Goal: Task Accomplishment & Management: Use online tool/utility

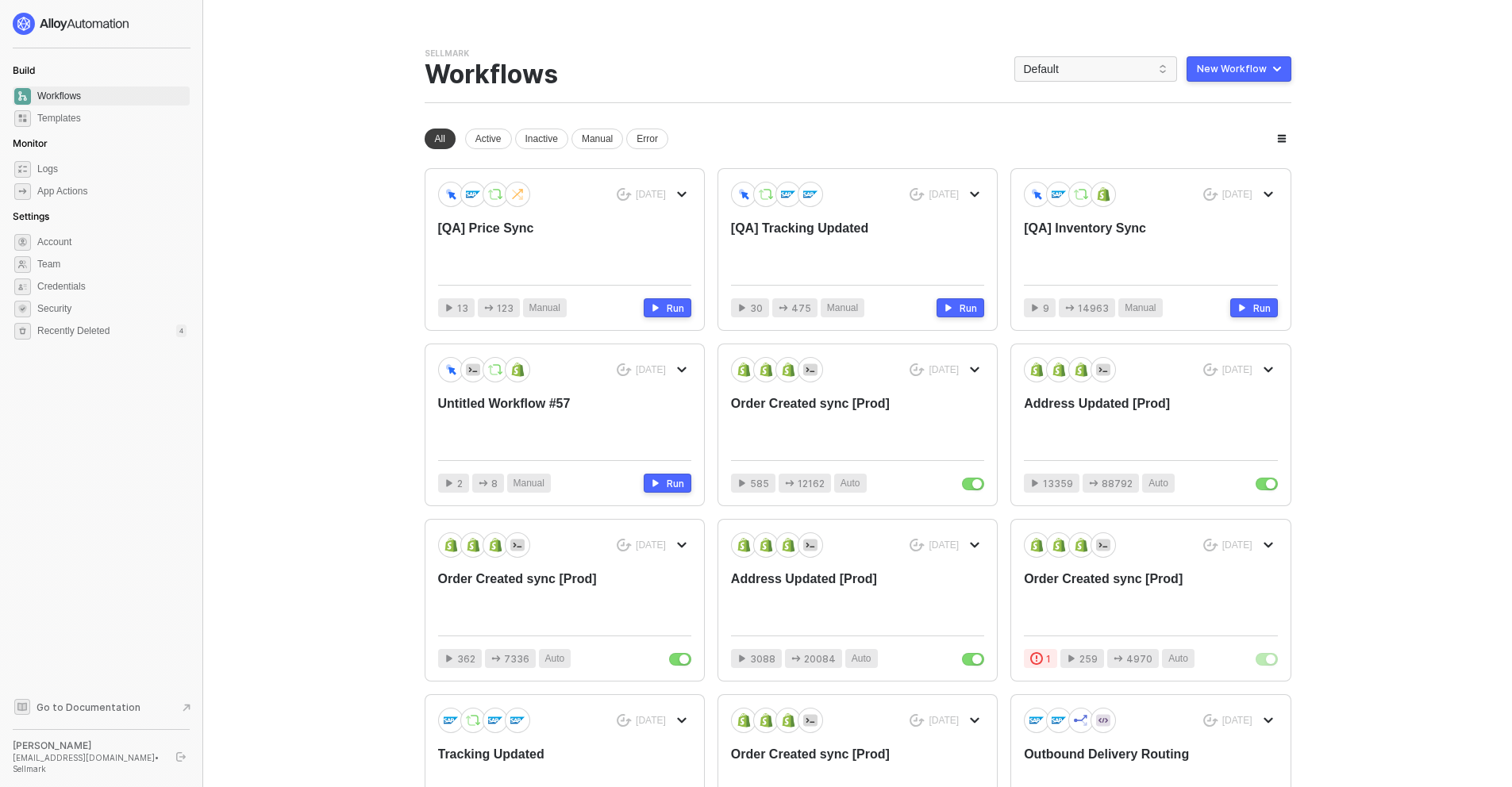
click at [1103, 74] on span "Default" at bounding box center [1096, 69] width 144 height 23
click at [1049, 69] on span "Default" at bounding box center [1096, 69] width 144 height 23
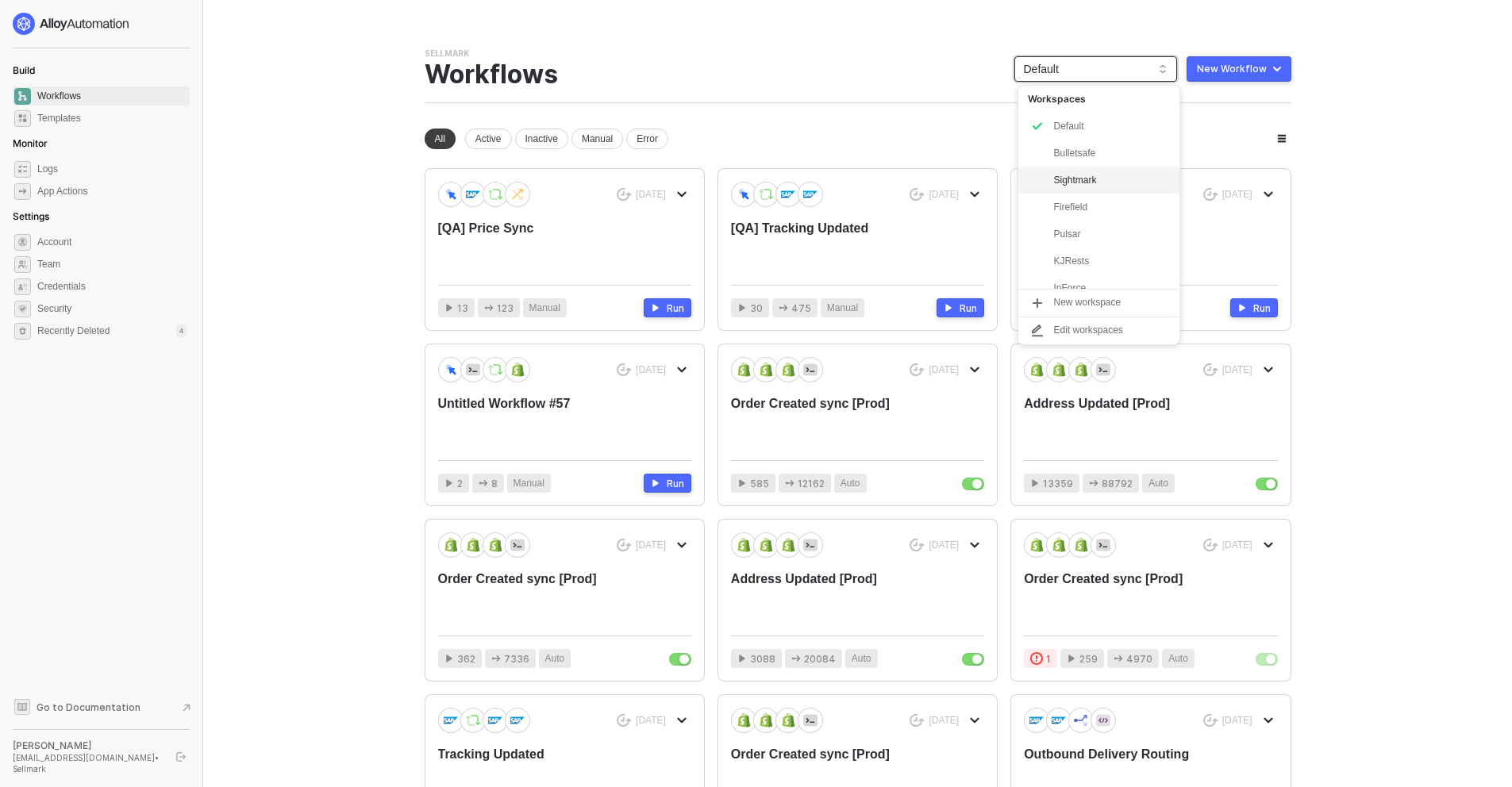
click at [1124, 176] on div "Sightmark" at bounding box center [1112, 180] width 116 height 19
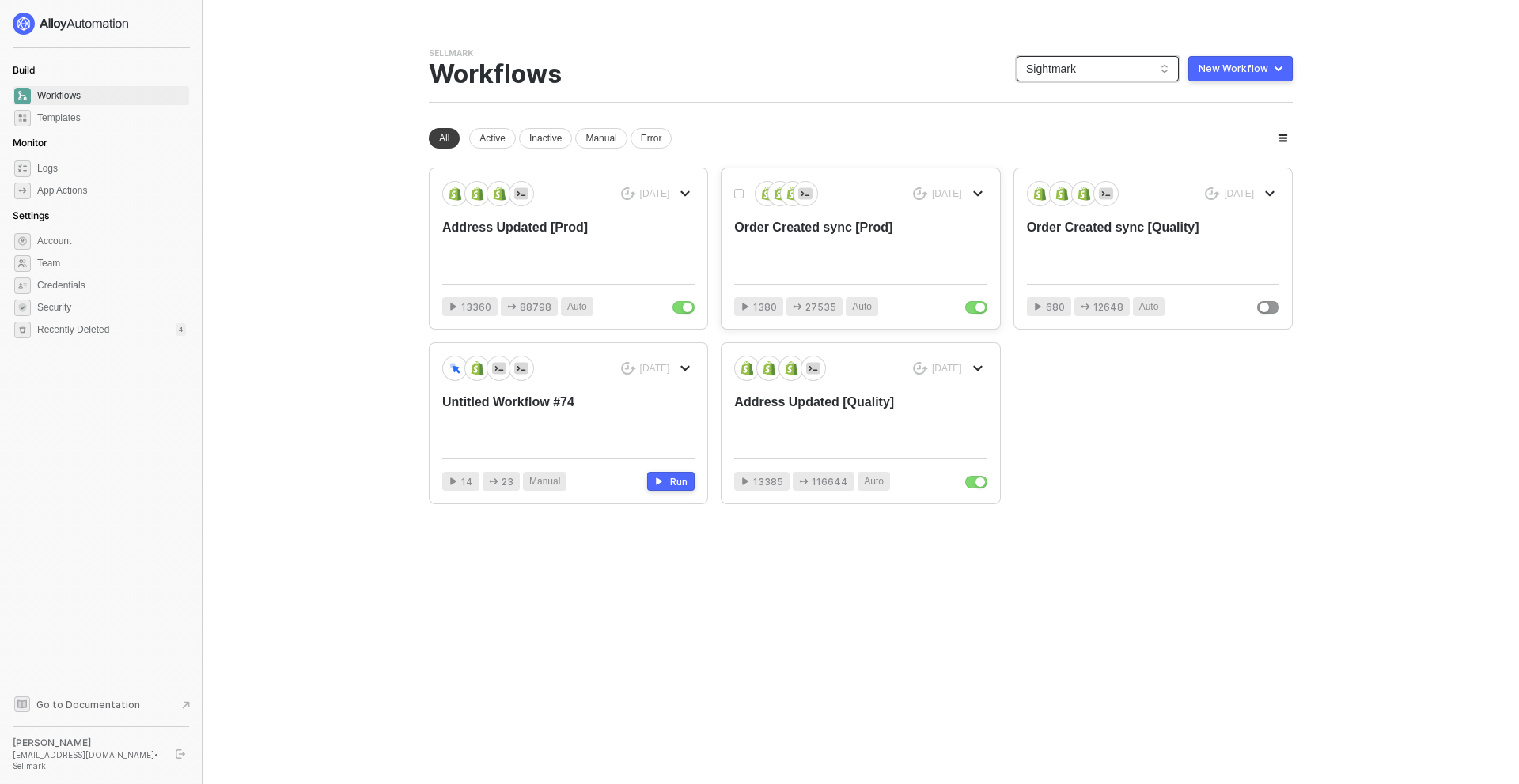
click at [876, 240] on div "Order Created sync [Prod]" at bounding box center [835, 245] width 202 height 52
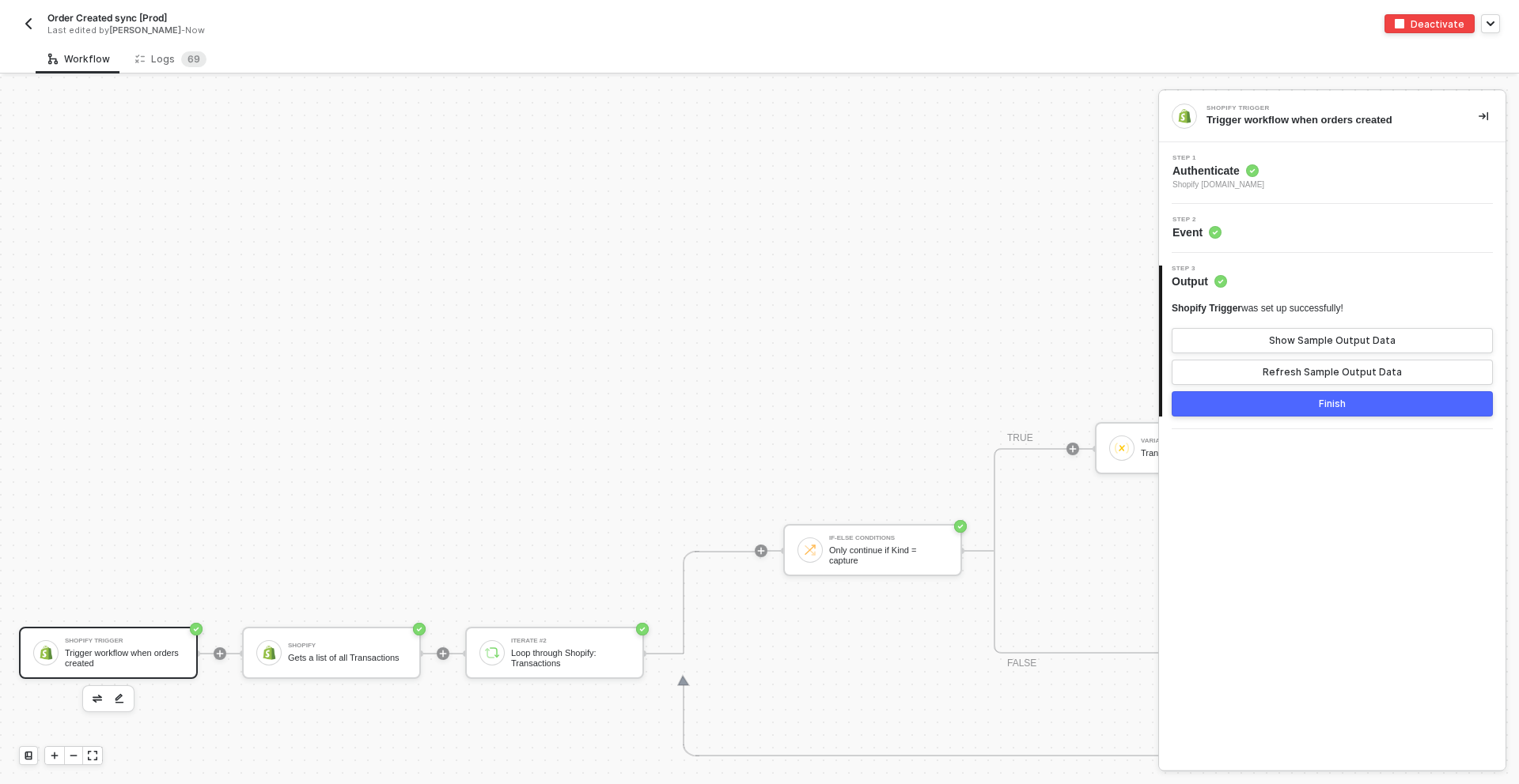
scroll to position [6517, 0]
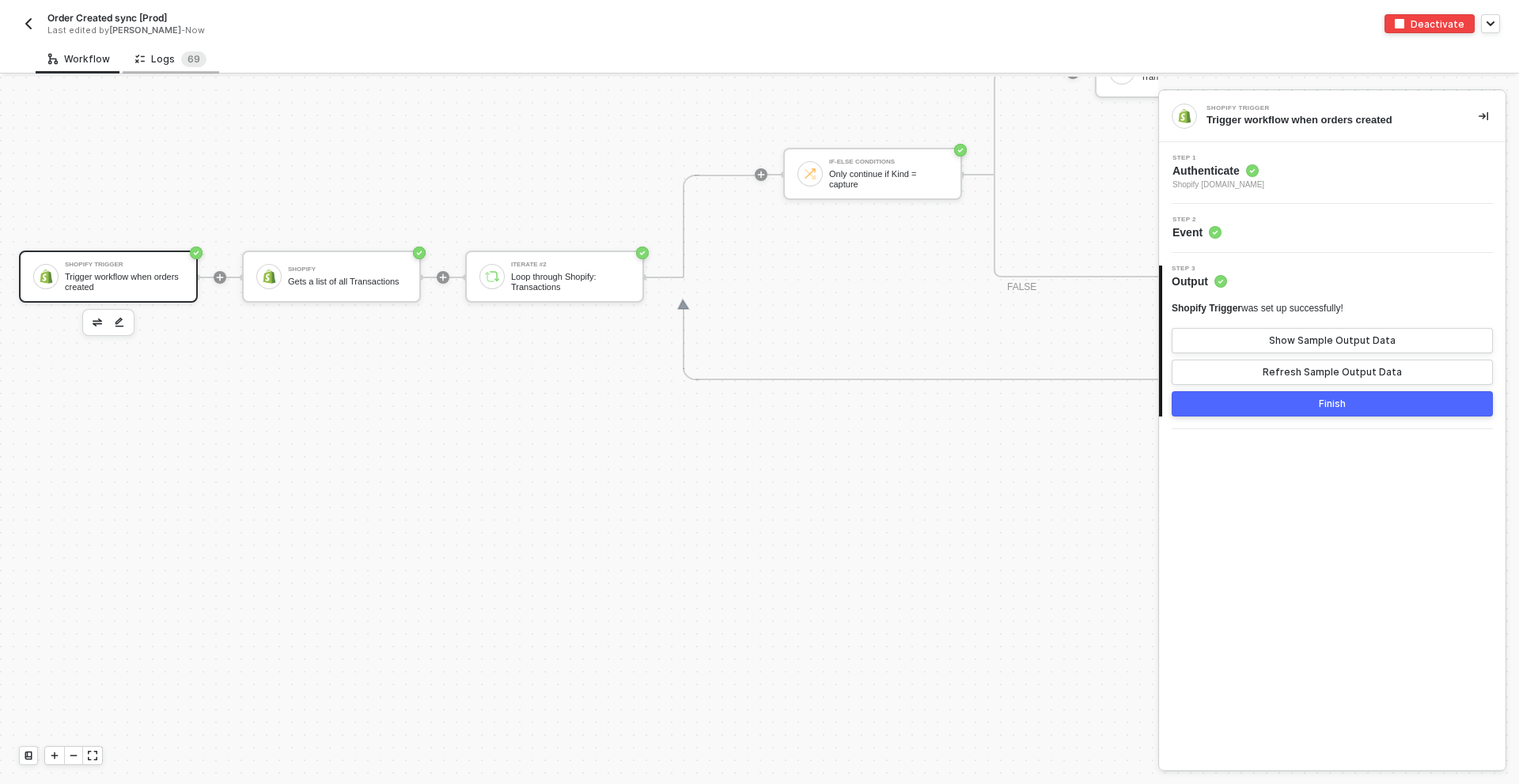
click at [150, 64] on div "Logs 6 9" at bounding box center [171, 60] width 71 height 16
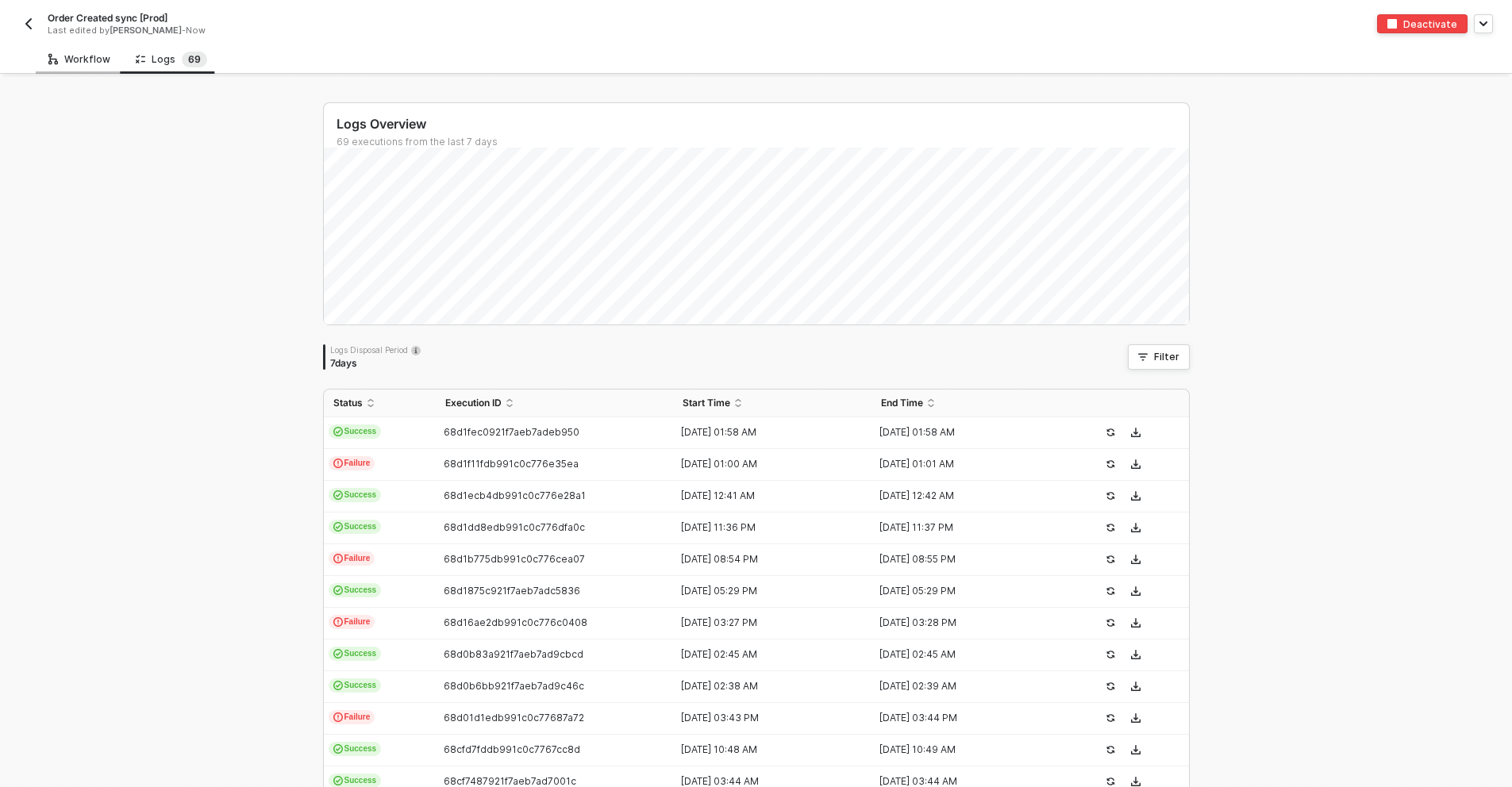
click at [65, 66] on div "Workflow" at bounding box center [79, 59] width 87 height 29
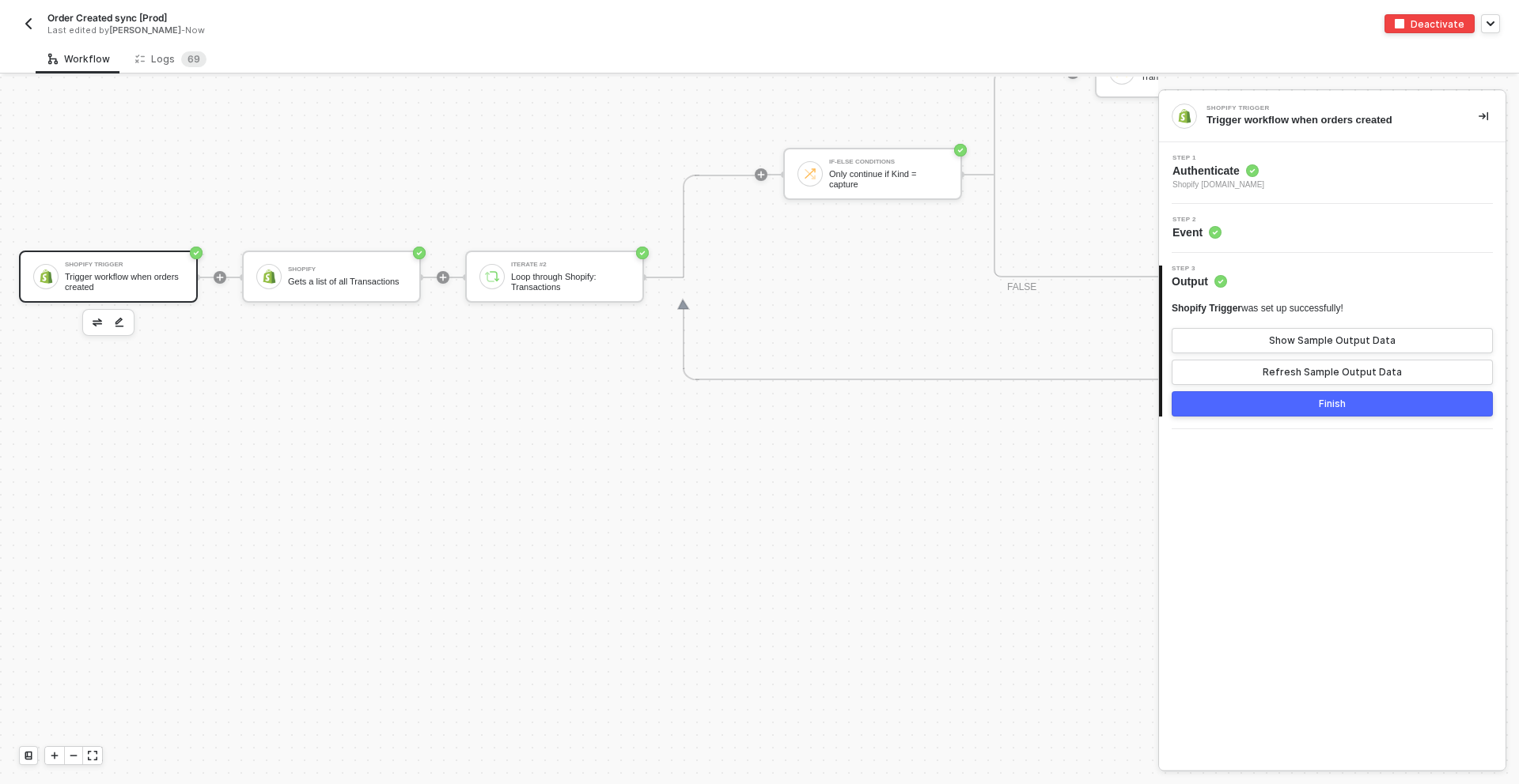
click at [27, 13] on div "Order Created sync [Prod] Last edited by Blake Mitchell - Now" at bounding box center [389, 23] width 740 height 25
click at [27, 21] on img "button" at bounding box center [28, 24] width 13 height 13
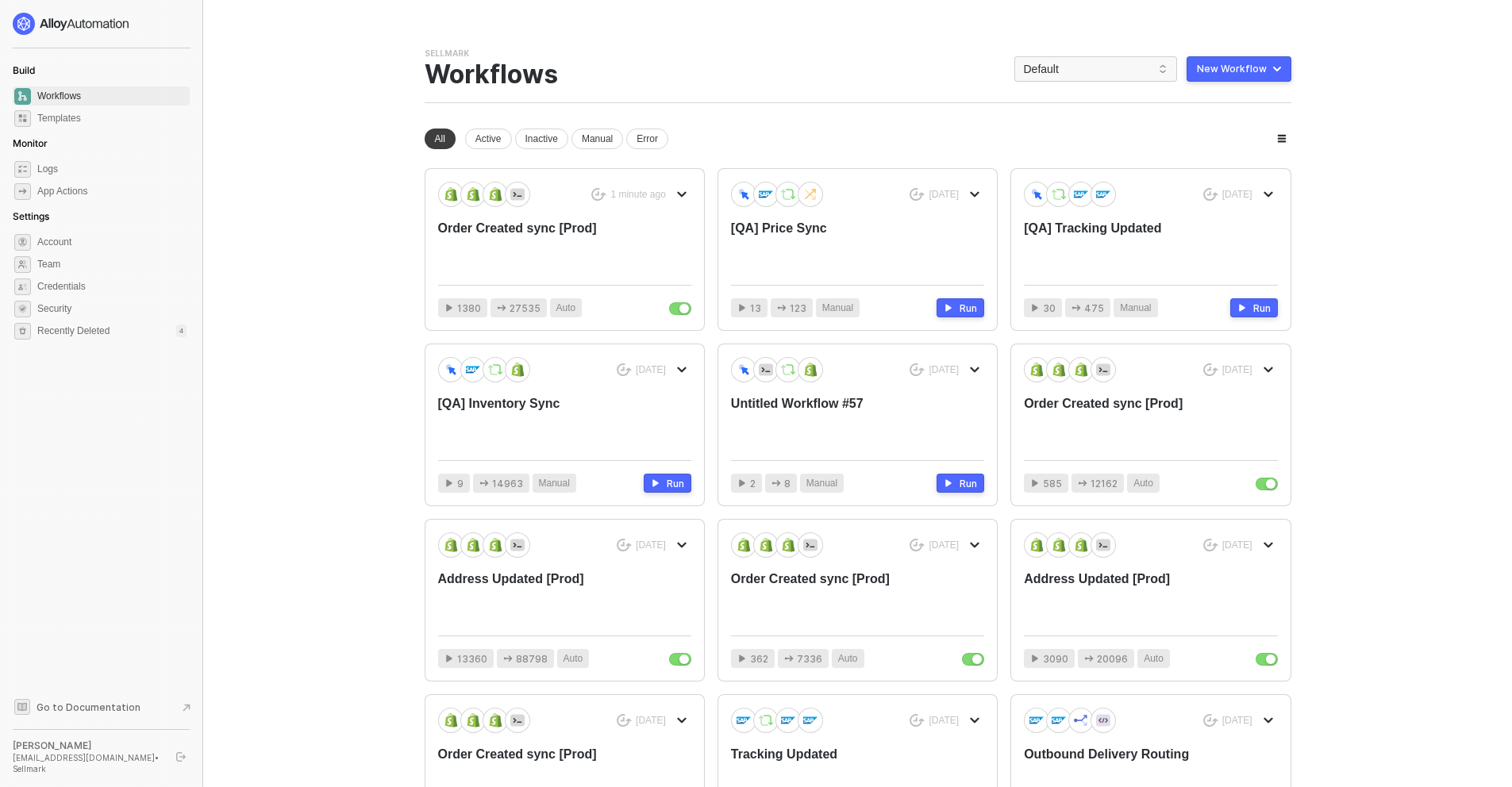
click at [368, 290] on main "You need to expand your browser window or switch to a computer with a bigger sc…" at bounding box center [756, 497] width 1512 height 994
click at [544, 256] on div "Order Created sync [Prod]" at bounding box center [540, 246] width 202 height 53
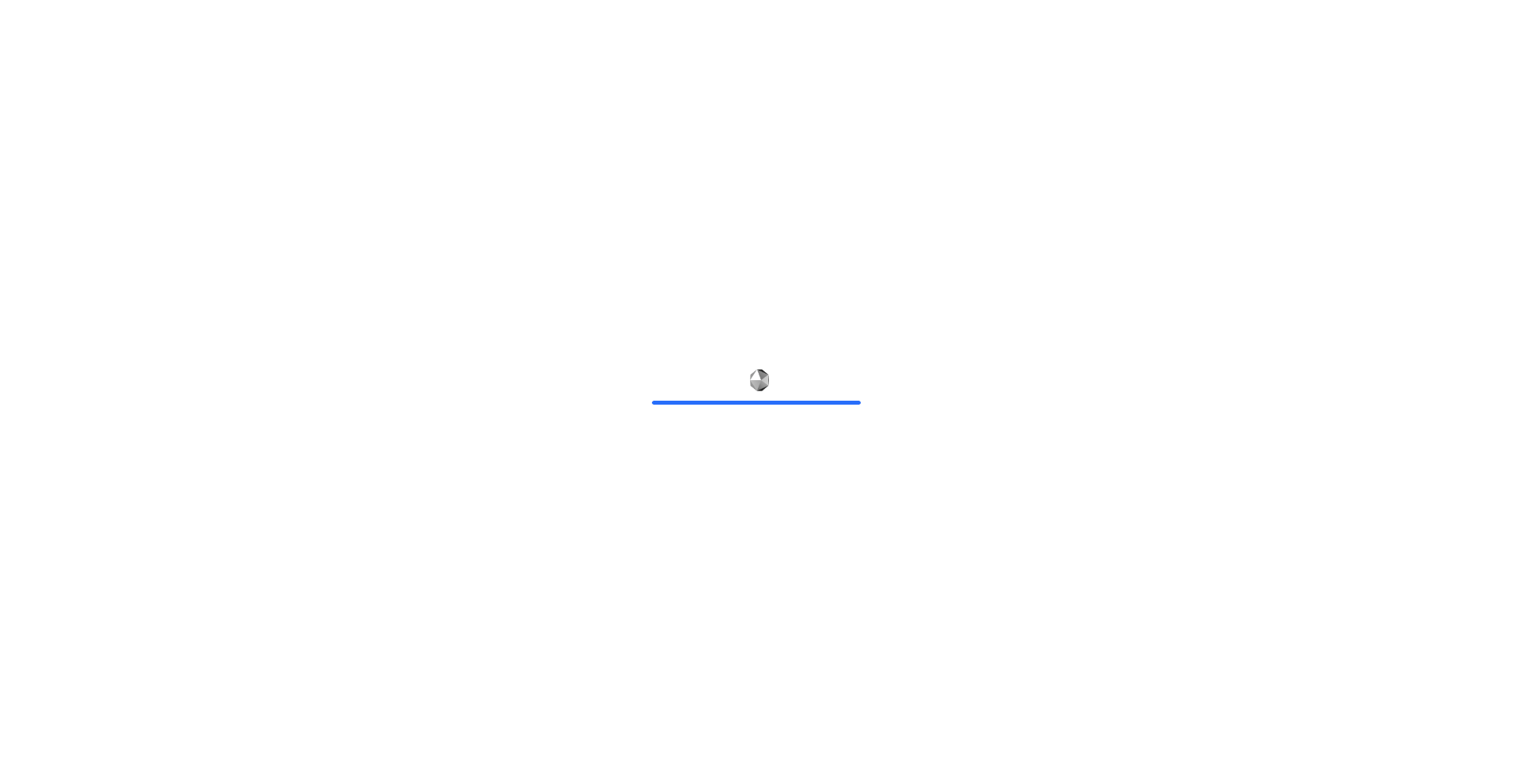
click at [373, 363] on div at bounding box center [760, 392] width 1519 height 784
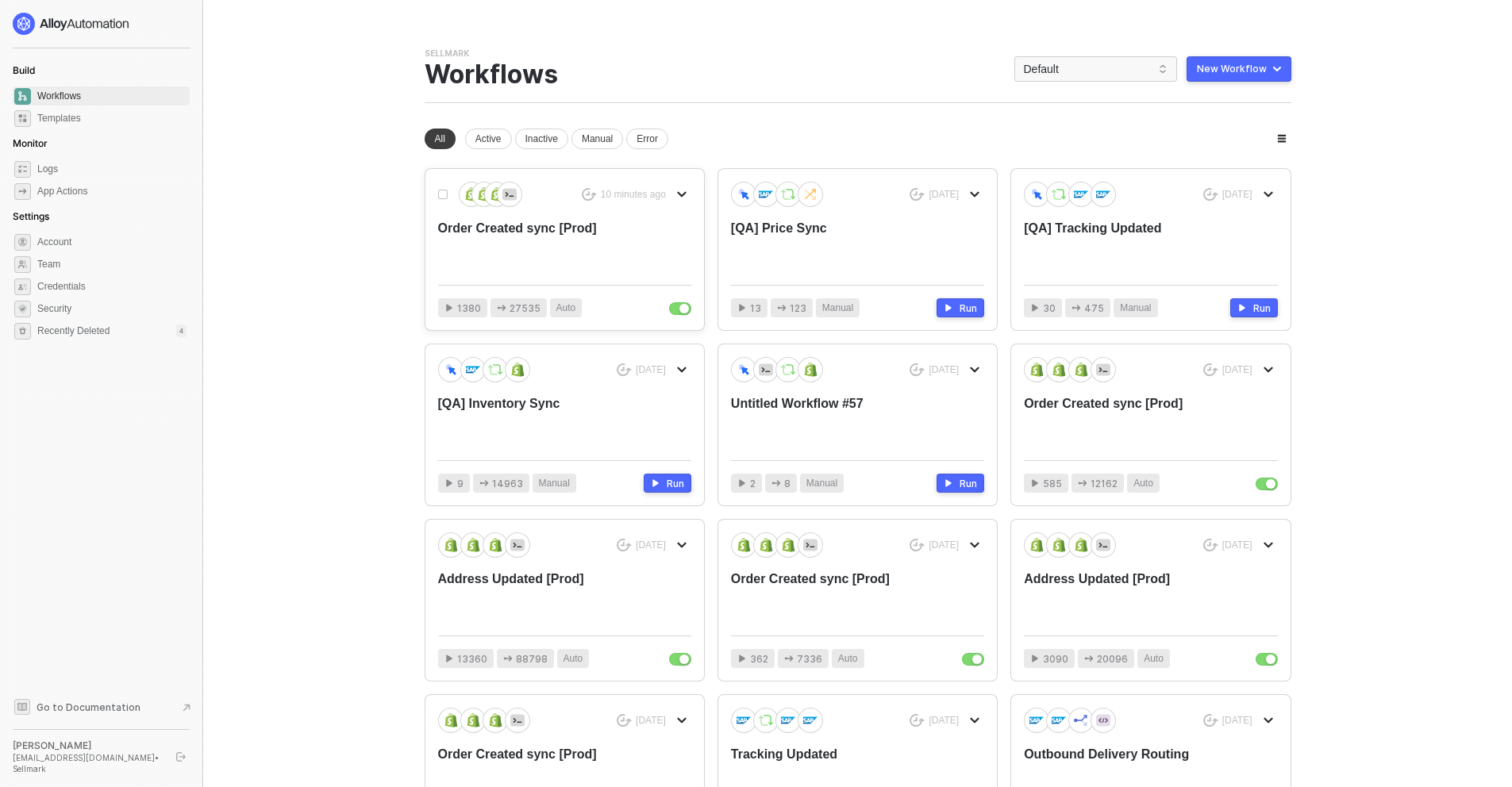
click at [558, 269] on div "Order Created sync [Prod]" at bounding box center [540, 246] width 202 height 53
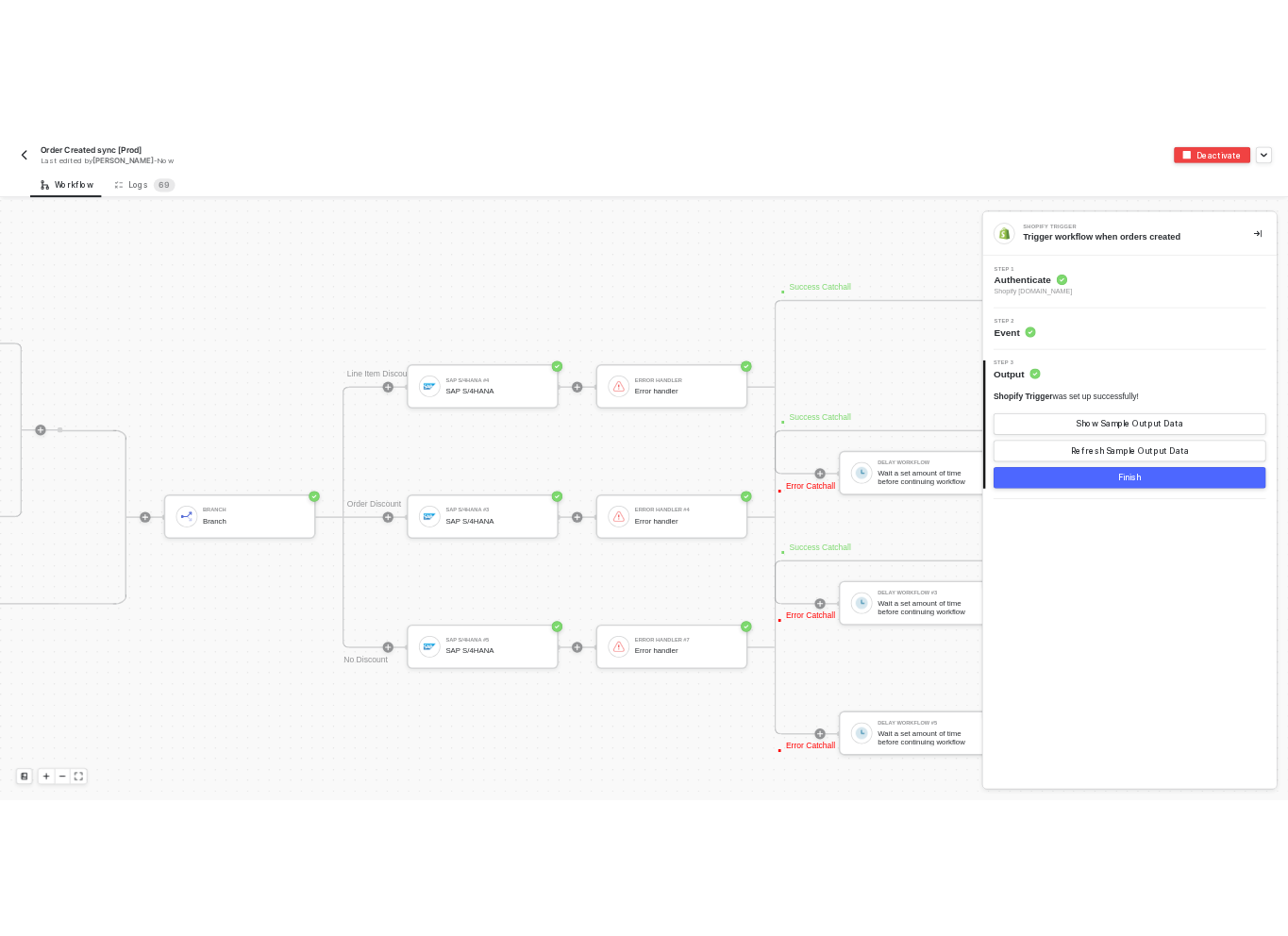
scroll to position [7574, 4970]
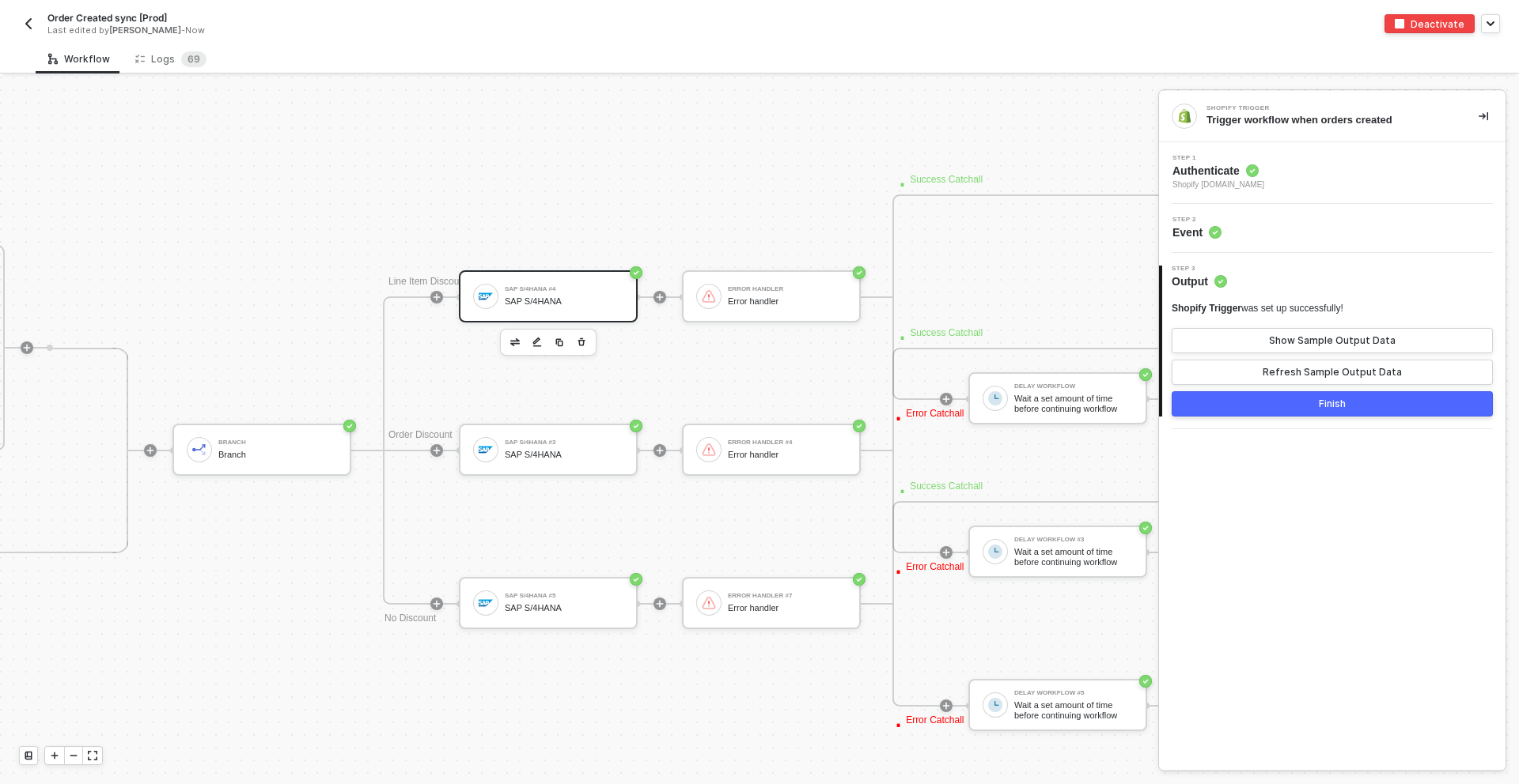
click at [509, 286] on div "SAP S/4HANA #4" at bounding box center [564, 289] width 119 height 6
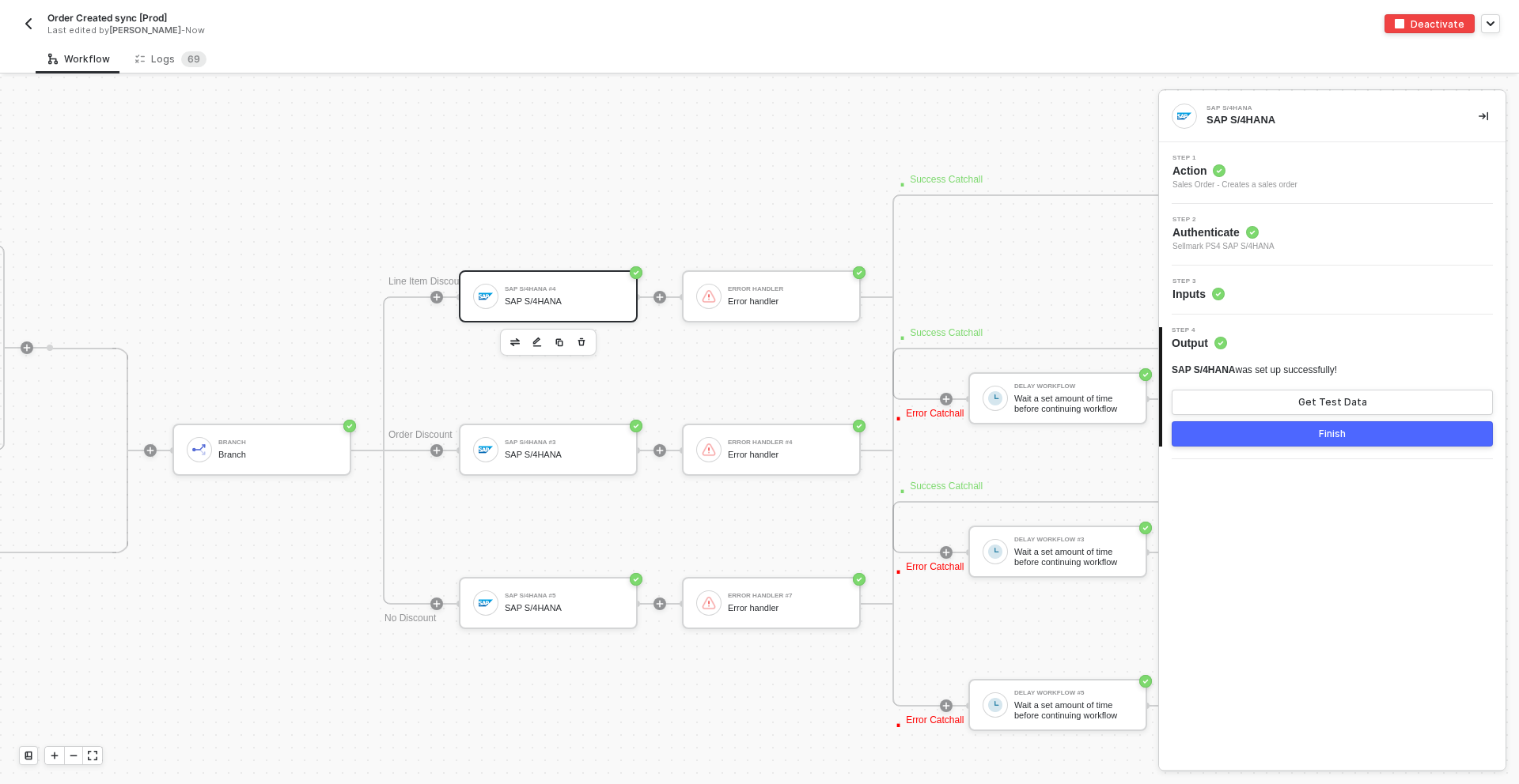
click at [560, 289] on div "SAP S/4HANA #4" at bounding box center [564, 289] width 119 height 6
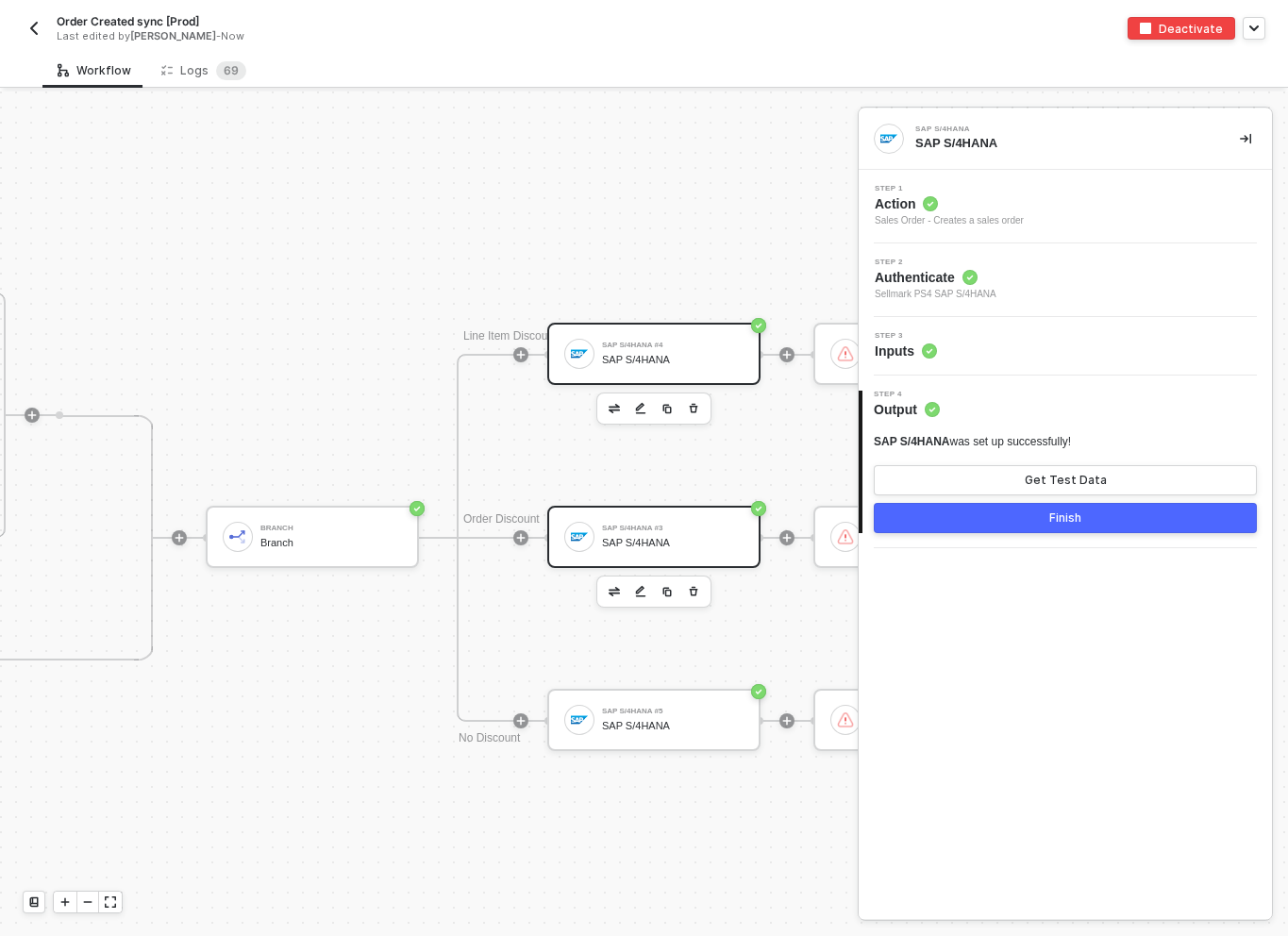
click at [579, 535] on img at bounding box center [580, 538] width 17 height 17
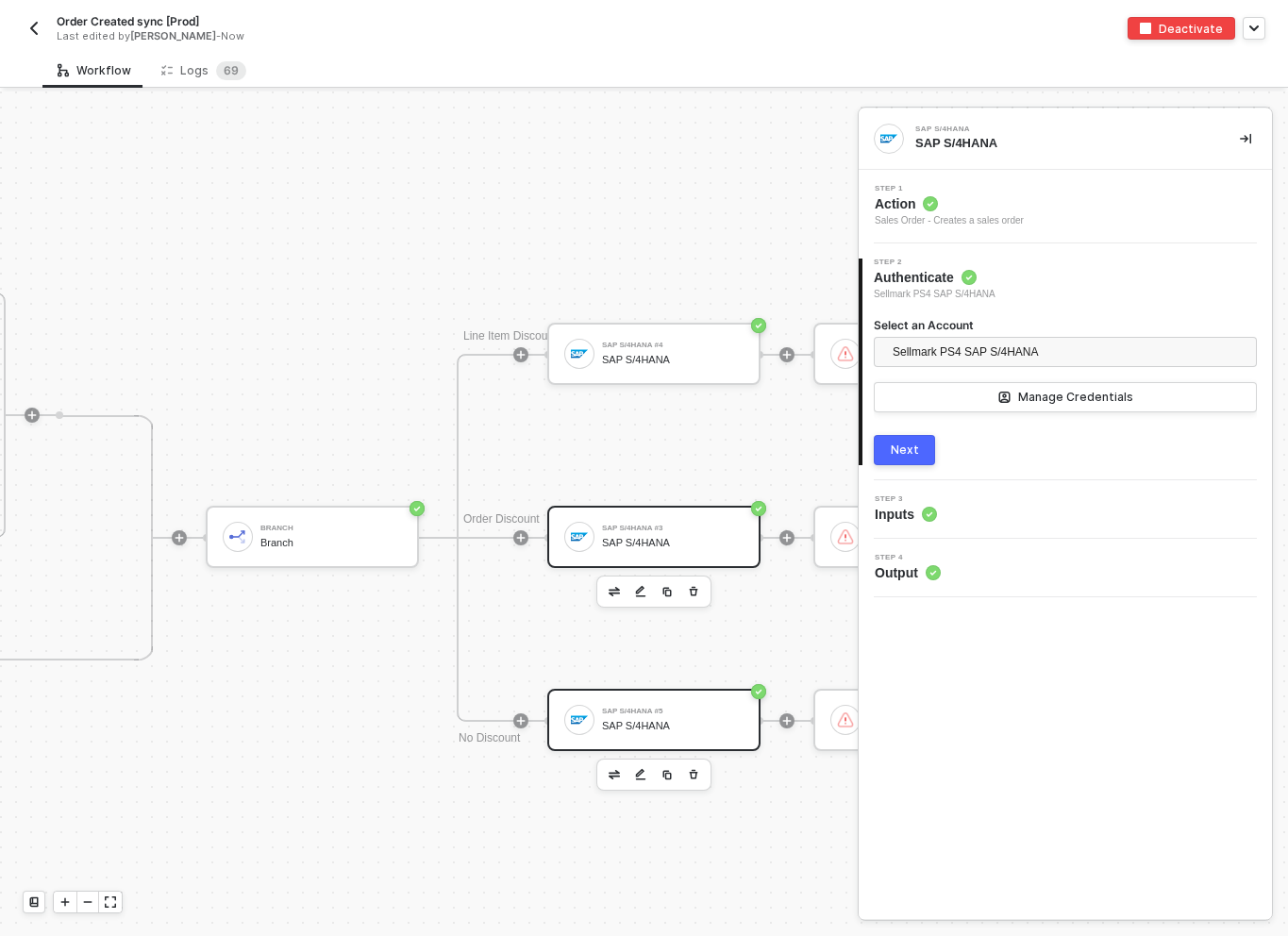
click at [648, 715] on div "SAP S/4HANA #5" at bounding box center [672, 712] width 141 height 8
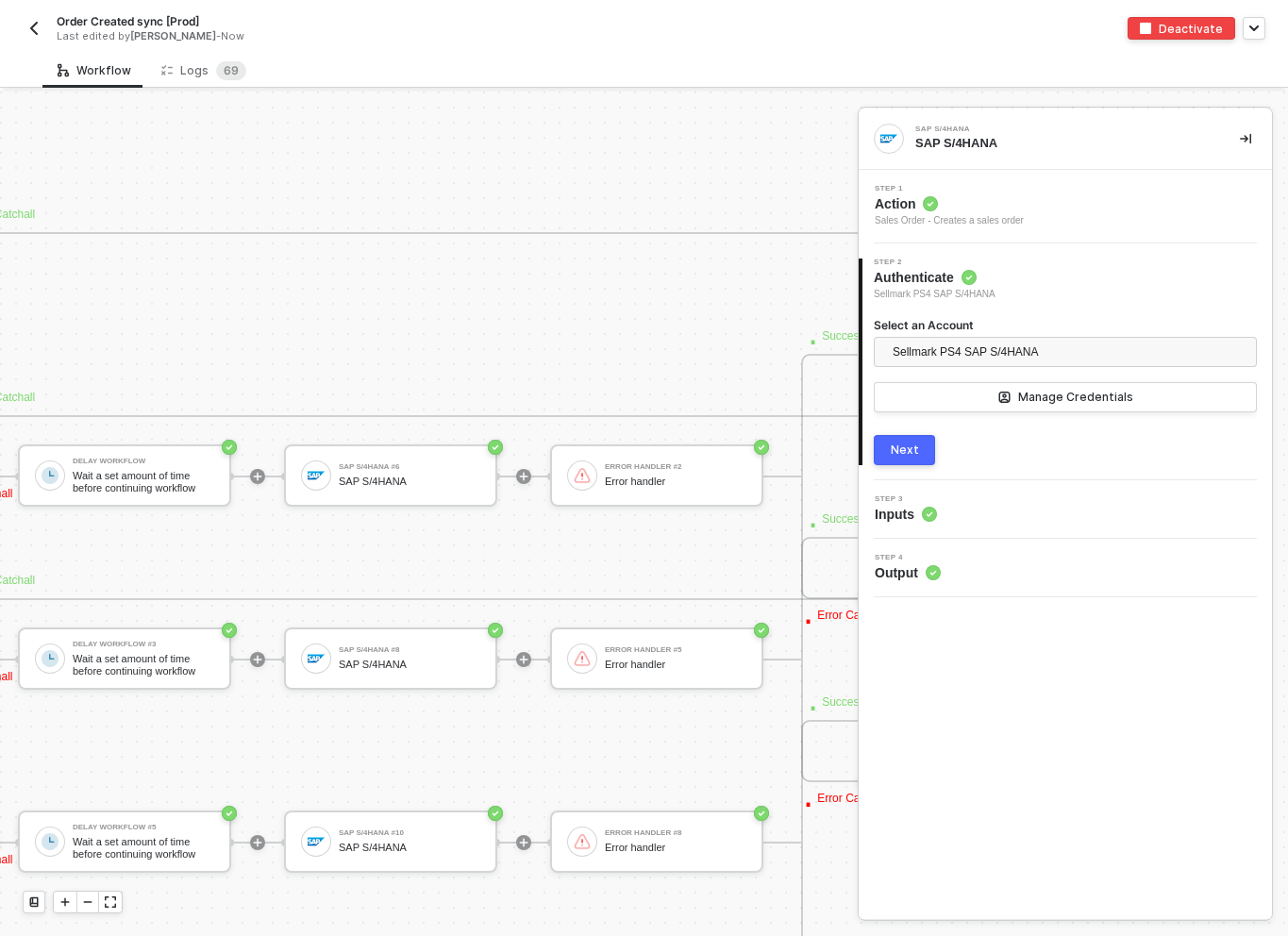
scroll to position [7574, 6218]
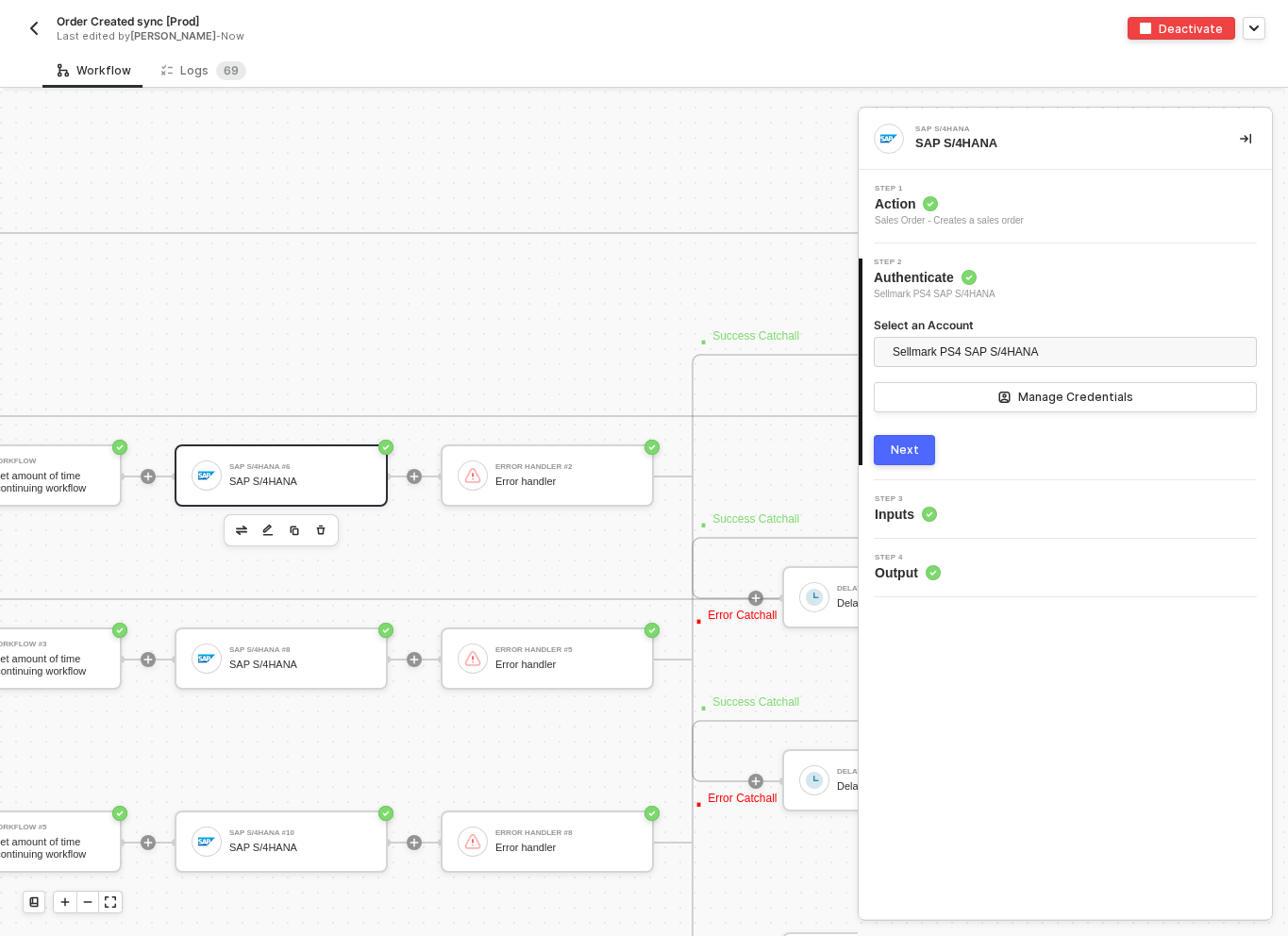
click at [287, 482] on div "SAP S/4HANA" at bounding box center [299, 482] width 141 height 13
click at [357, 678] on div "SAP S/4HANA #8 SAP S/4HANA" at bounding box center [282, 659] width 214 height 63
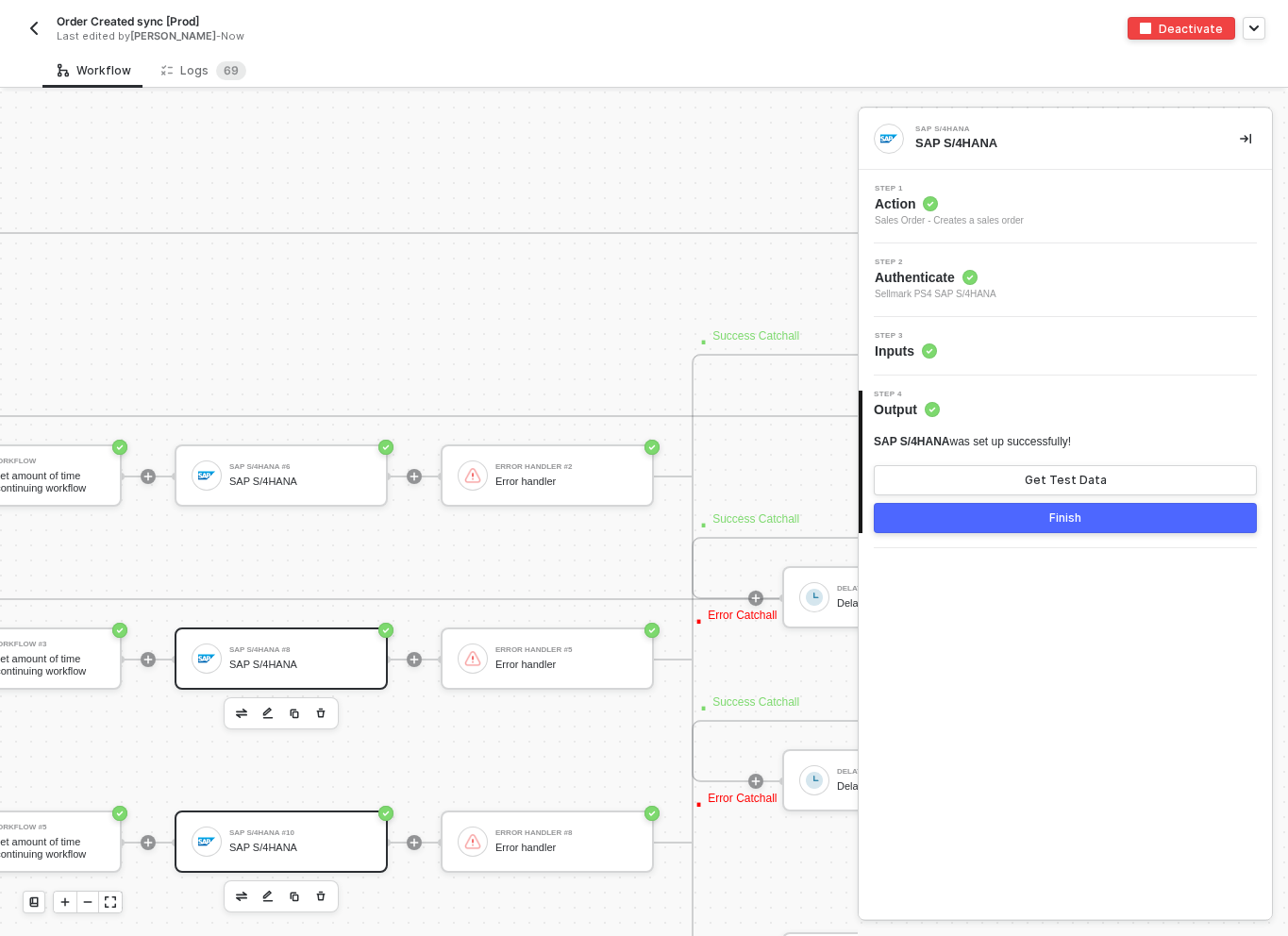
click at [210, 817] on div "SAP S/4HANA #10 SAP S/4HANA" at bounding box center [282, 842] width 214 height 63
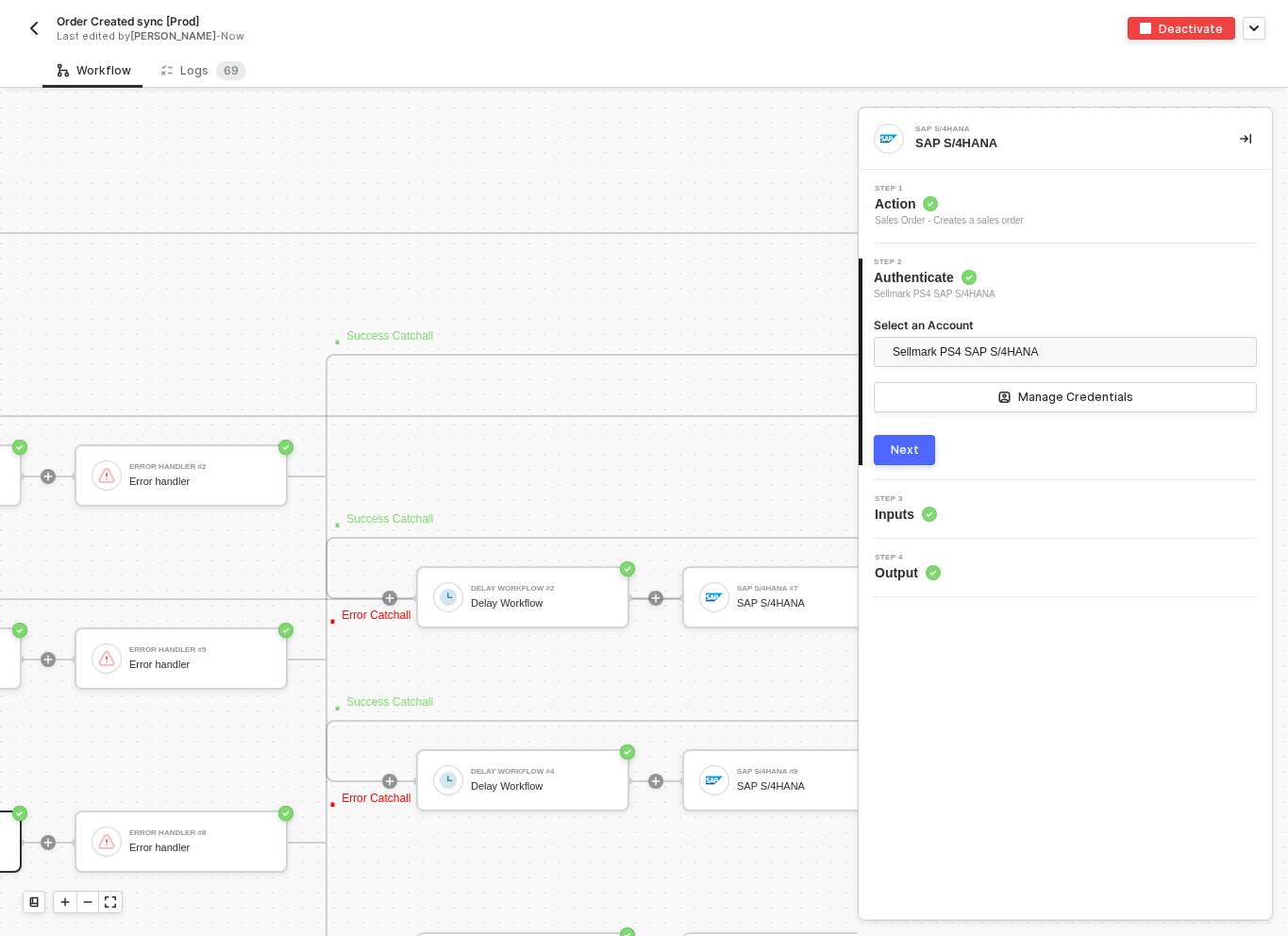
scroll to position [7574, 6946]
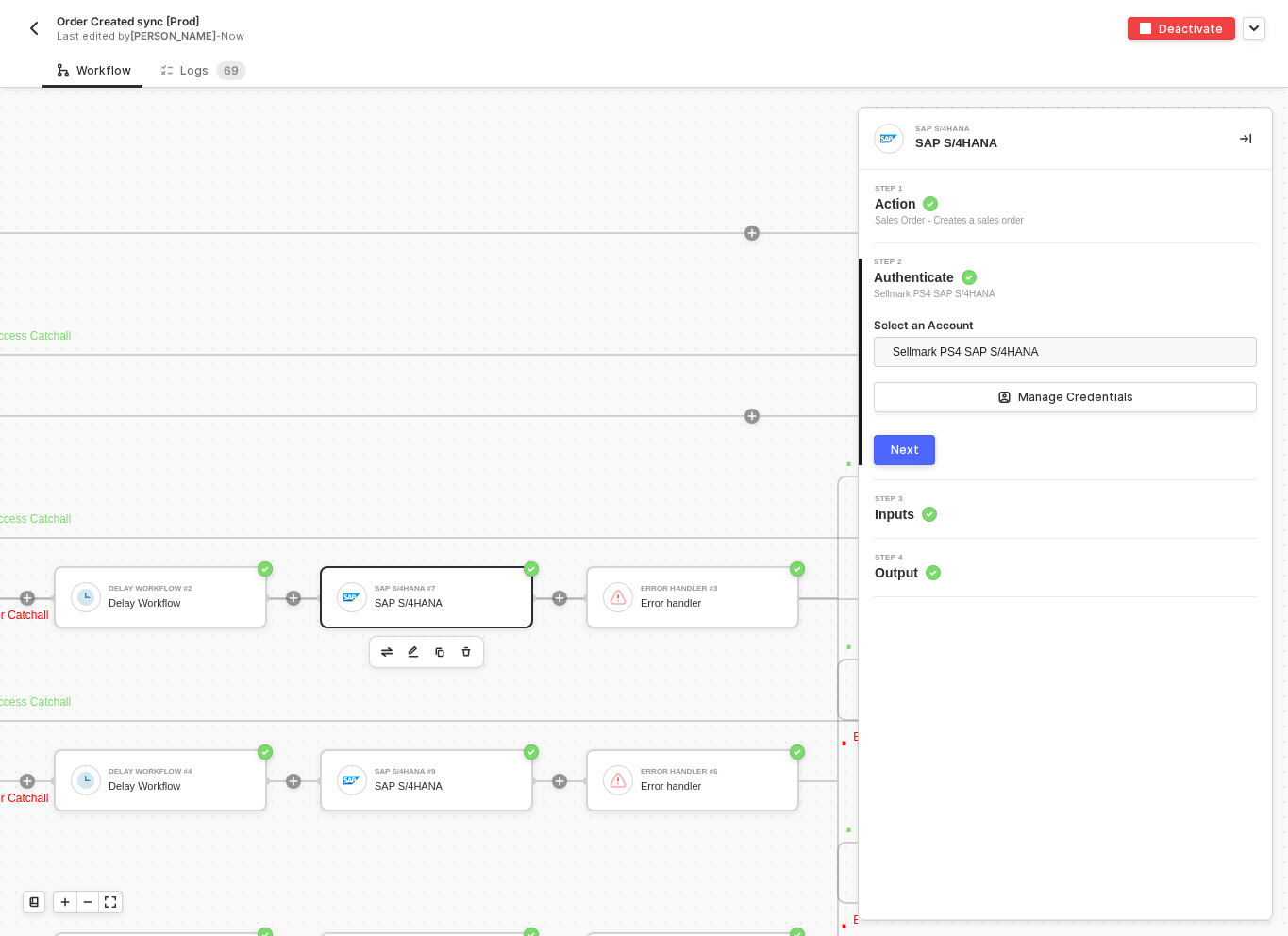
click at [425, 600] on div "SAP S/4HANA" at bounding box center [445, 603] width 141 height 13
click at [423, 763] on div "SAP S/4HANA #9 SAP S/4HANA" at bounding box center [445, 780] width 141 height 36
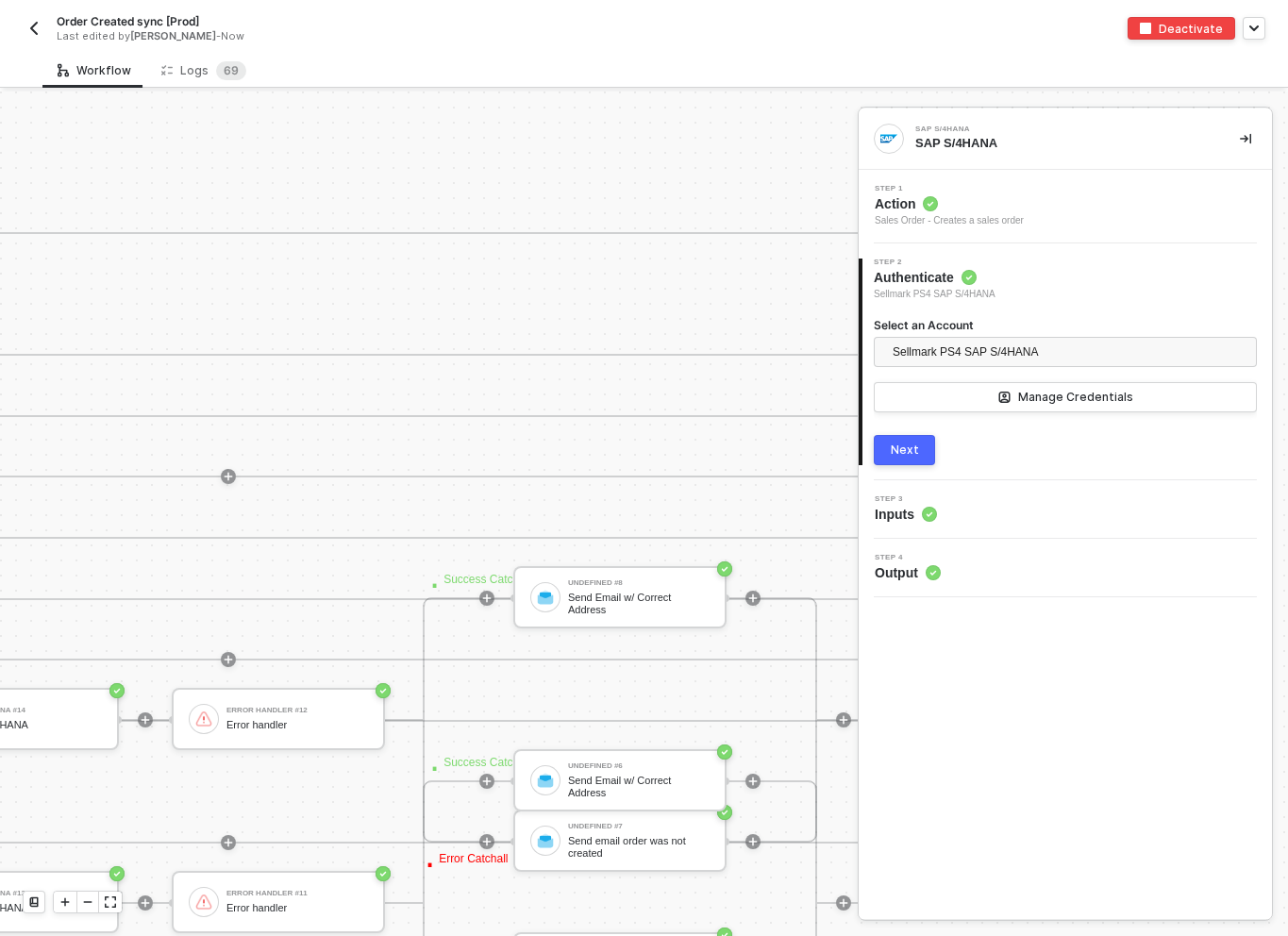
scroll to position [7574, 8490]
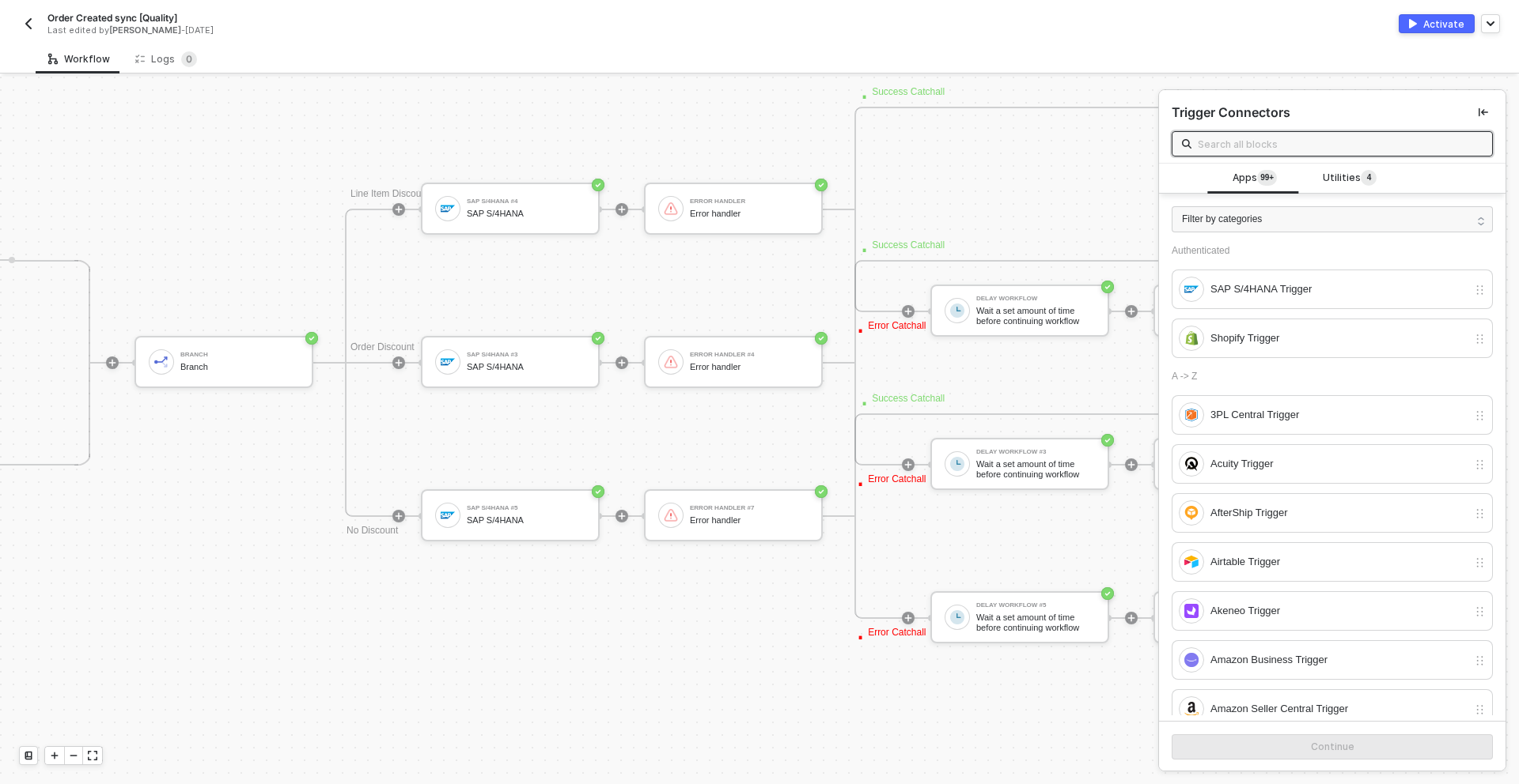
scroll to position [6432, 4214]
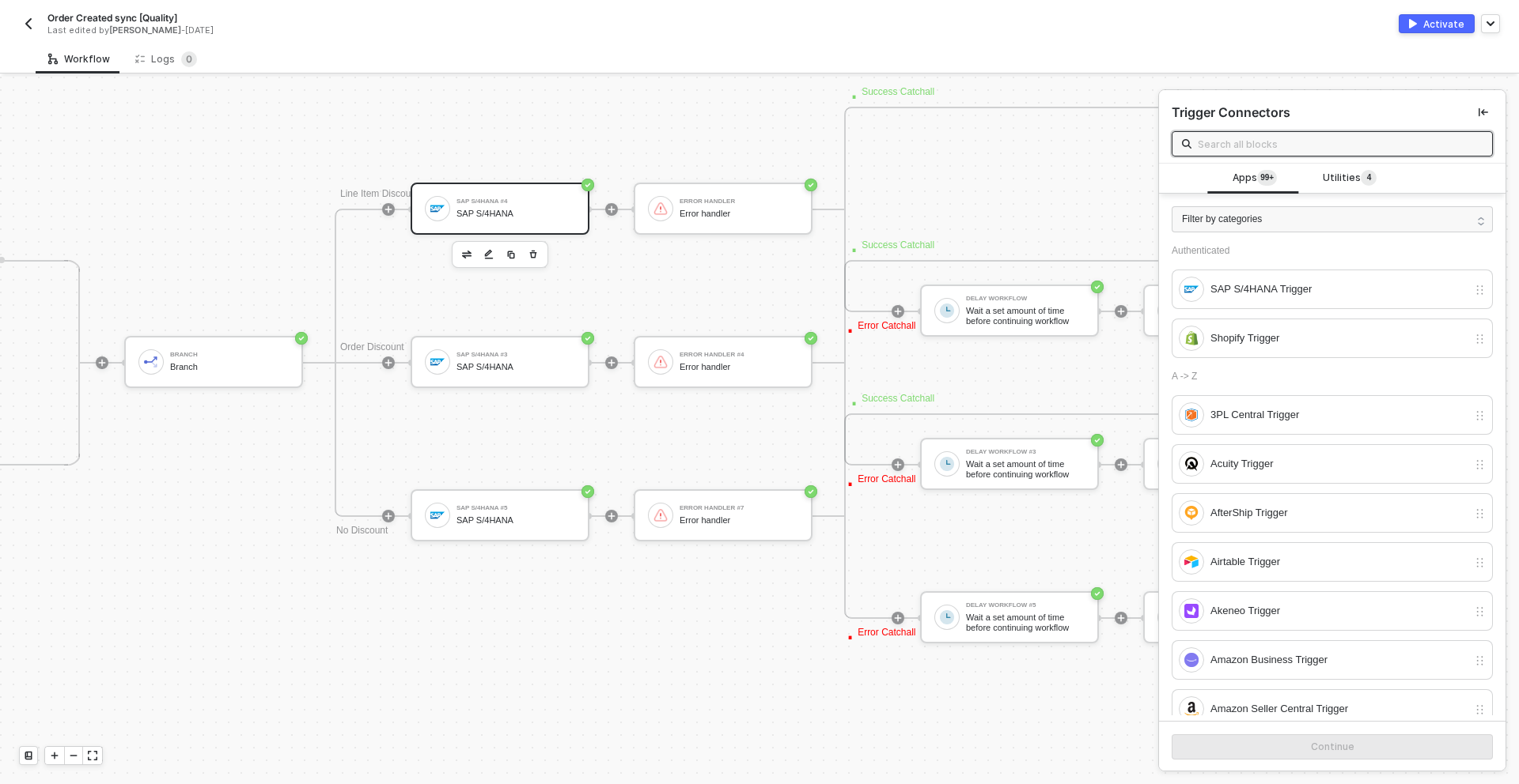
click at [551, 195] on div "SAP S/4HANA #4 SAP S/4HANA" at bounding box center [515, 208] width 119 height 30
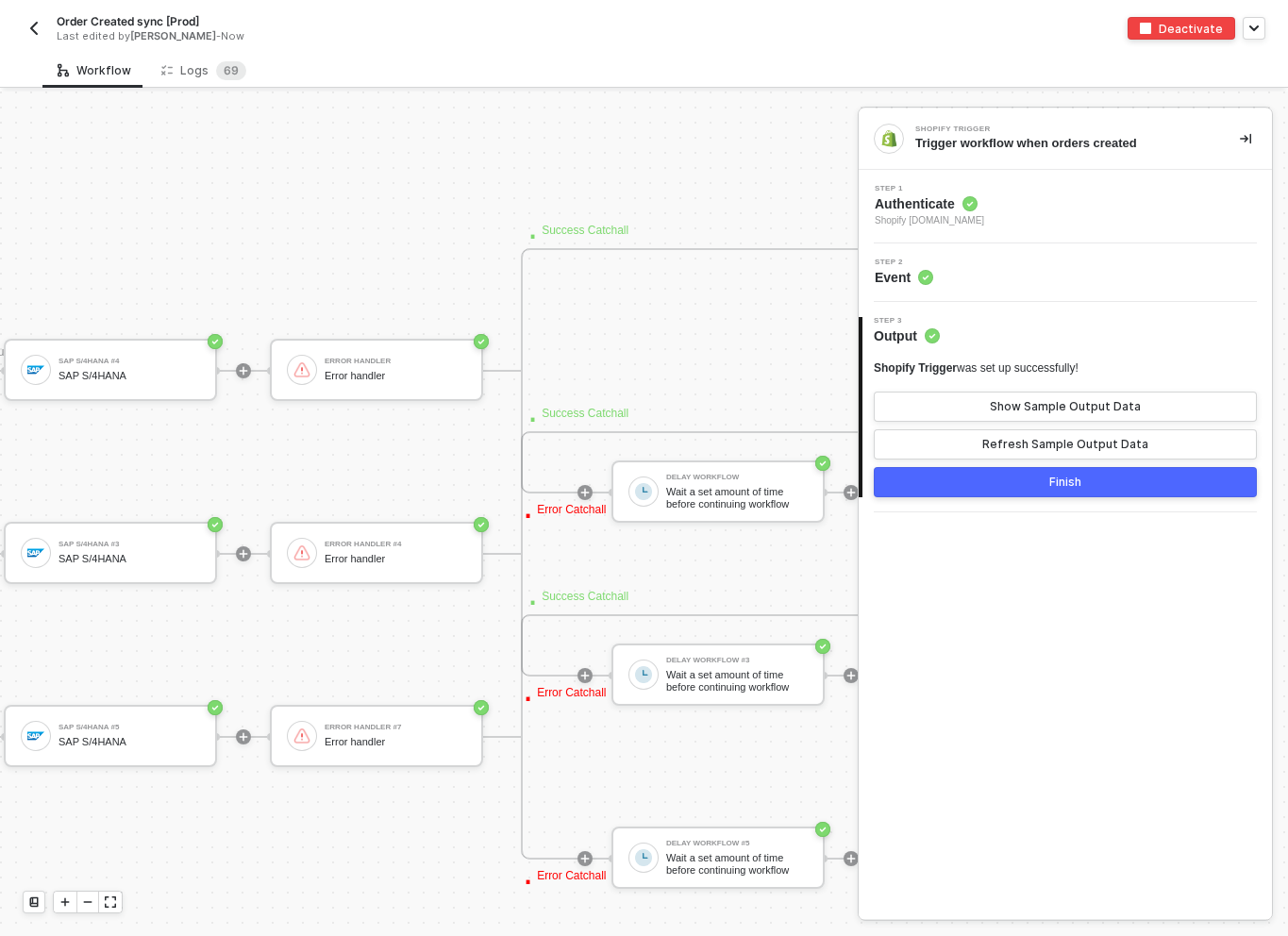
scroll to position [7557, 5273]
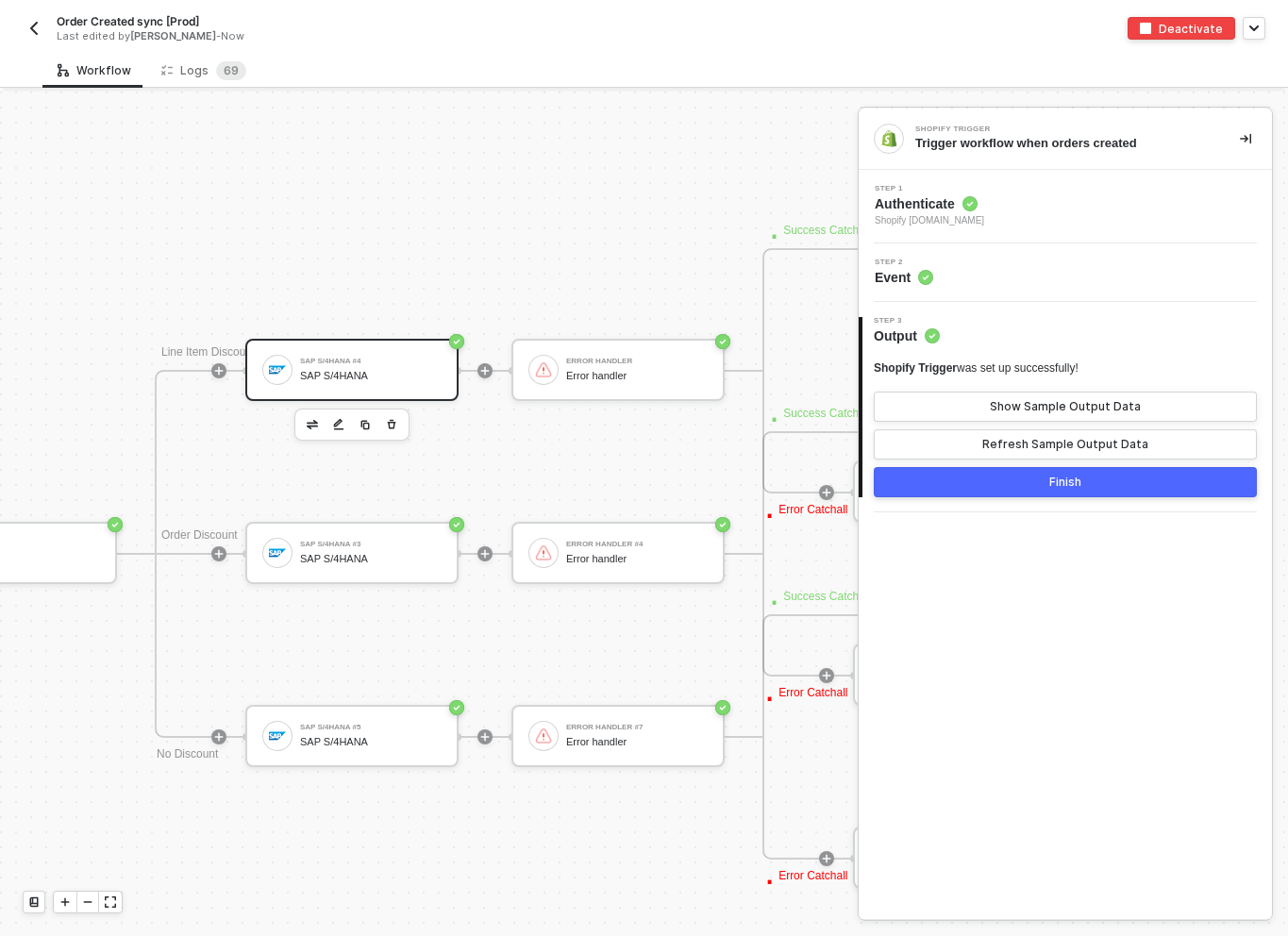
click at [385, 367] on div "SAP S/4HANA #4 SAP S/4HANA" at bounding box center [370, 369] width 141 height 36
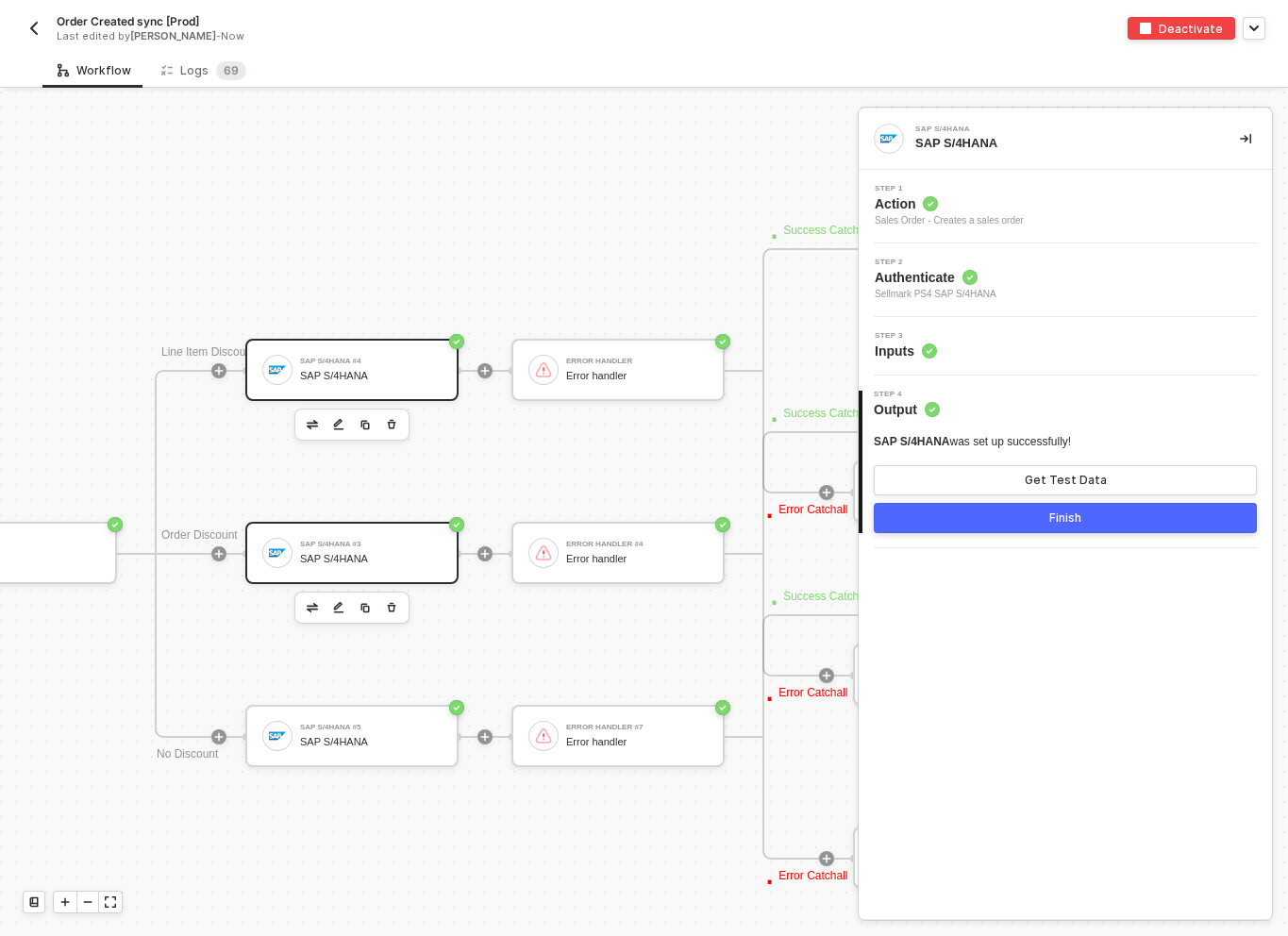
click at [377, 535] on div "SAP S/4HANA #3 SAP S/4HANA" at bounding box center [370, 552] width 141 height 36
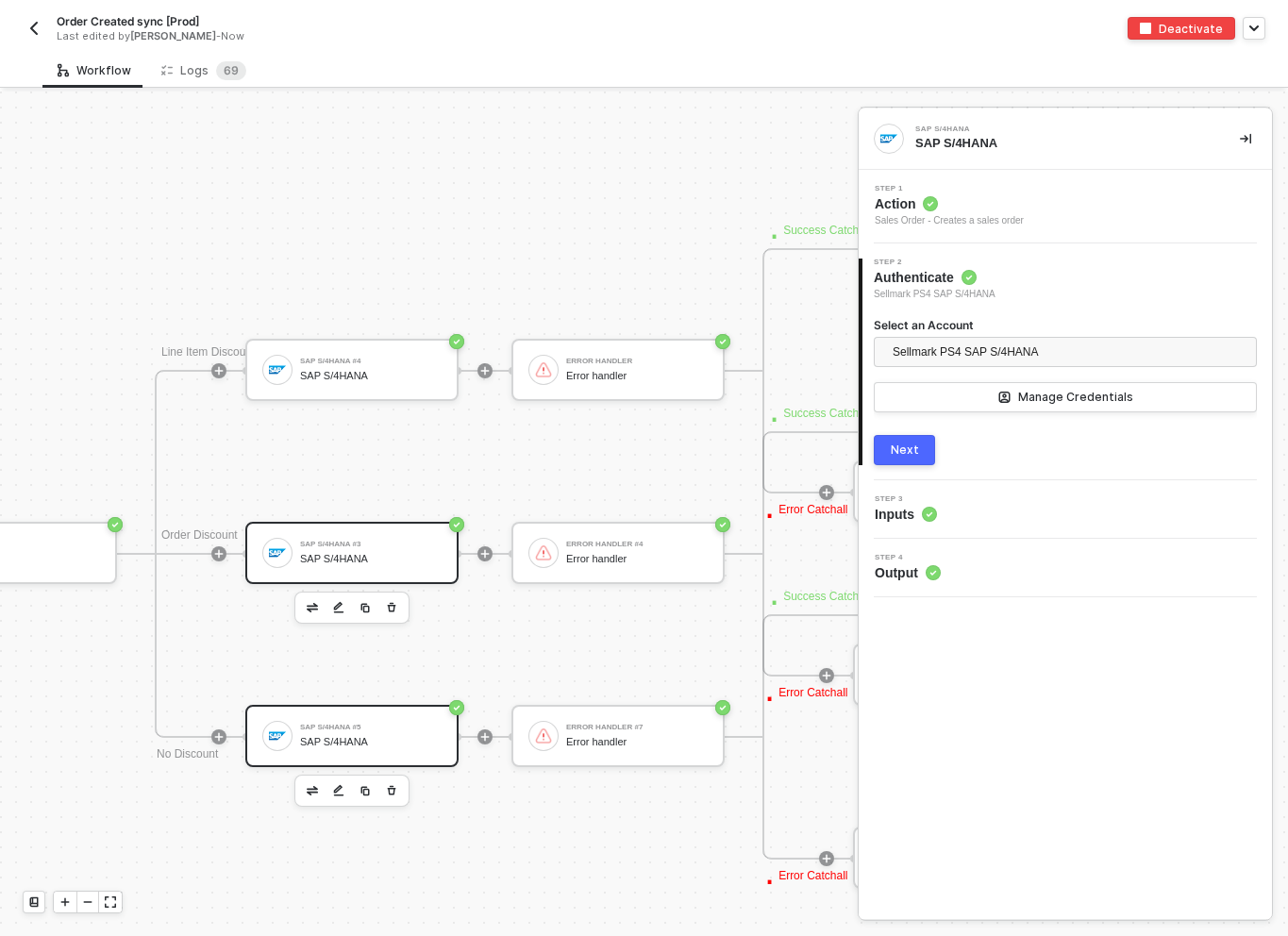
click at [422, 715] on div "SAP S/4HANA #5 SAP S/4HANA" at bounding box center [352, 736] width 214 height 63
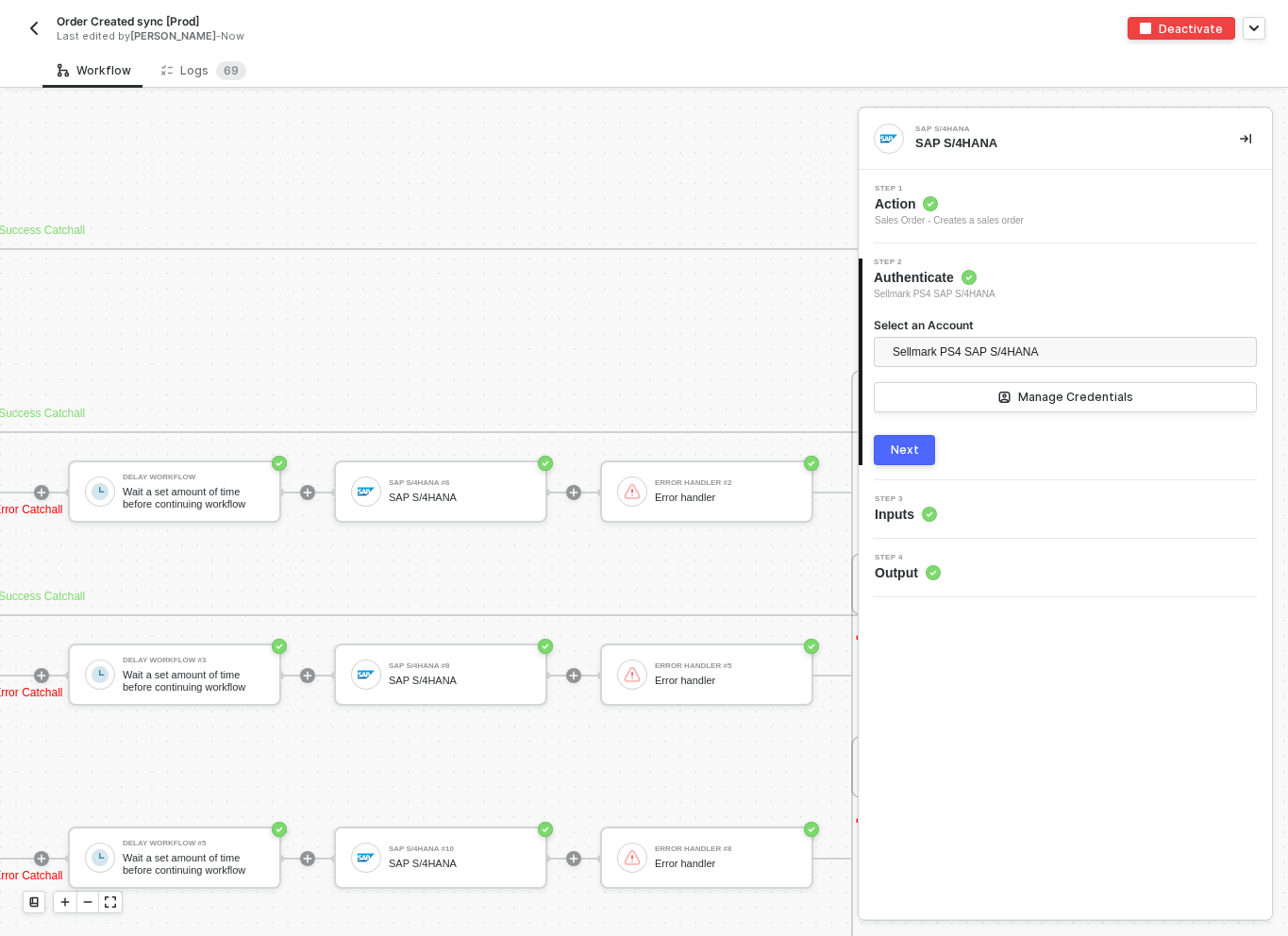
scroll to position [7557, 6082]
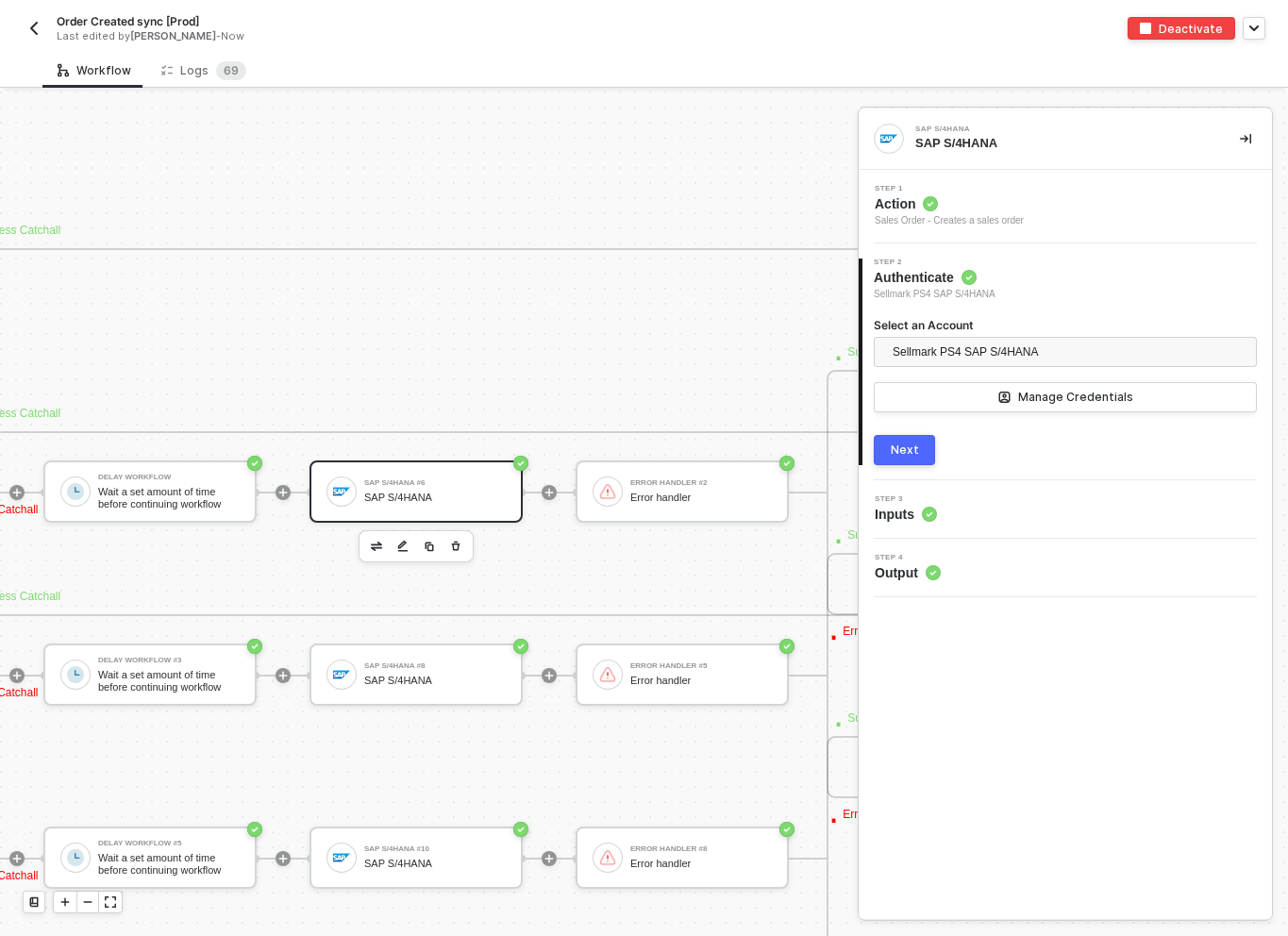
click at [447, 484] on div "SAP S/4HANA #6" at bounding box center [435, 483] width 141 height 8
click at [368, 676] on div "SAP S/4HANA" at bounding box center [435, 681] width 141 height 13
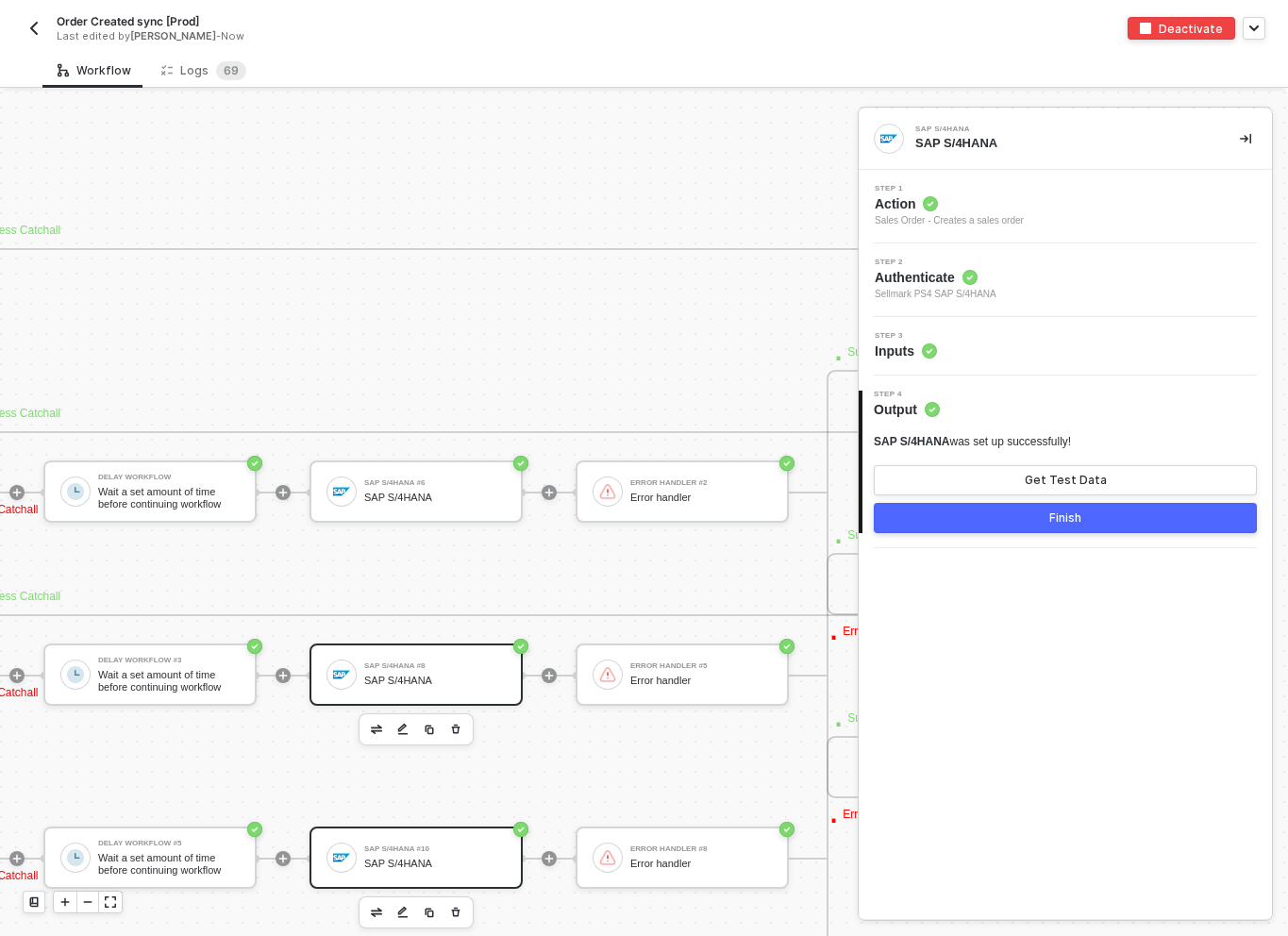
click at [388, 878] on div "SAP S/4HANA #10 SAP S/4HANA" at bounding box center [417, 858] width 214 height 63
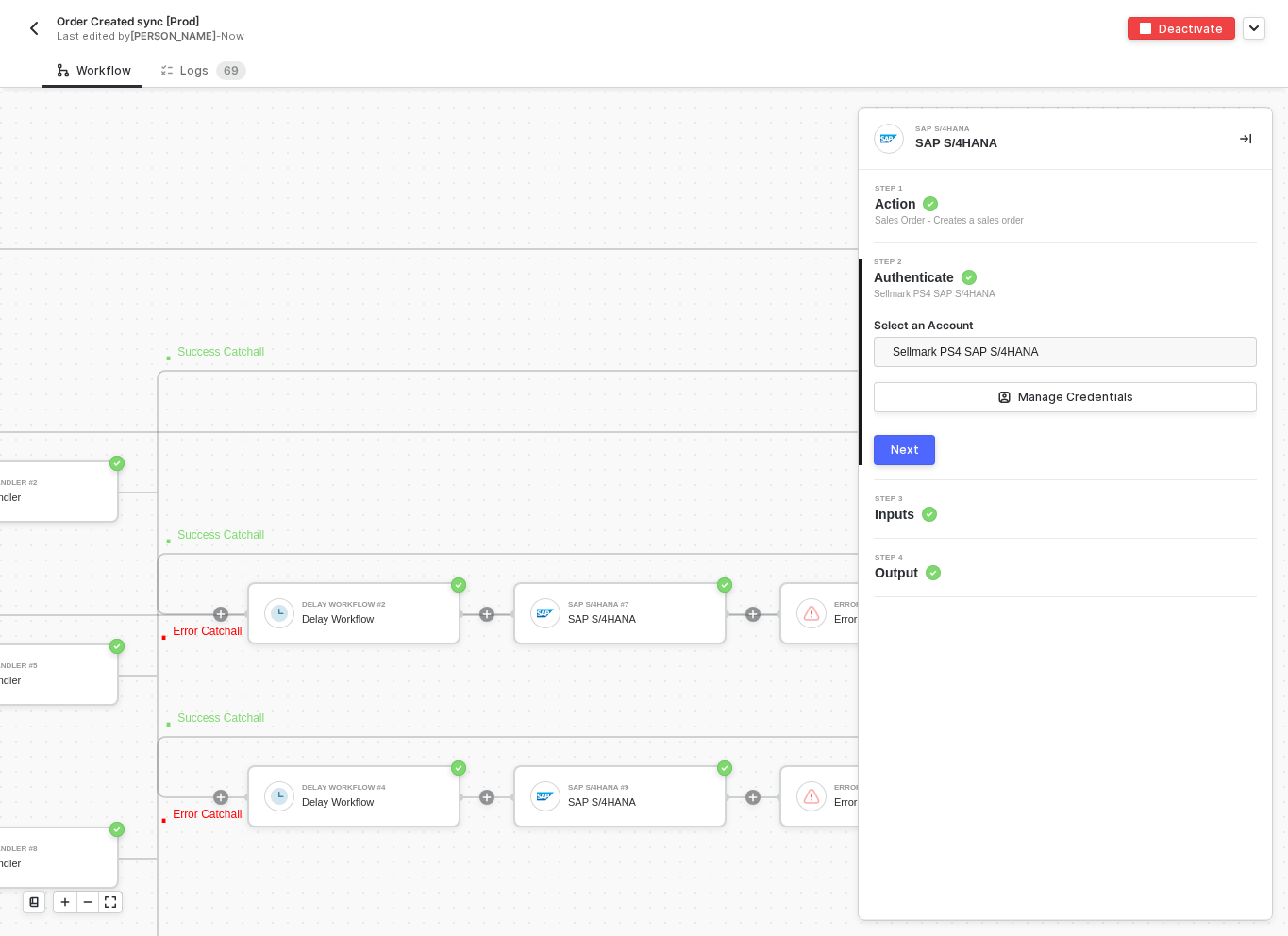
scroll to position [7557, 6765]
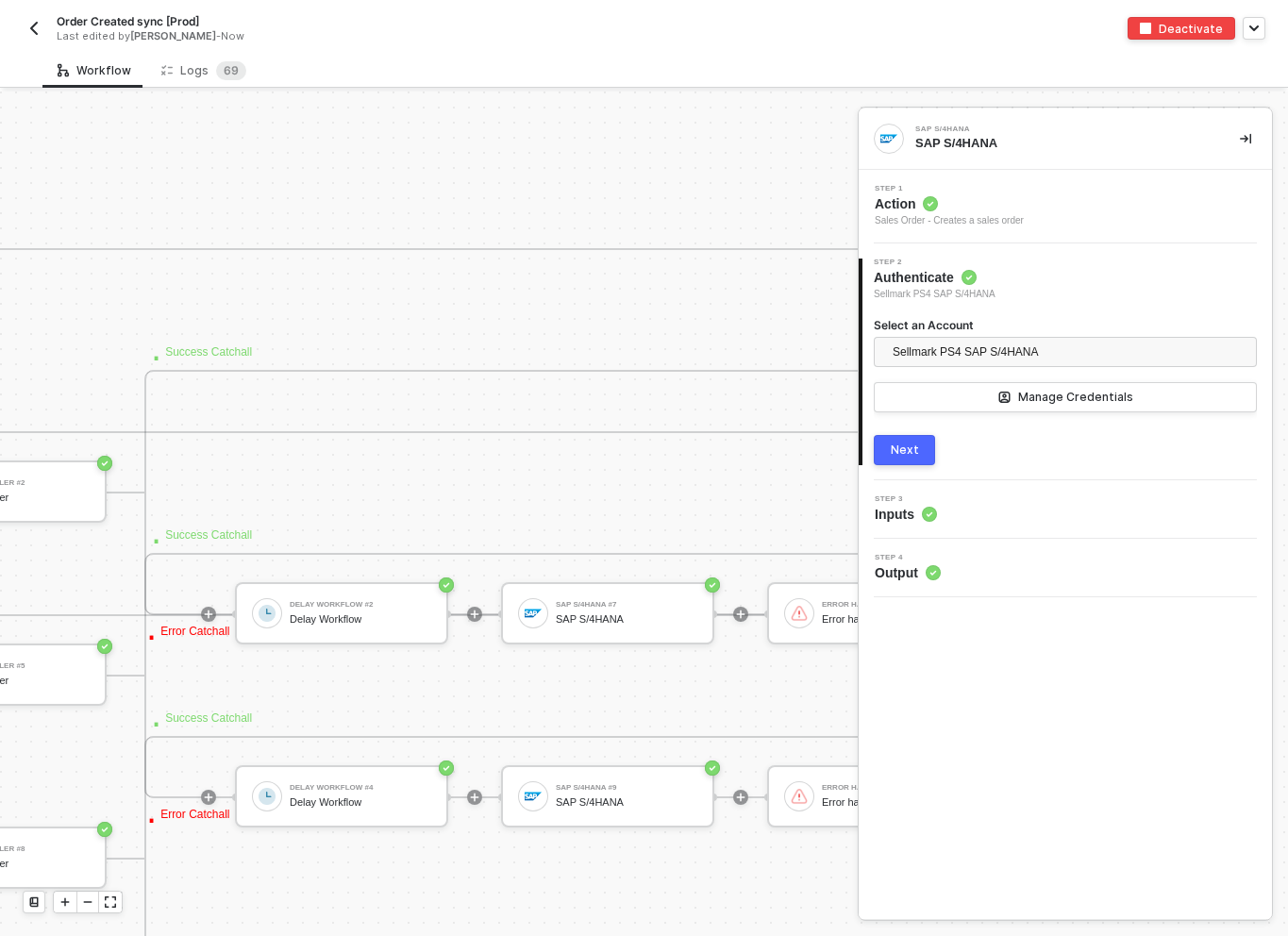
click at [538, 650] on div "· Success Catchall · Error Catchall Delay Workflow #5 Wait a set amount of time…" at bounding box center [933, 737] width 3326 height 245
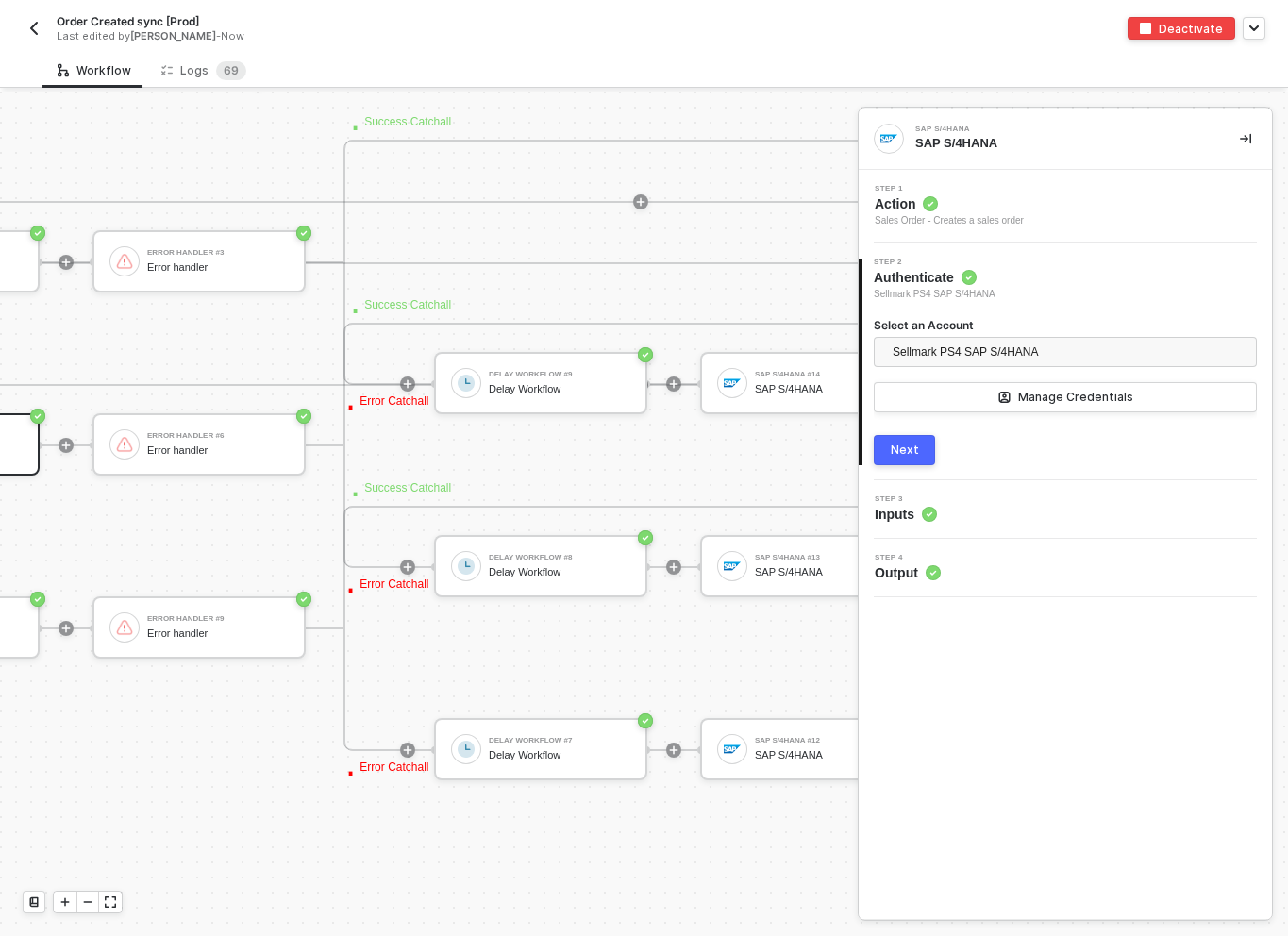
scroll to position [7909, 7805]
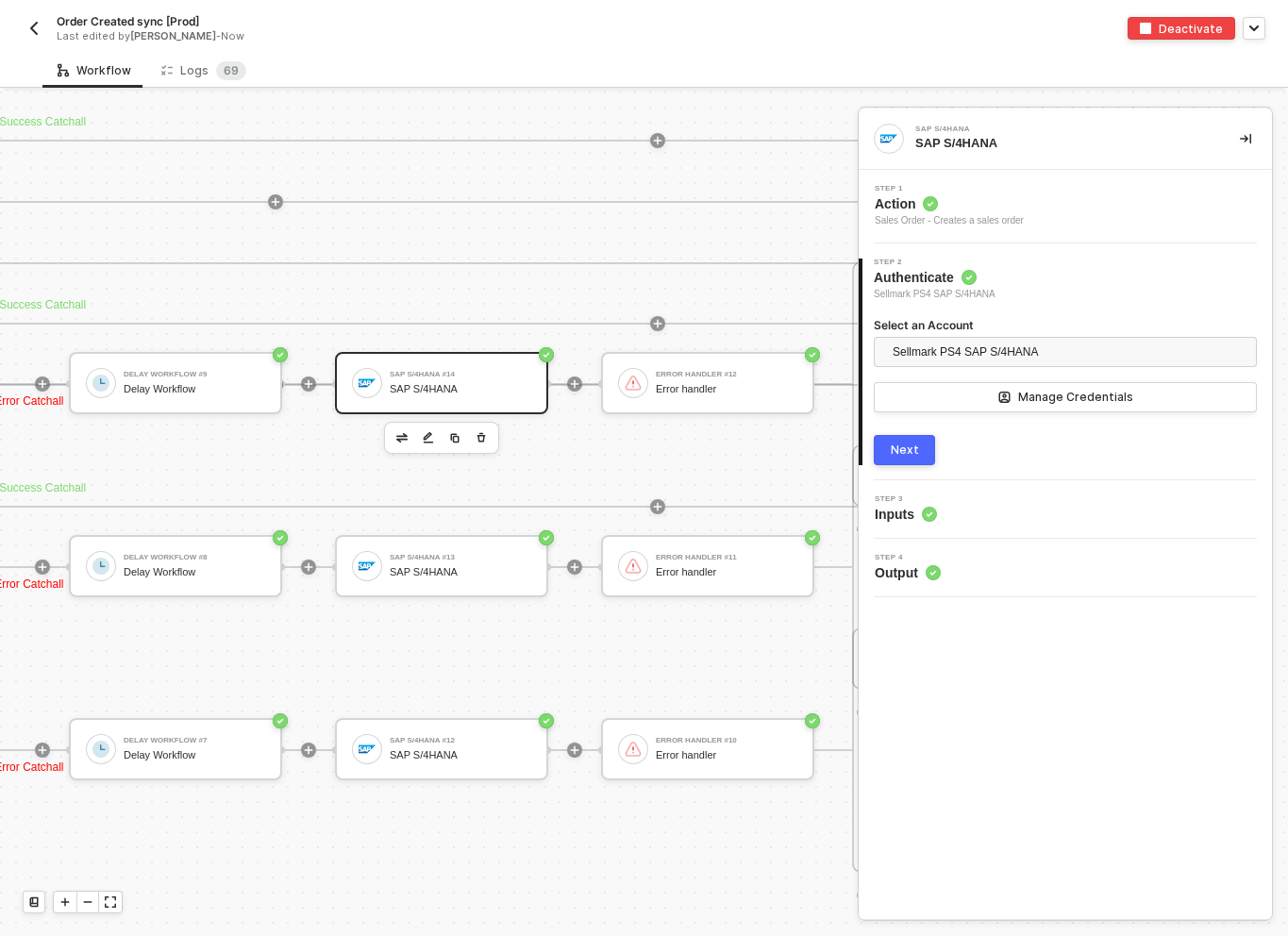
click at [446, 401] on div "SAP S/4HANA #14 SAP S/4HANA" at bounding box center [442, 383] width 214 height 63
click at [464, 739] on div "SAP S/4HANA #12" at bounding box center [460, 741] width 141 height 8
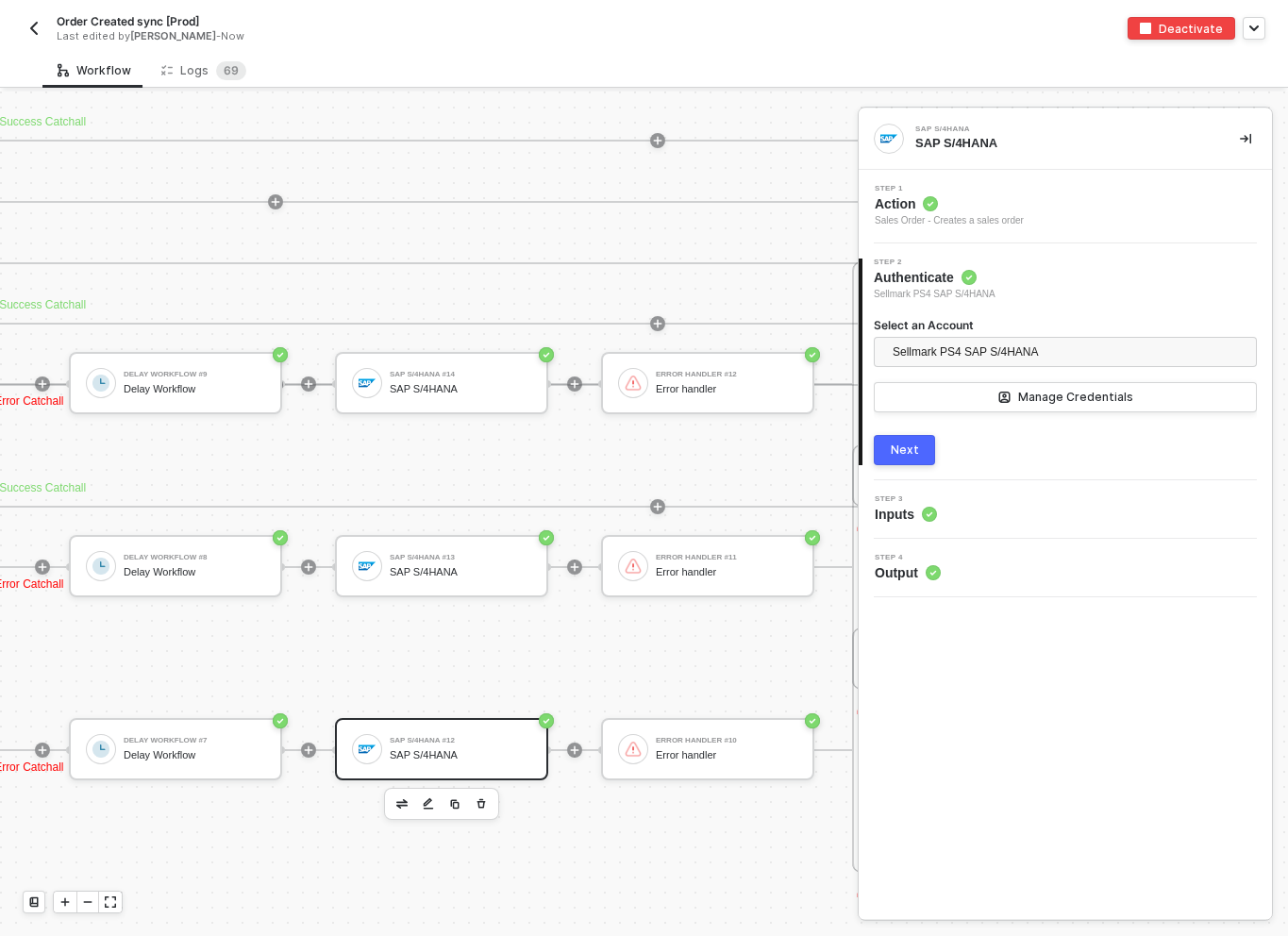
click at [1002, 519] on div "Step 3 Inputs" at bounding box center [1068, 509] width 409 height 28
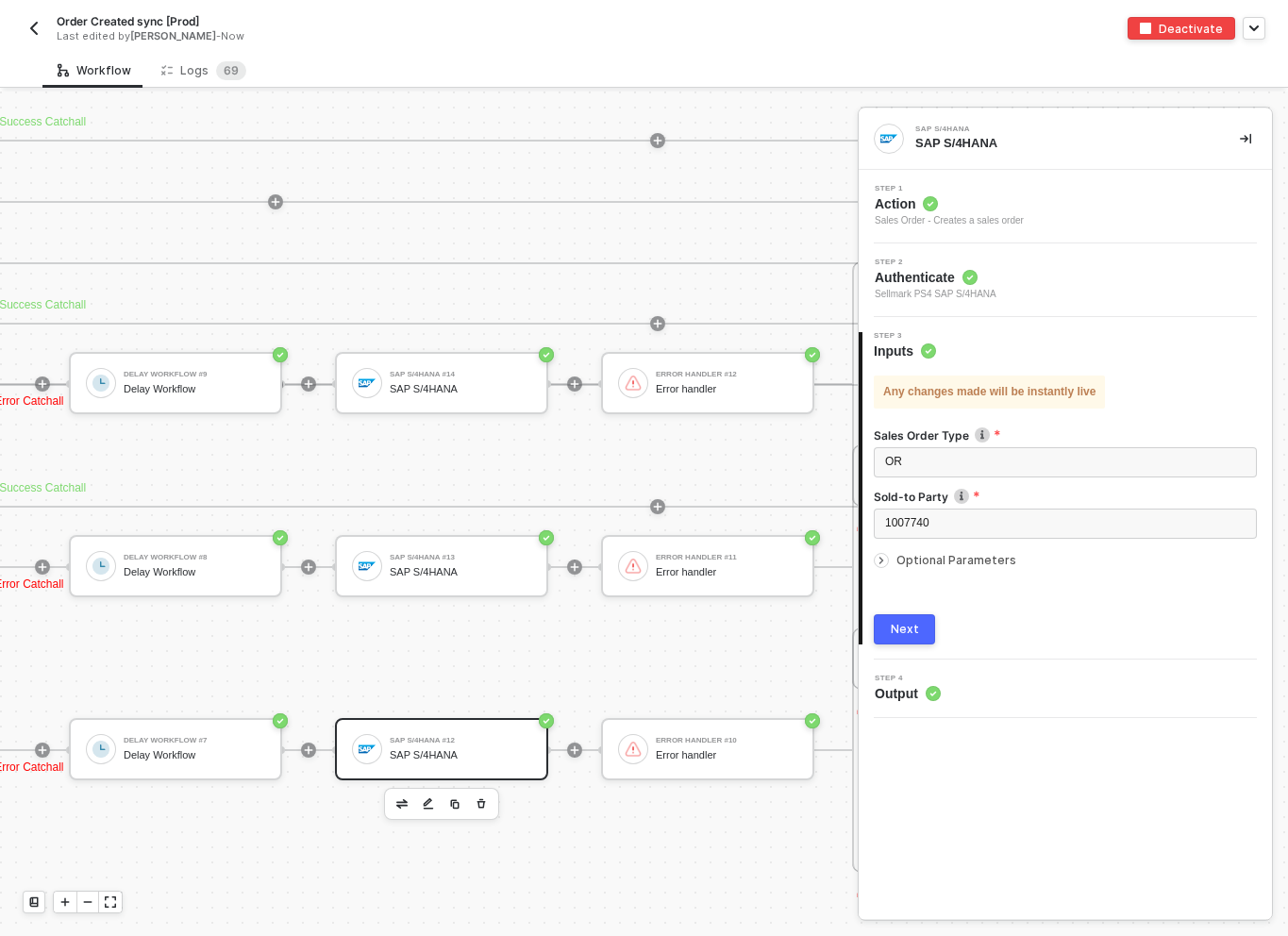
click at [994, 559] on span "Optional Parameters" at bounding box center [956, 560] width 120 height 14
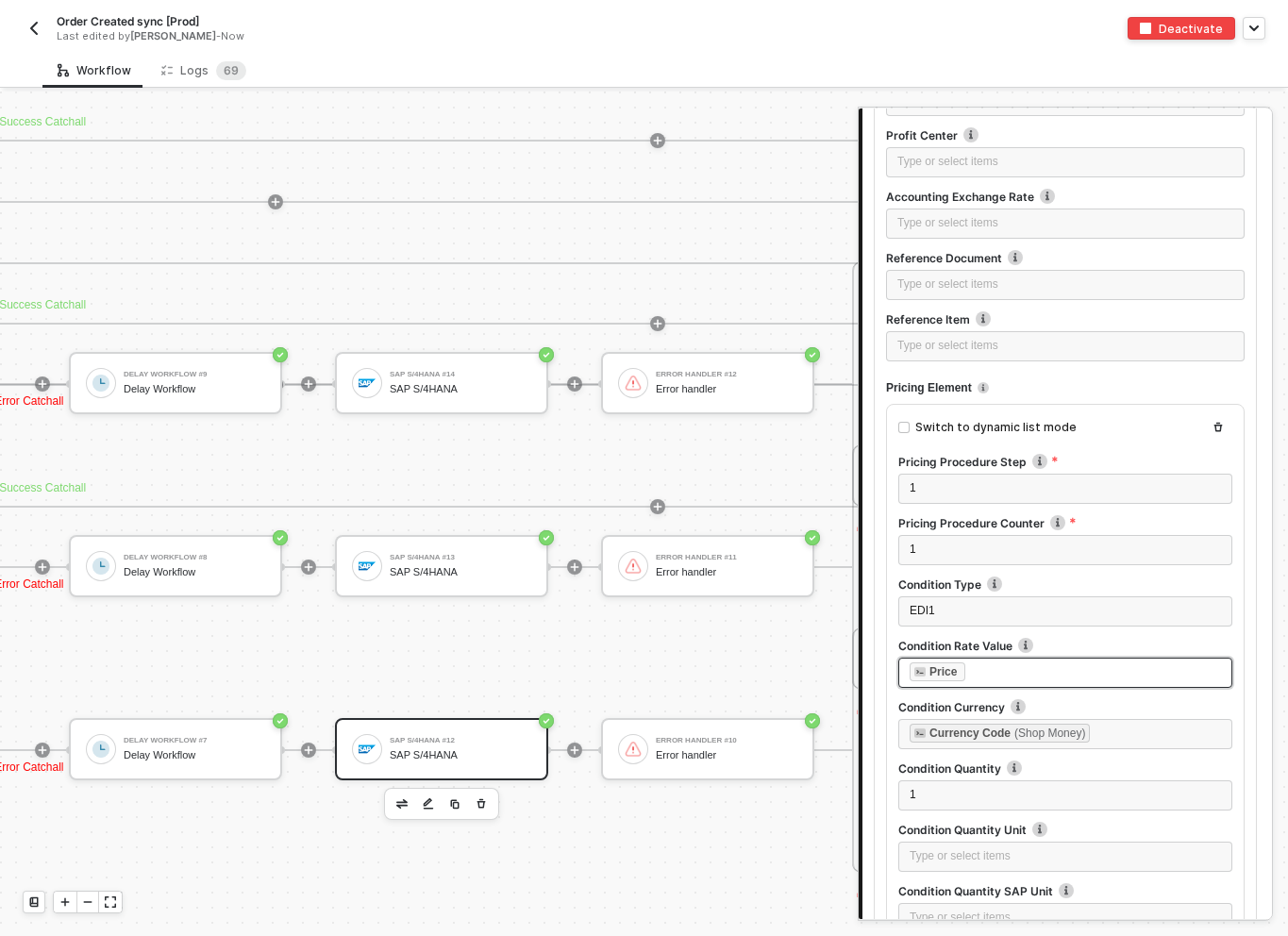
scroll to position [8341, 0]
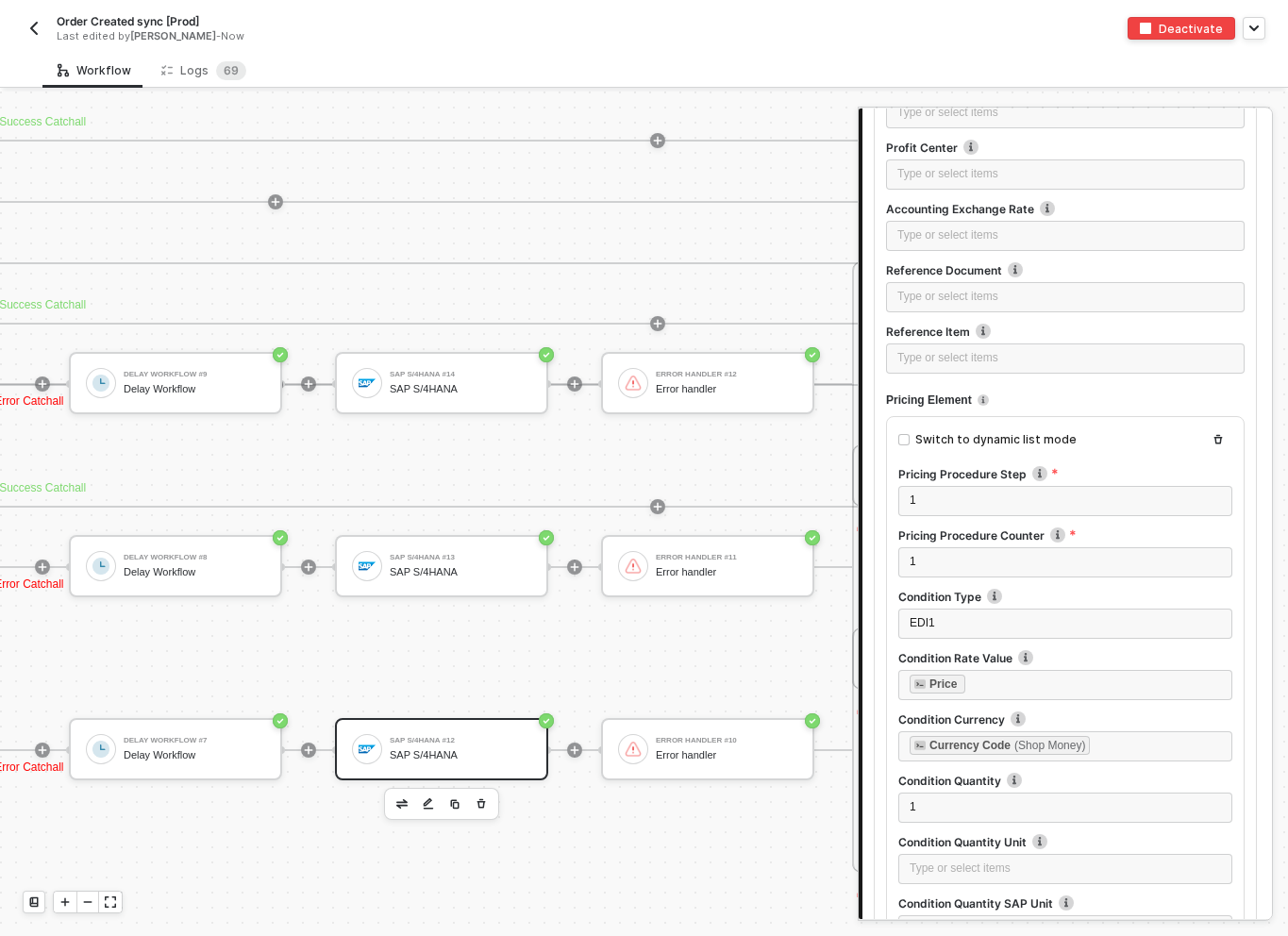
click at [37, 30] on img "button" at bounding box center [34, 29] width 15 height 15
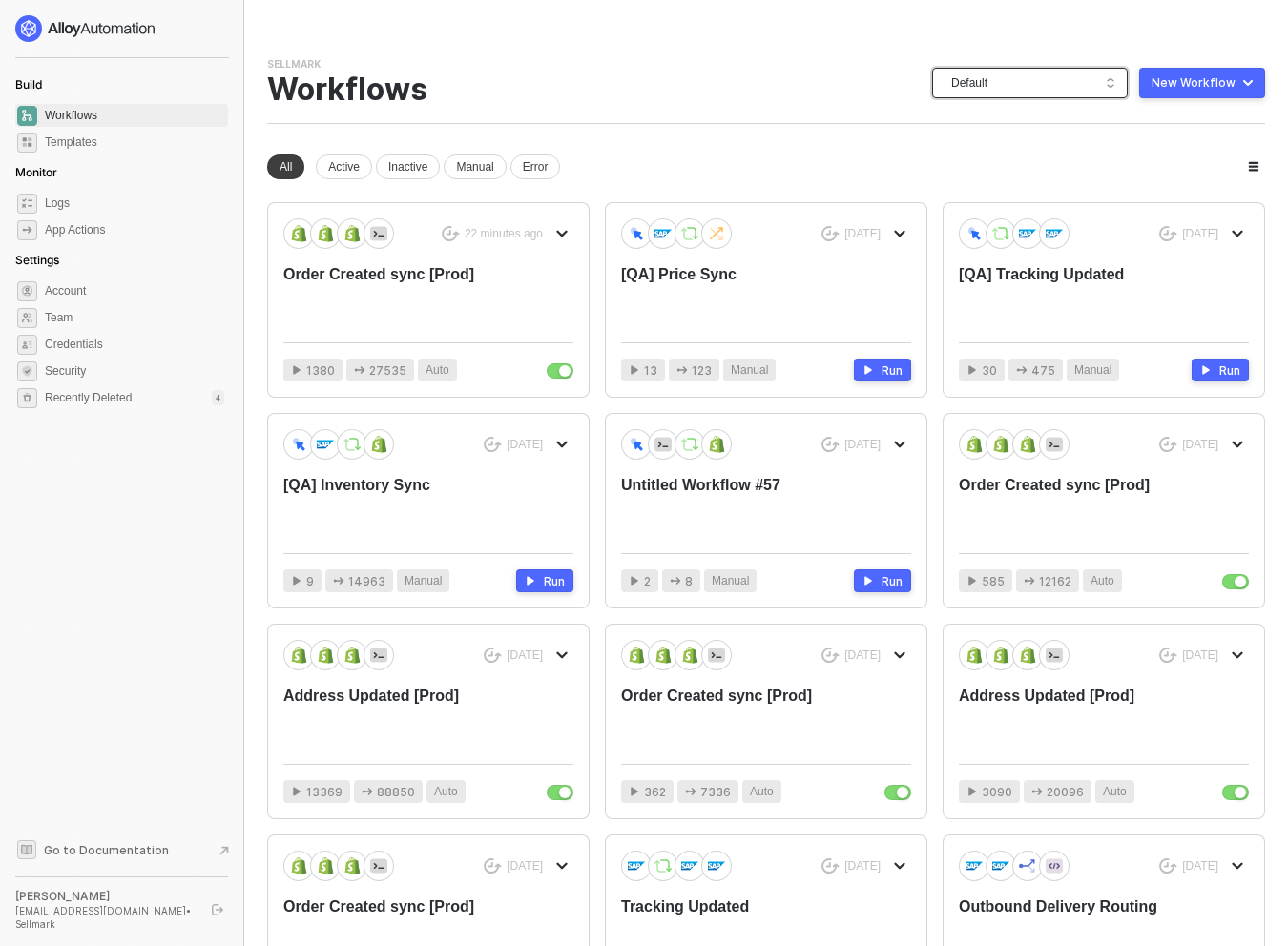
click at [1011, 86] on span "Default" at bounding box center [1033, 83] width 165 height 28
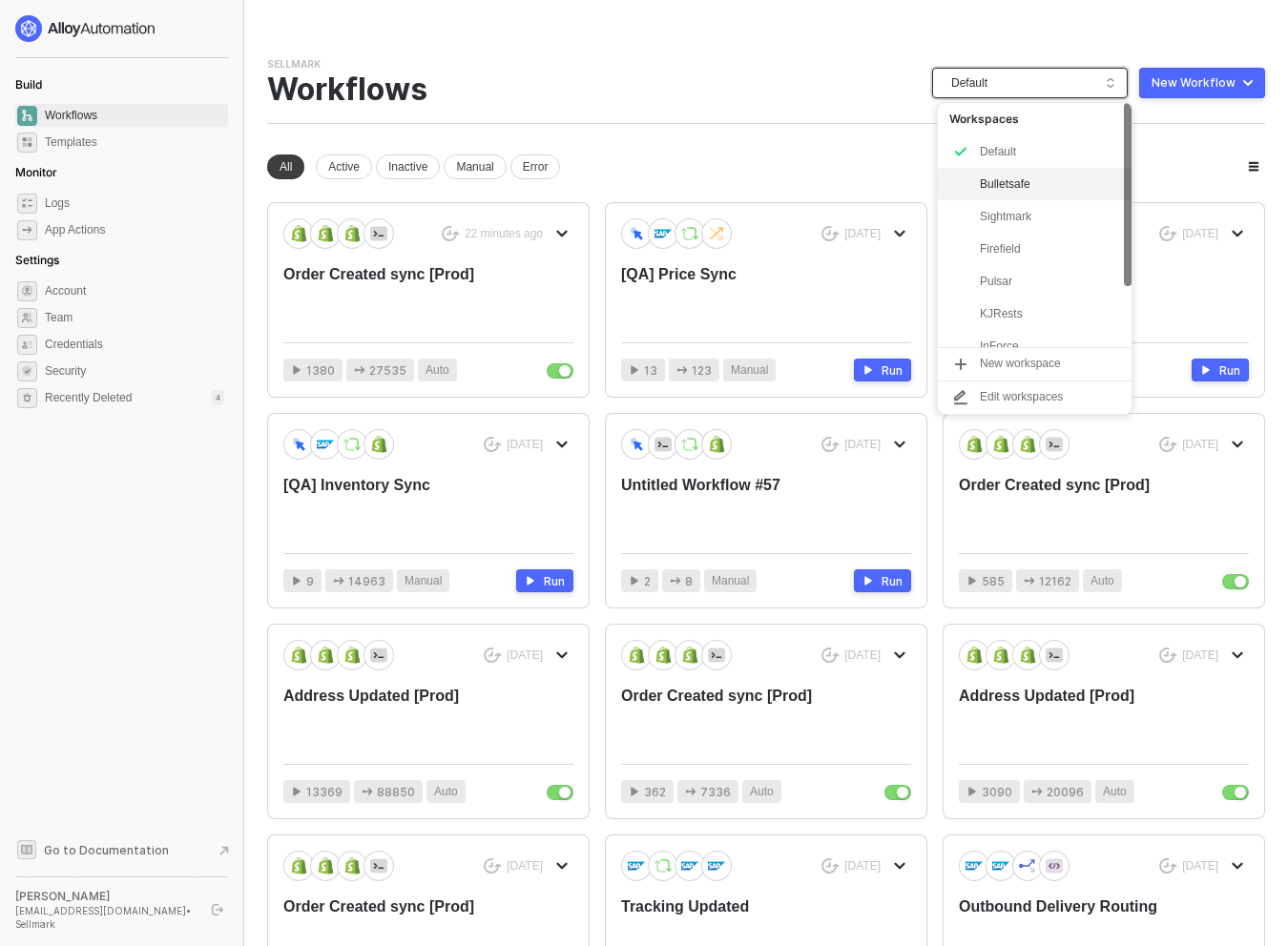
click at [1035, 180] on div "Bulletsafe" at bounding box center [1050, 185] width 140 height 23
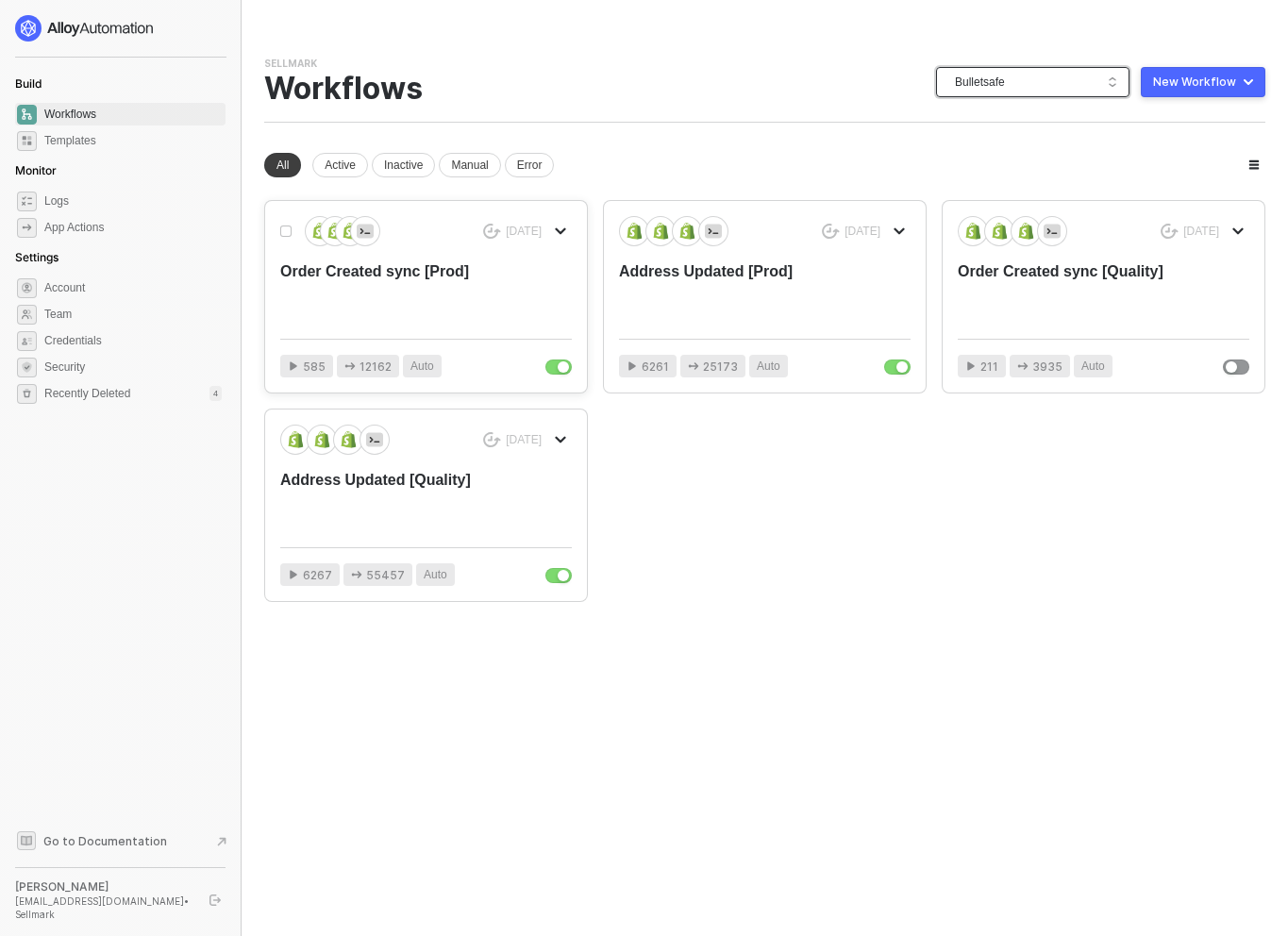
click at [479, 269] on div "Order Created sync [Prod]" at bounding box center [396, 292] width 233 height 63
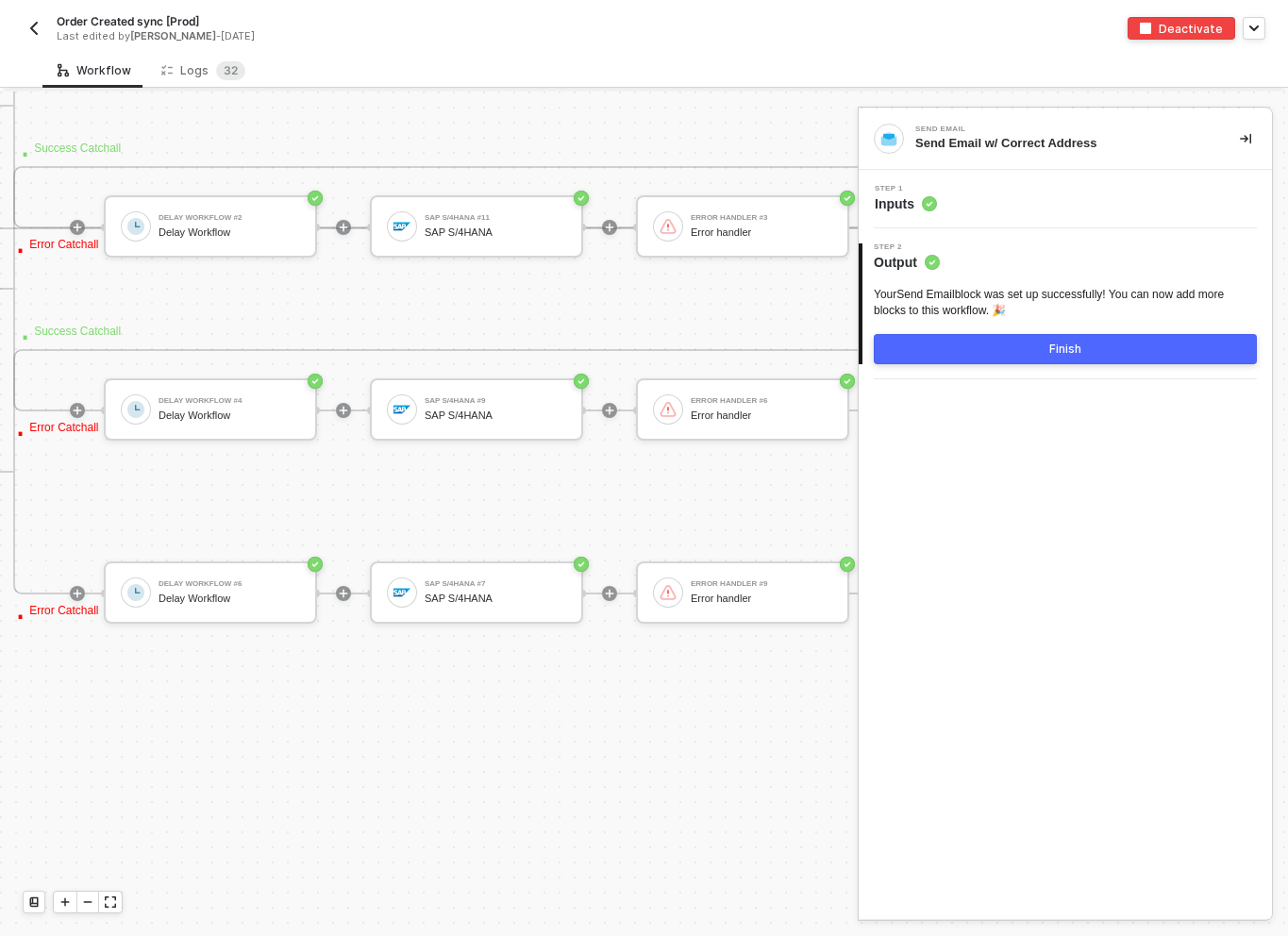
scroll to position [7945, 7128]
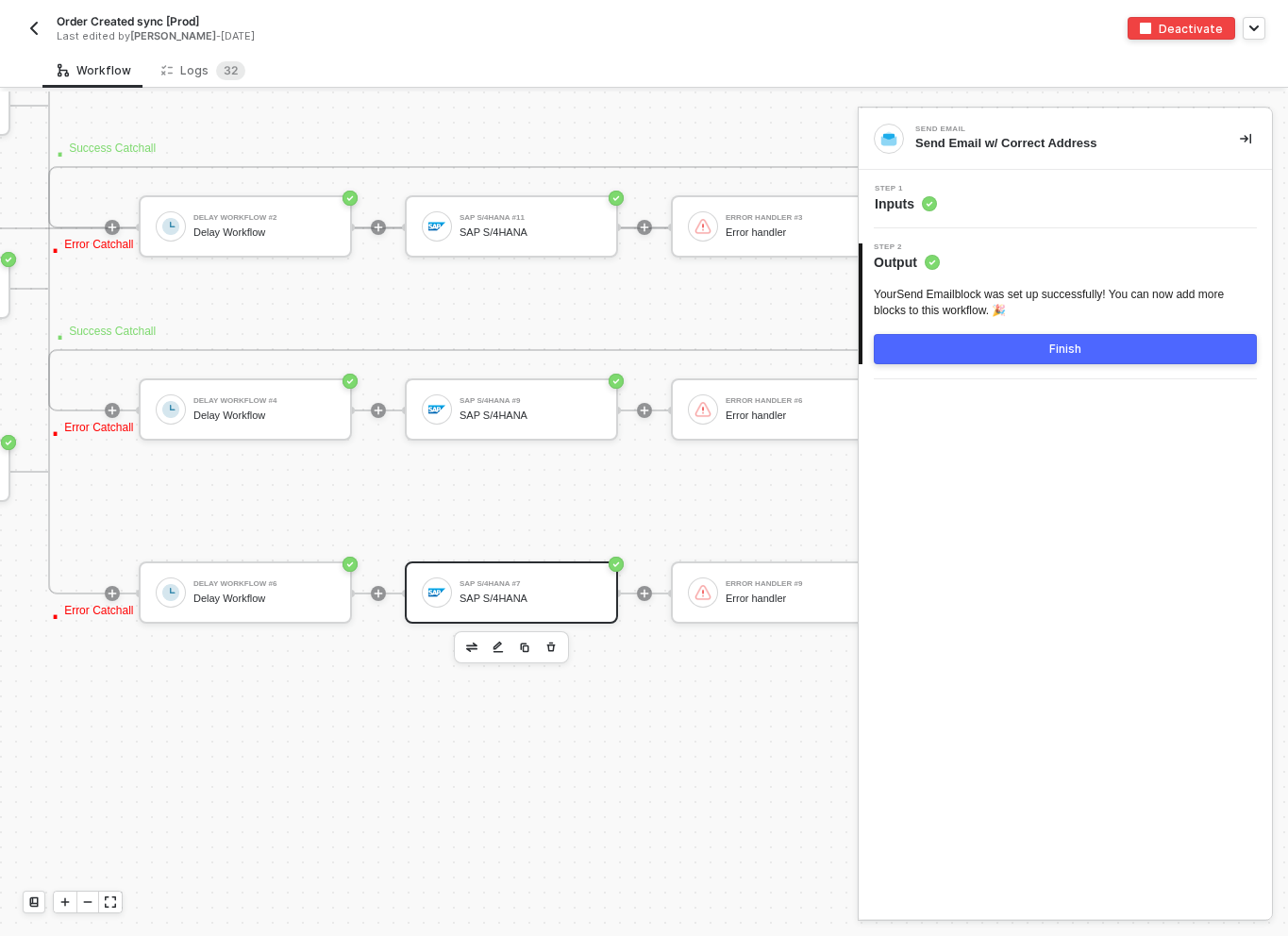
click at [522, 603] on div "SAP S/4HANA" at bounding box center [530, 598] width 141 height 13
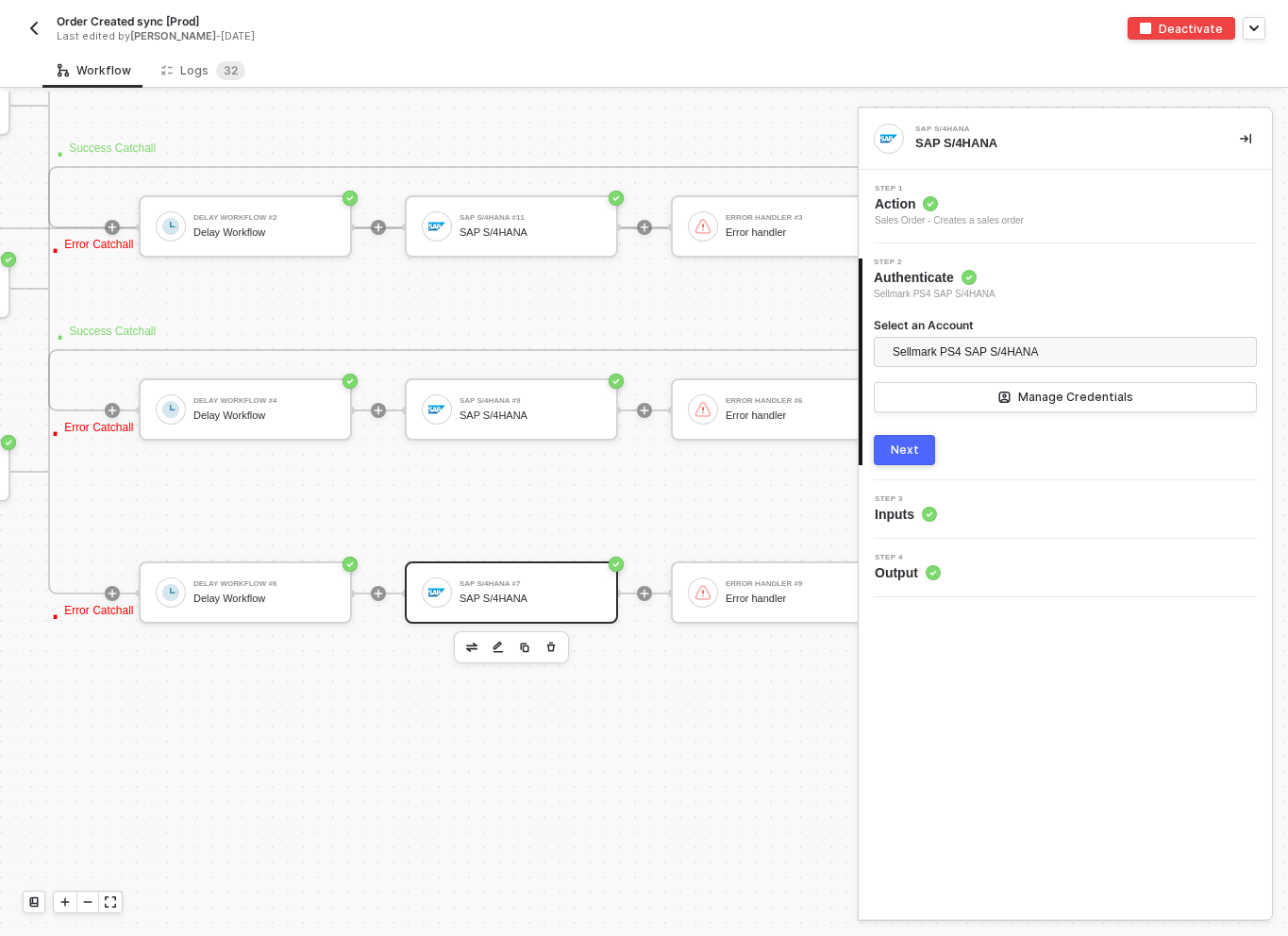
click at [1013, 551] on div "4 Step 4 Output" at bounding box center [1066, 568] width 414 height 59
click at [1000, 520] on div "Step 3 Inputs" at bounding box center [1068, 509] width 409 height 28
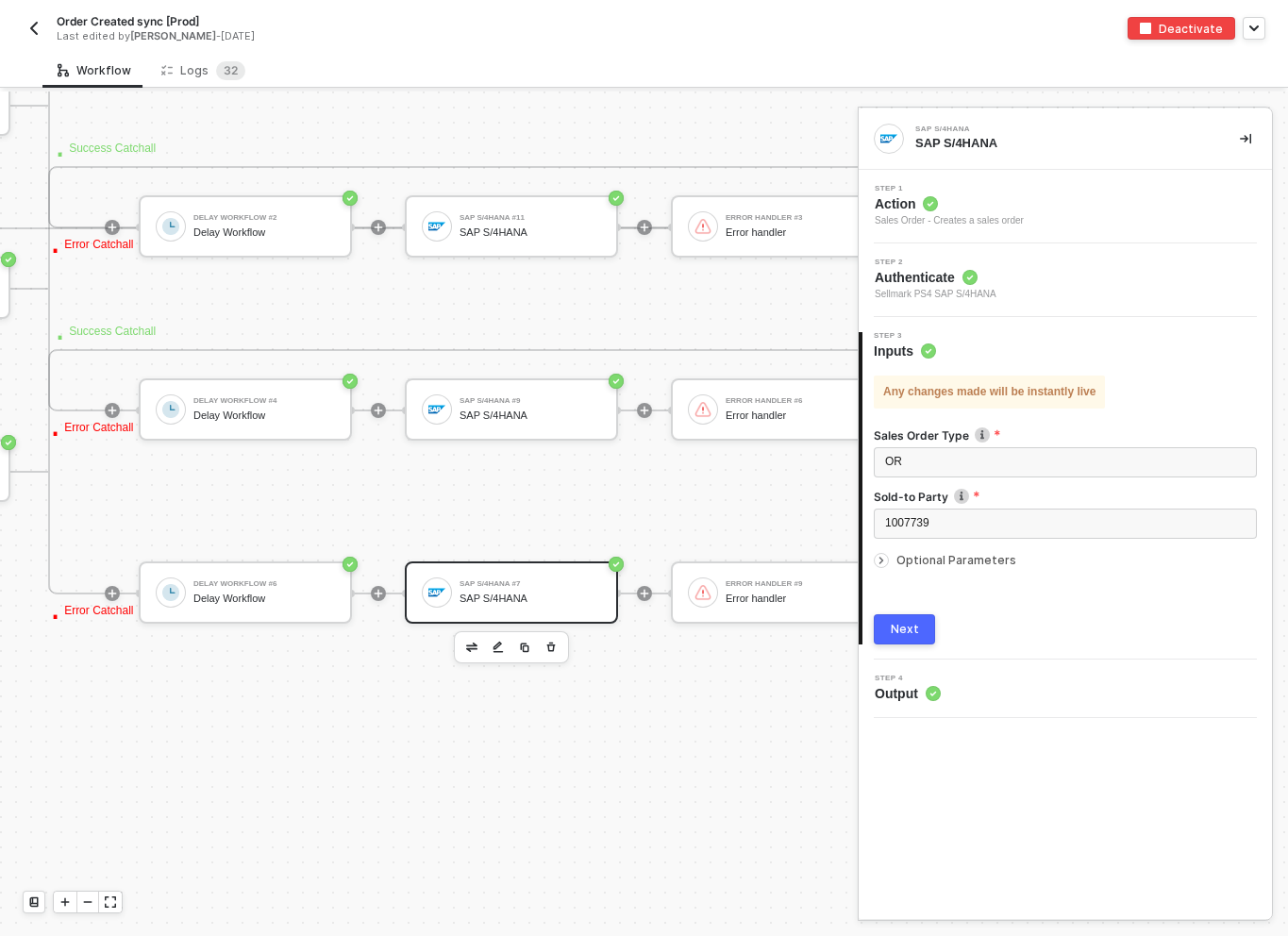
click at [990, 556] on span "Optional Parameters" at bounding box center [956, 560] width 120 height 14
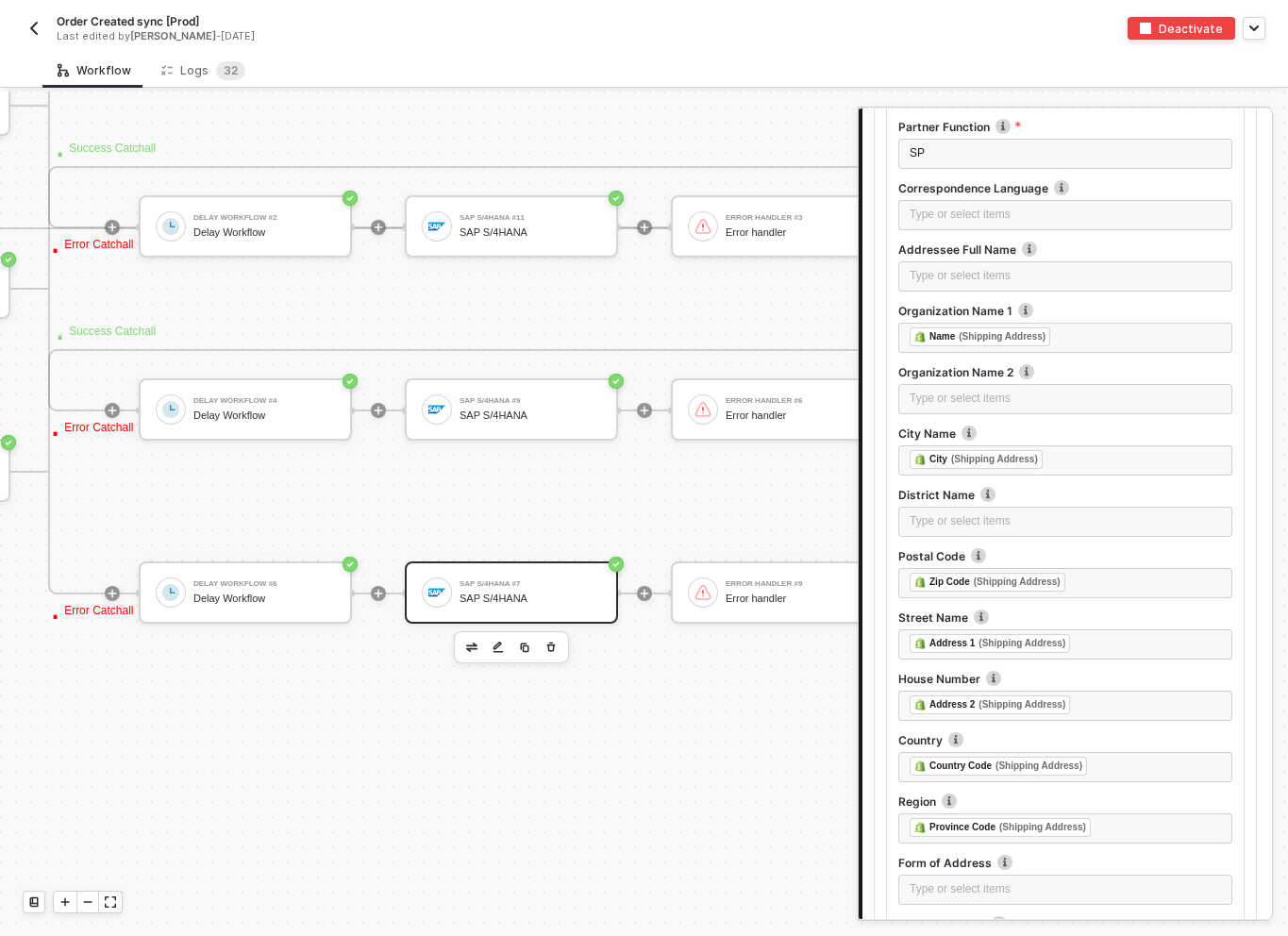
scroll to position [10027, 0]
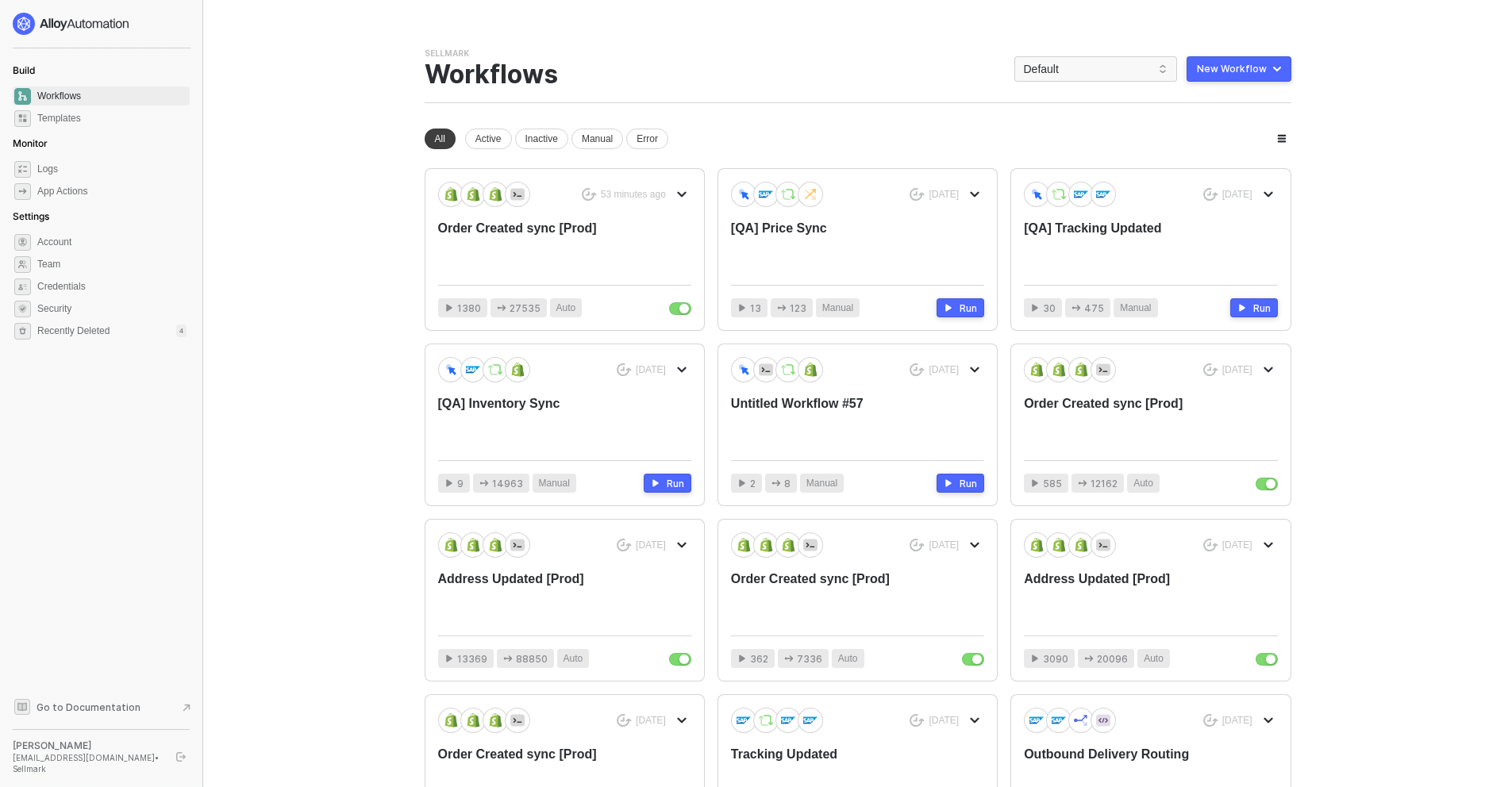
click at [1027, 84] on div "Sellmark Team Settings → Workflows Default New Workflow" at bounding box center [858, 75] width 867 height 56
click at [1052, 74] on span "Default" at bounding box center [1096, 69] width 144 height 23
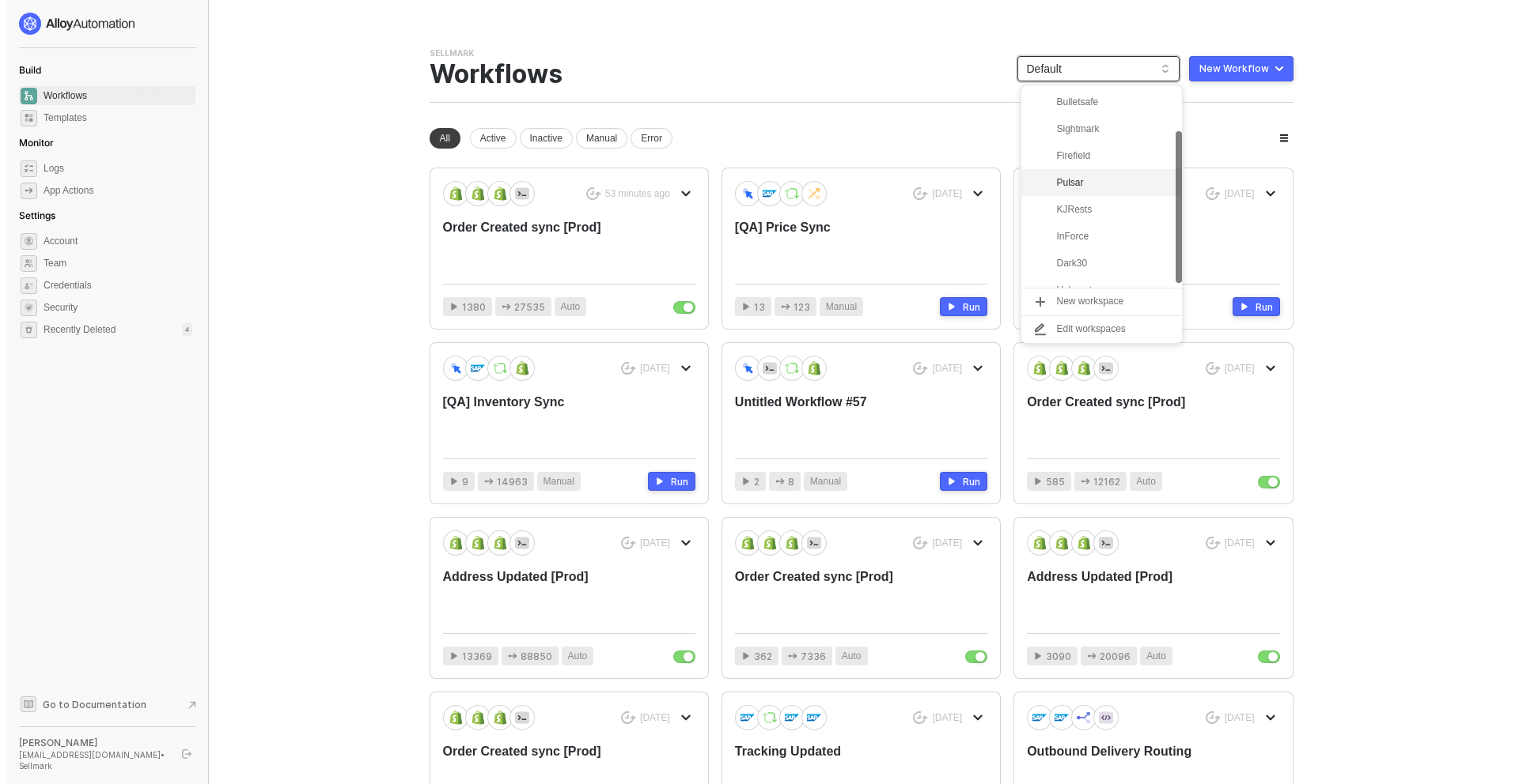
scroll to position [61, 0]
click at [1080, 232] on div "InForce" at bounding box center [1108, 226] width 116 height 19
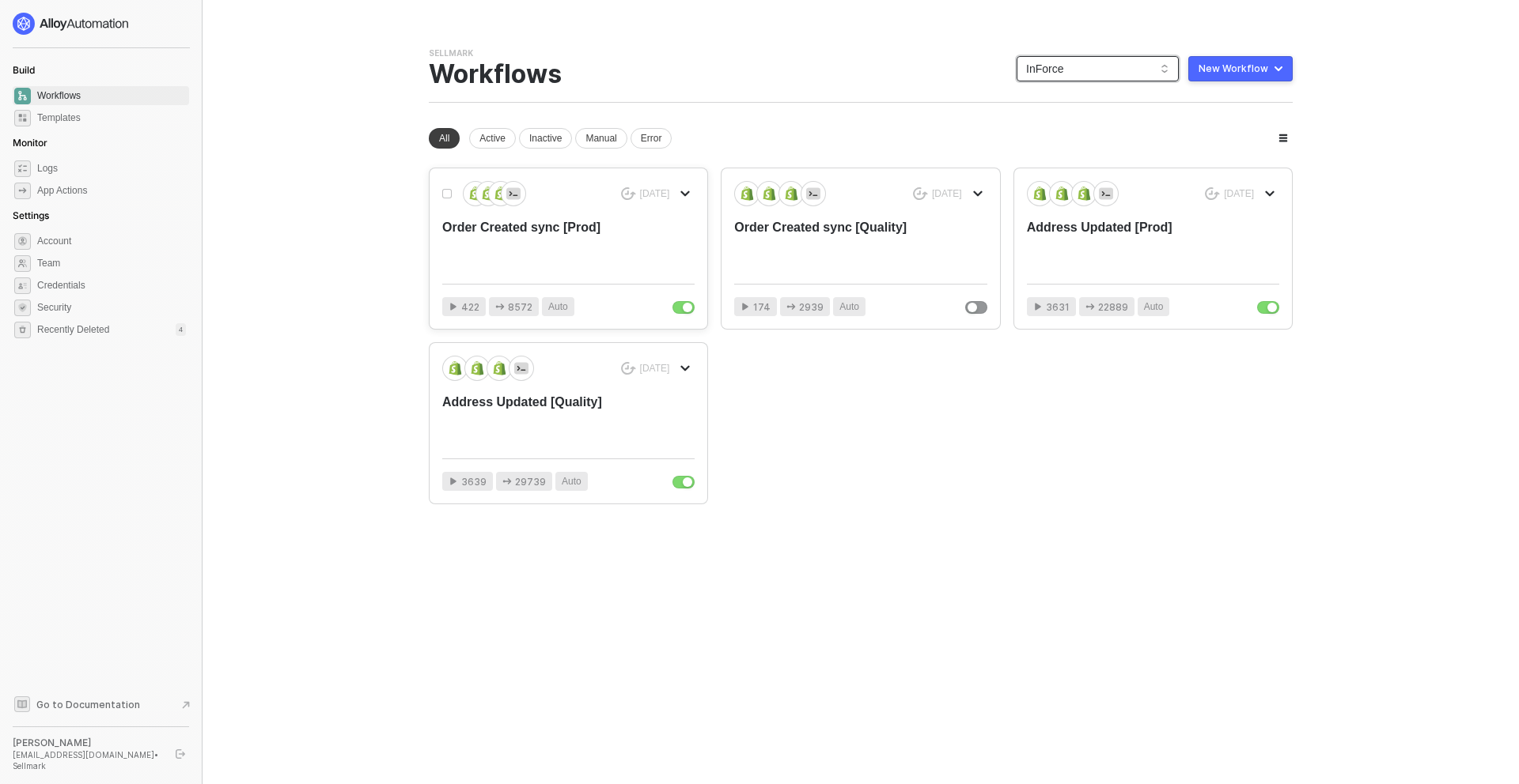
click at [613, 261] on div "Order Created sync [Prod]" at bounding box center [543, 245] width 202 height 52
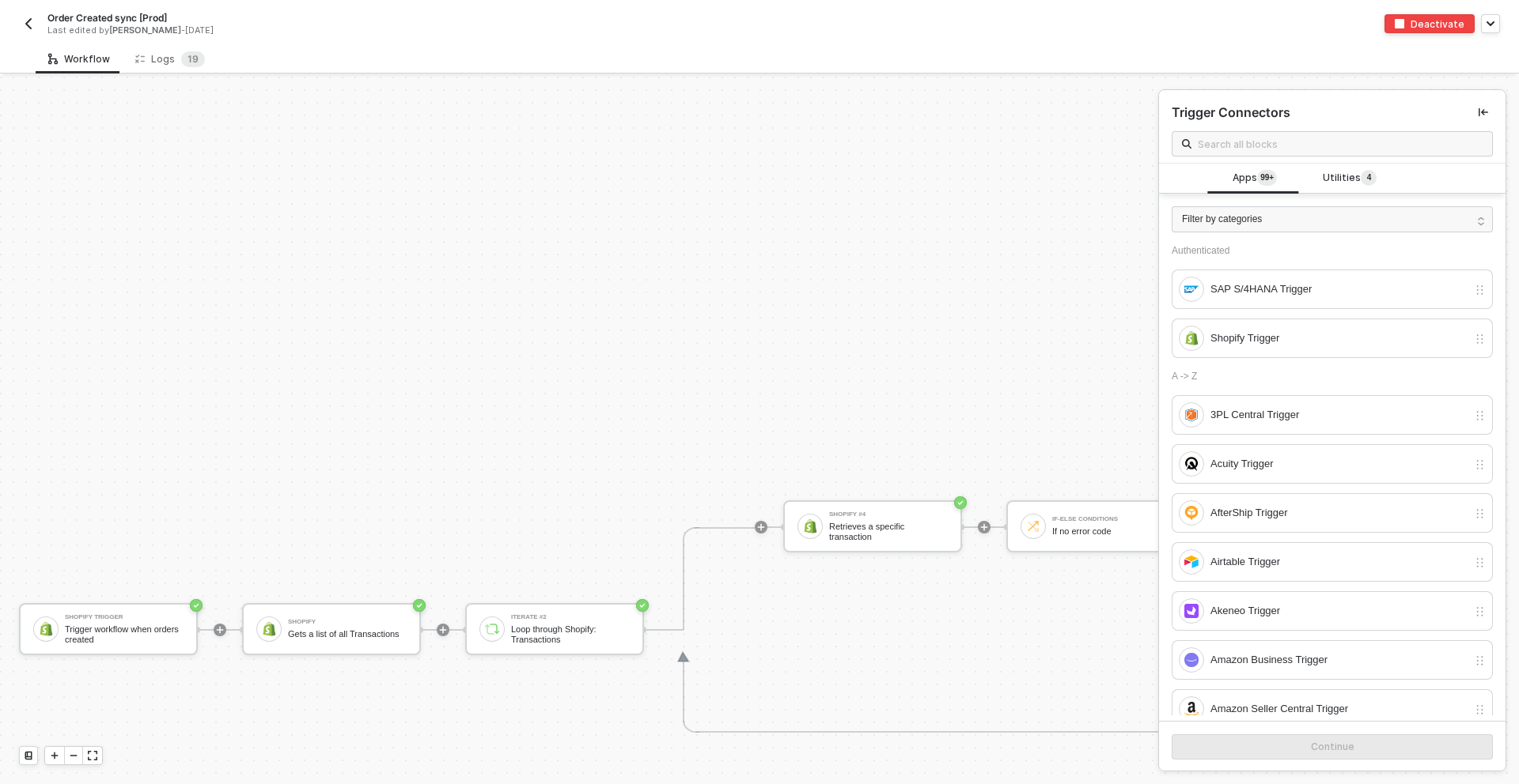
scroll to position [6469, 0]
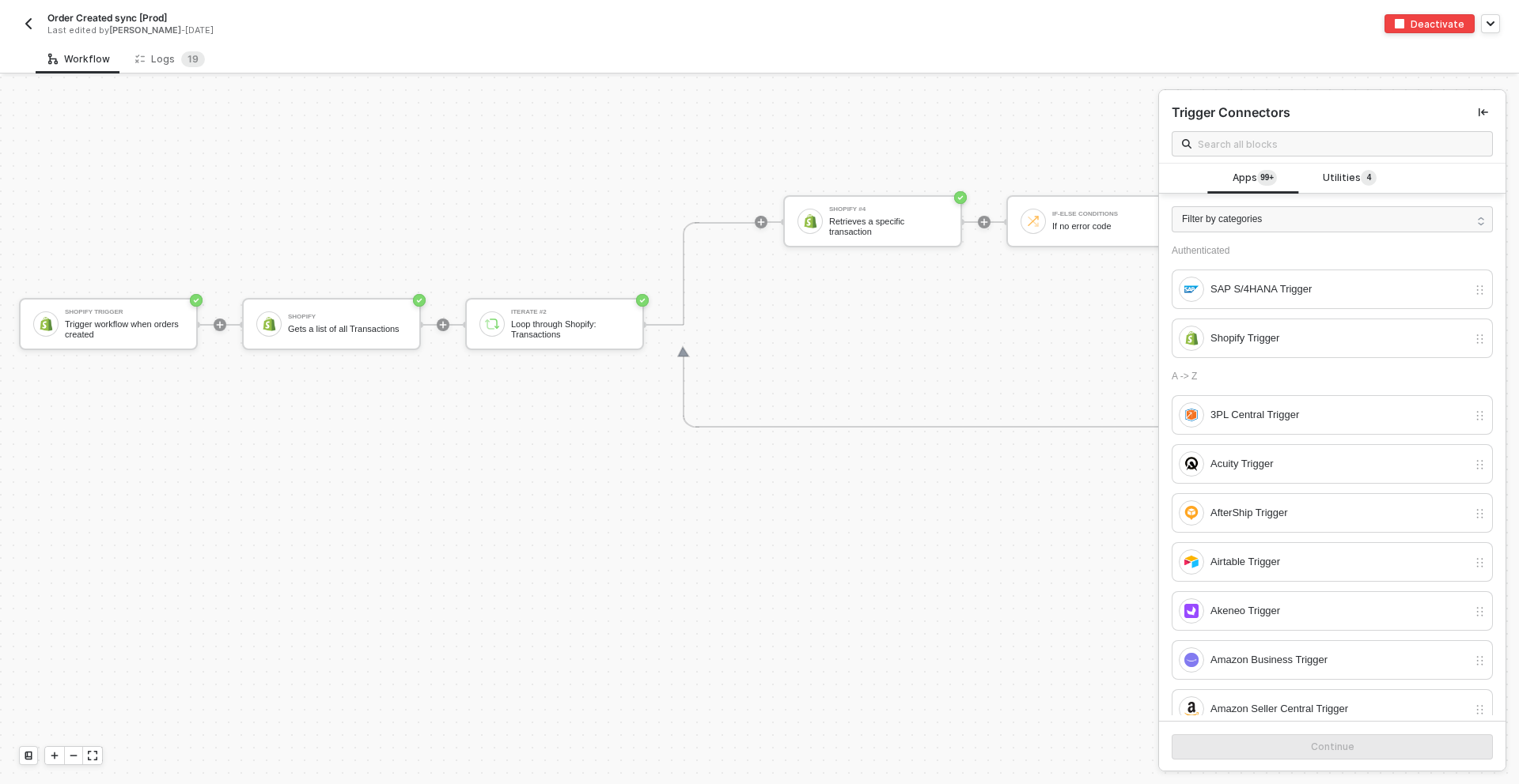
click at [26, 18] on img "button" at bounding box center [28, 24] width 13 height 13
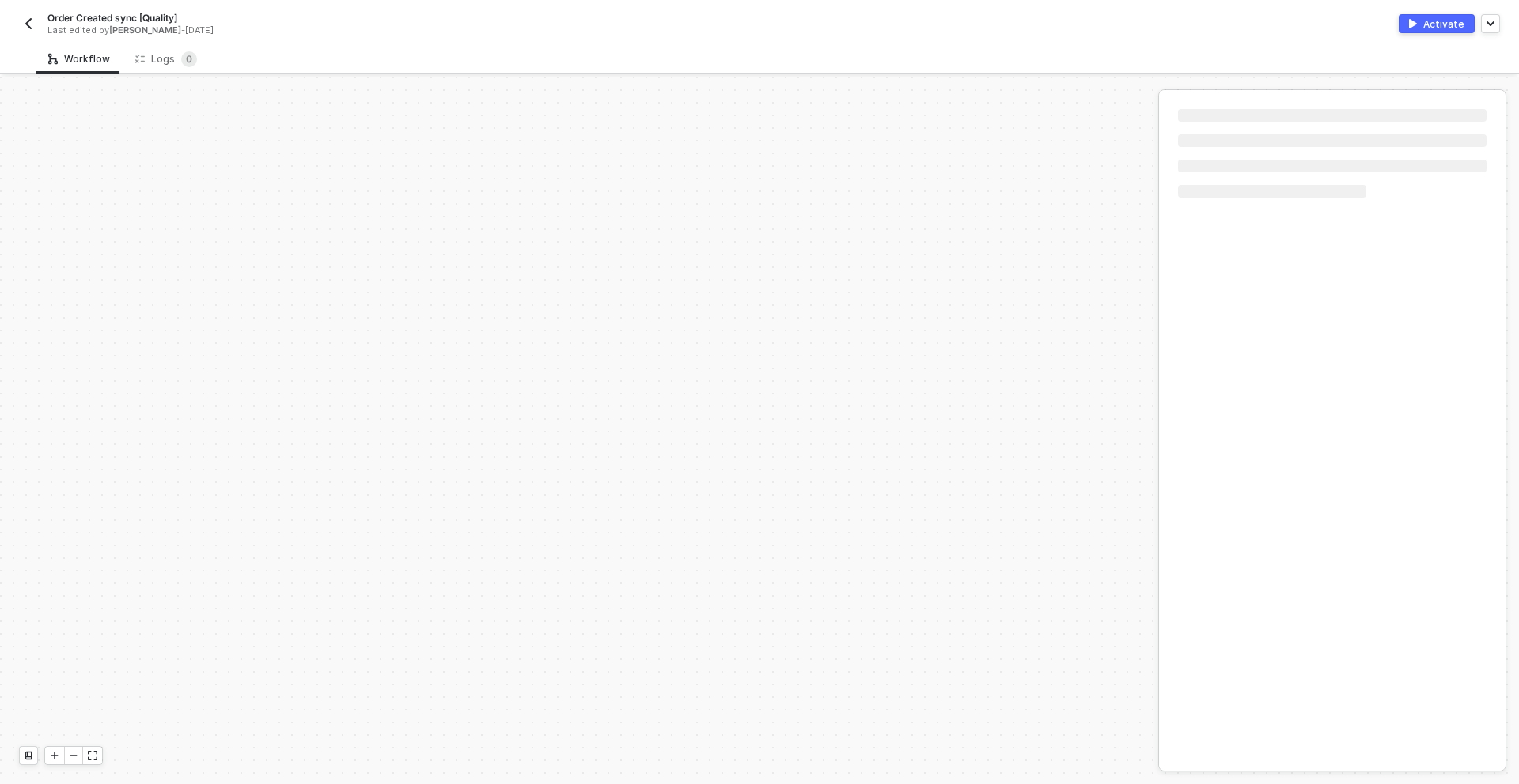
scroll to position [5374, 0]
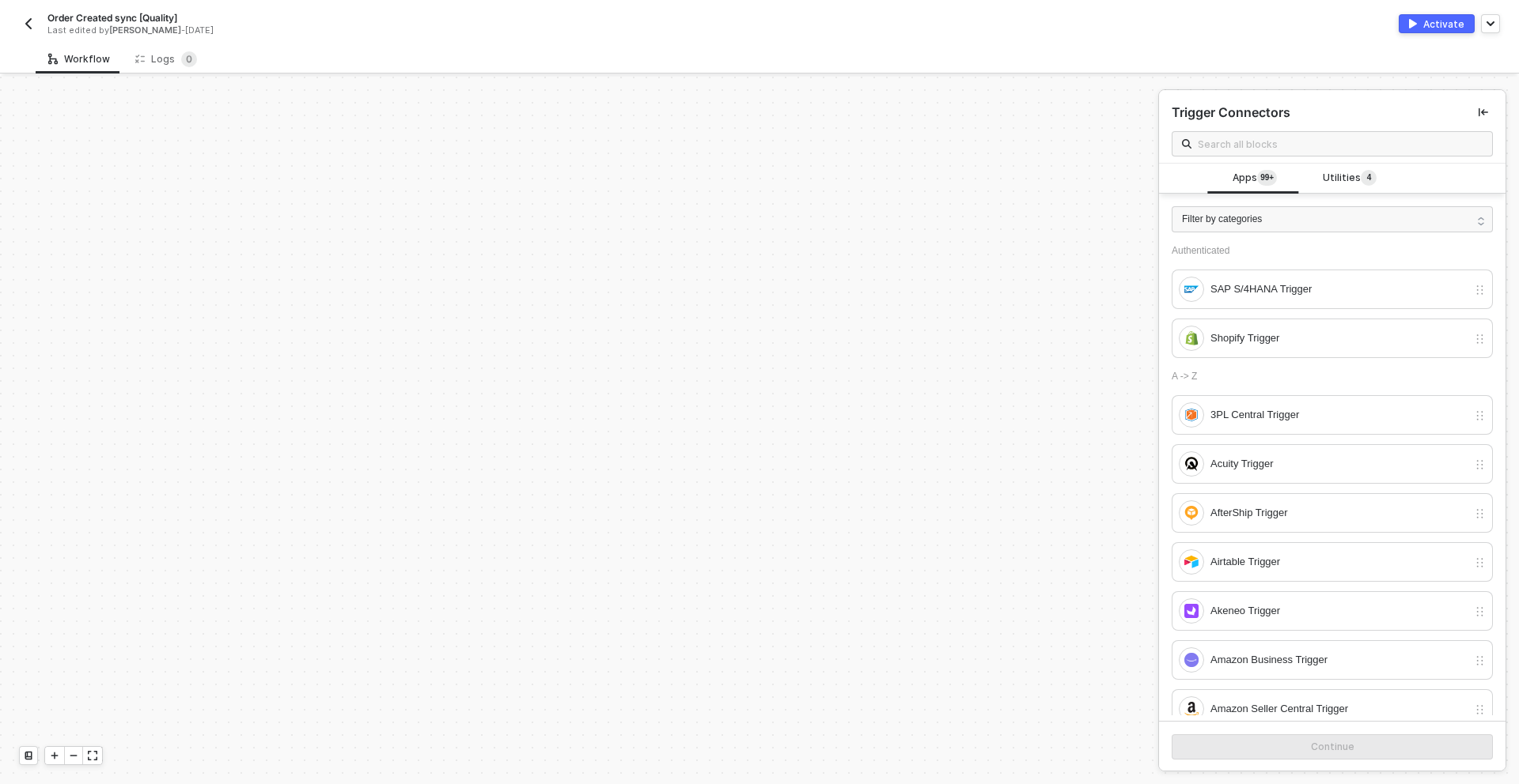
click at [31, 24] on img "button" at bounding box center [28, 24] width 13 height 13
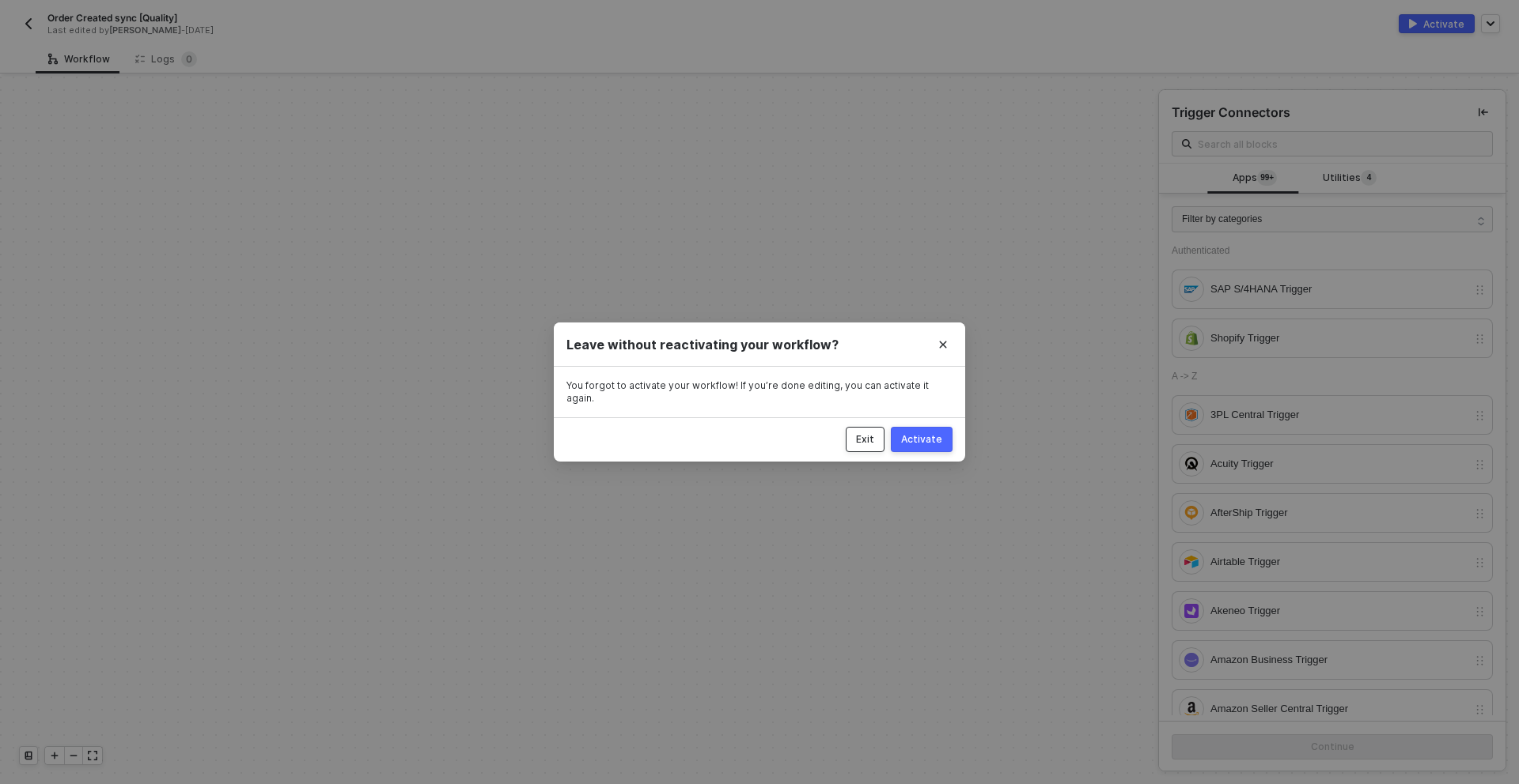
click at [872, 434] on div "Exit" at bounding box center [865, 440] width 19 height 13
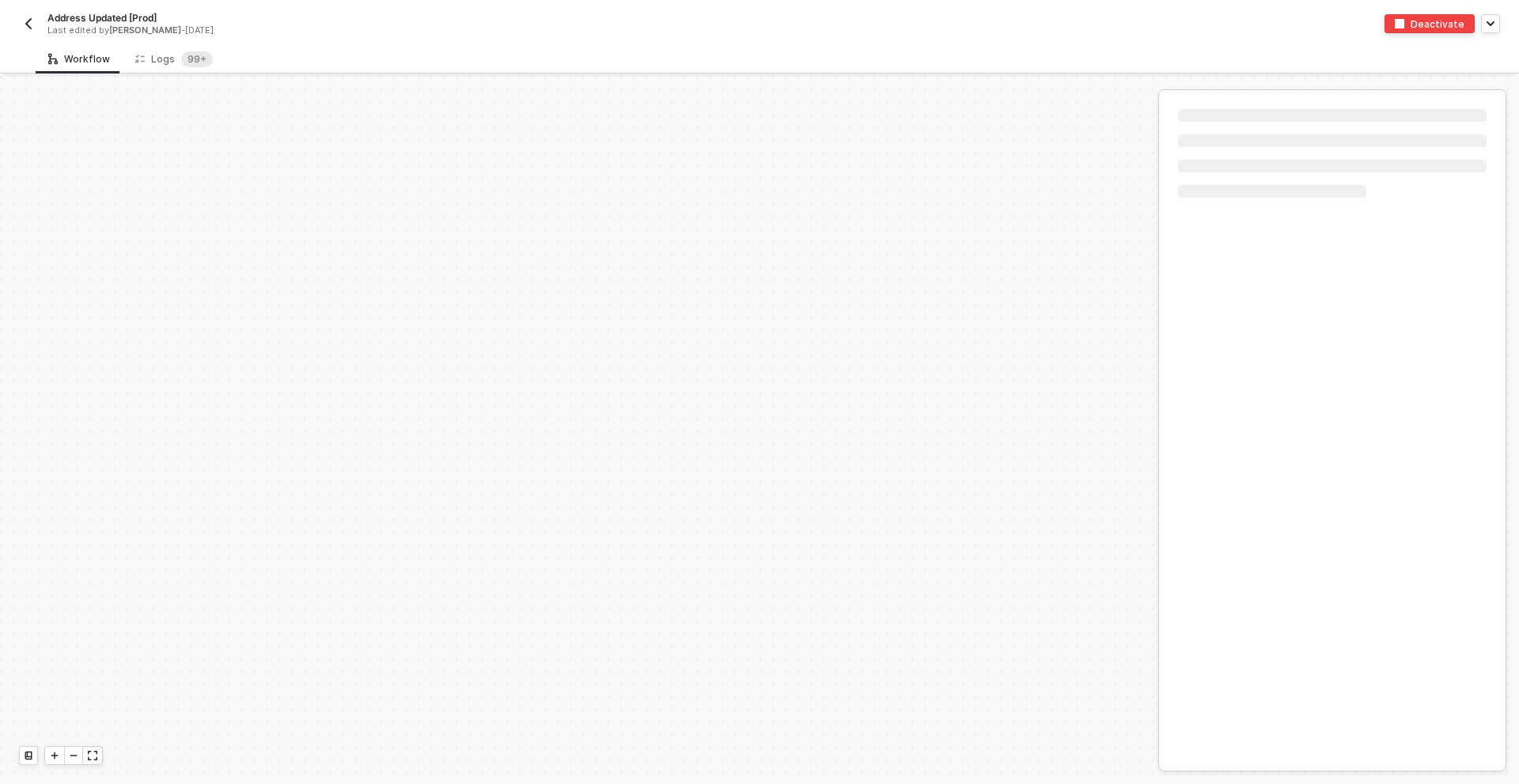
scroll to position [5690, 0]
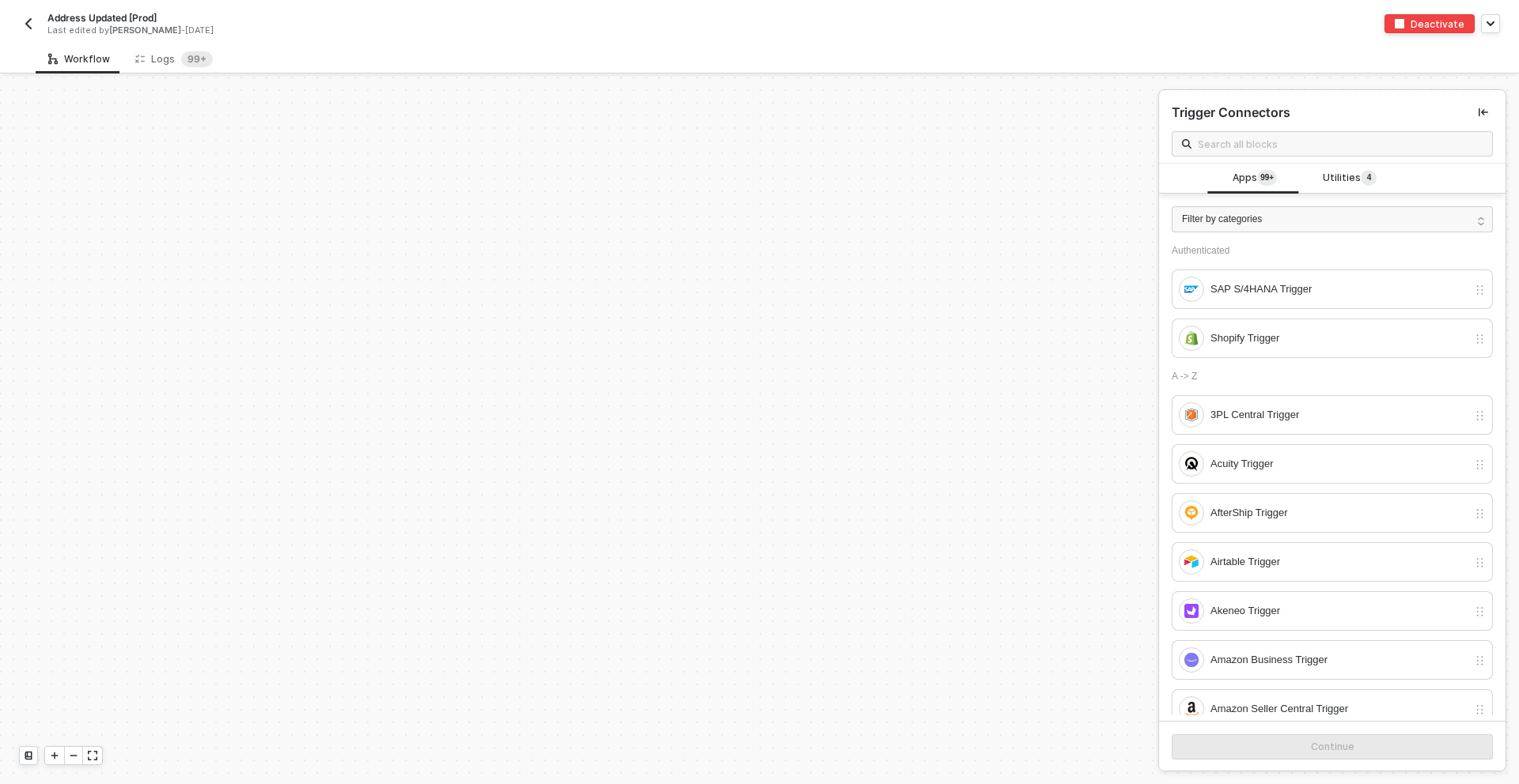
click at [27, 21] on img "button" at bounding box center [28, 24] width 13 height 13
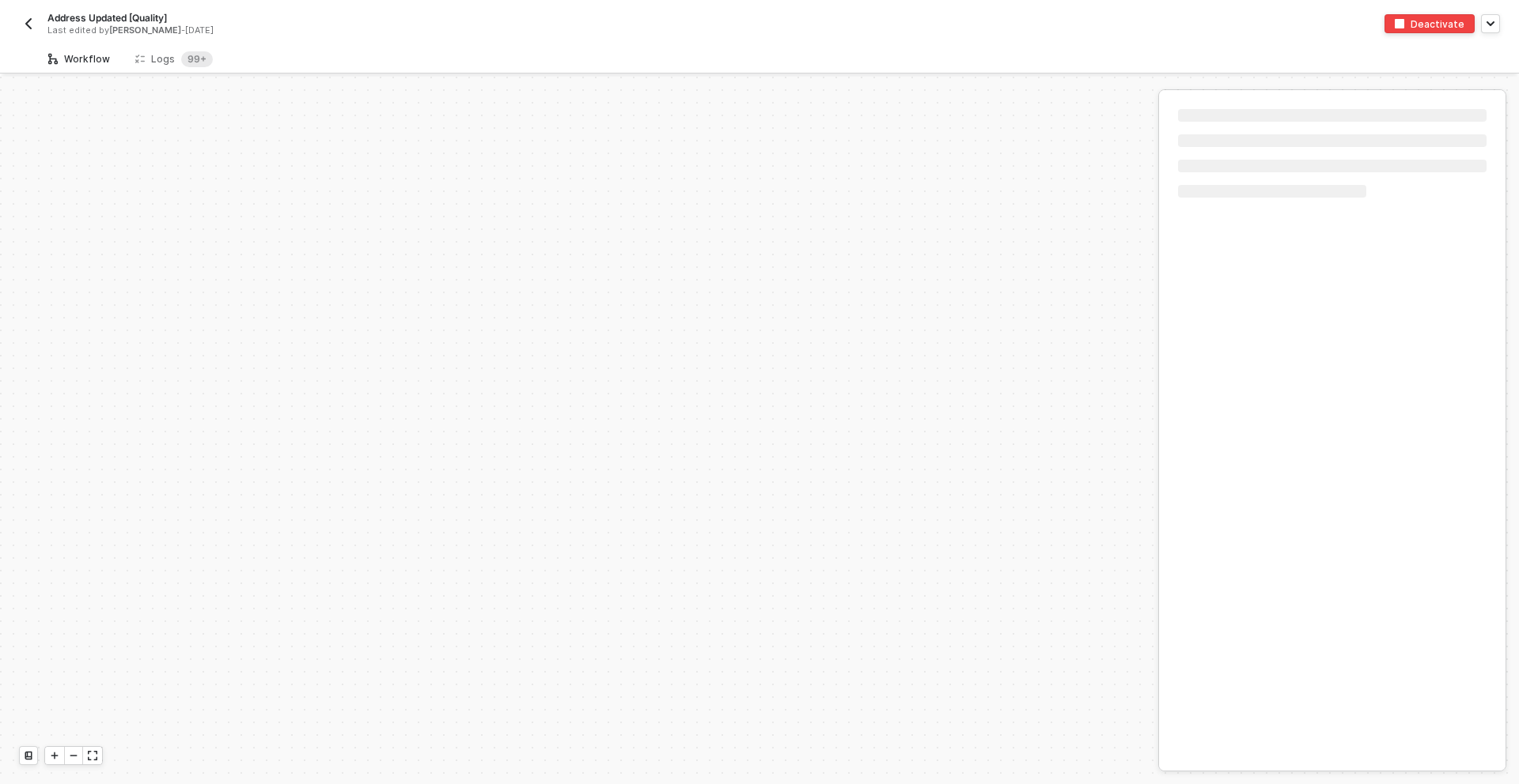
scroll to position [5690, 0]
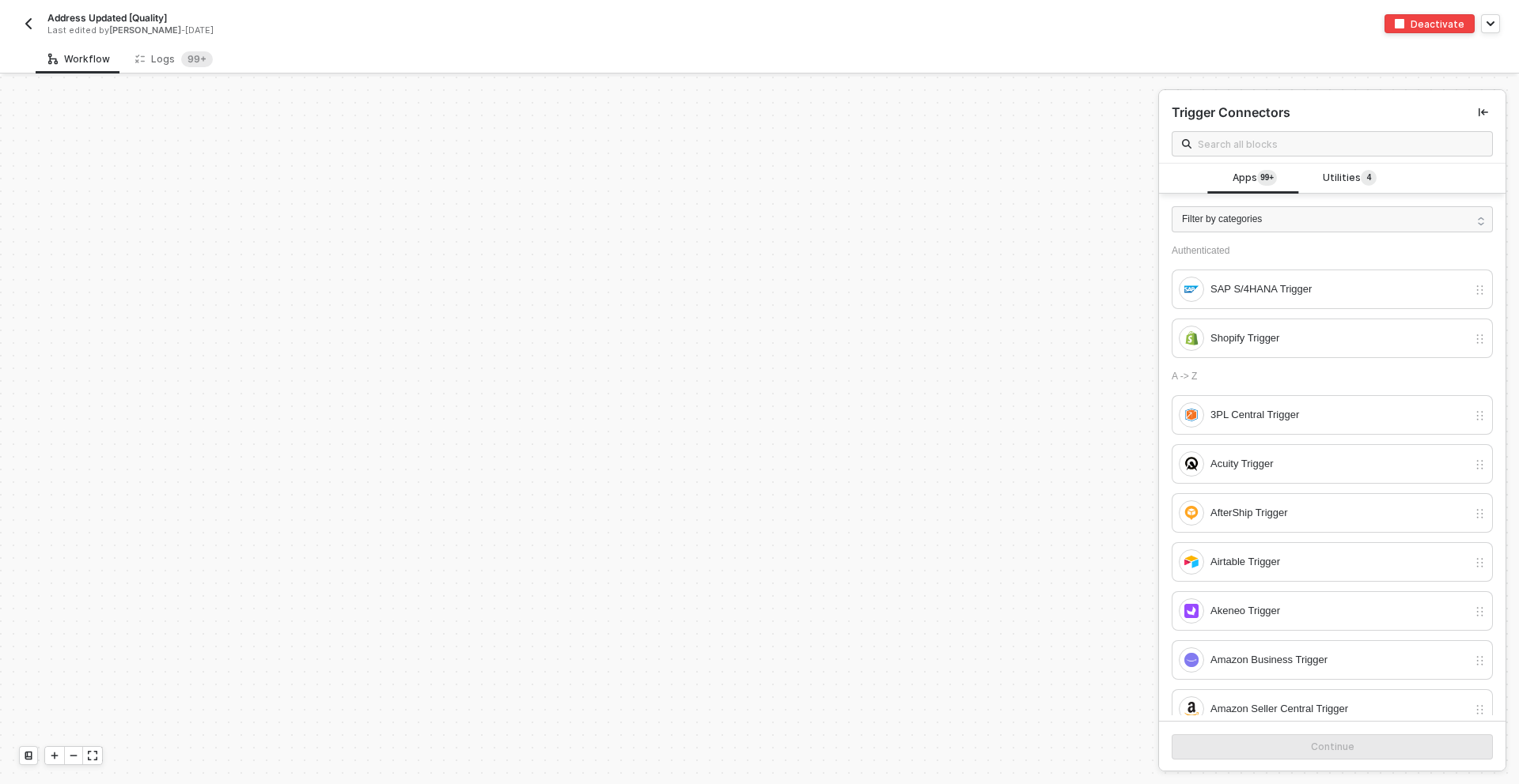
click at [29, 25] on img "button" at bounding box center [28, 24] width 13 height 13
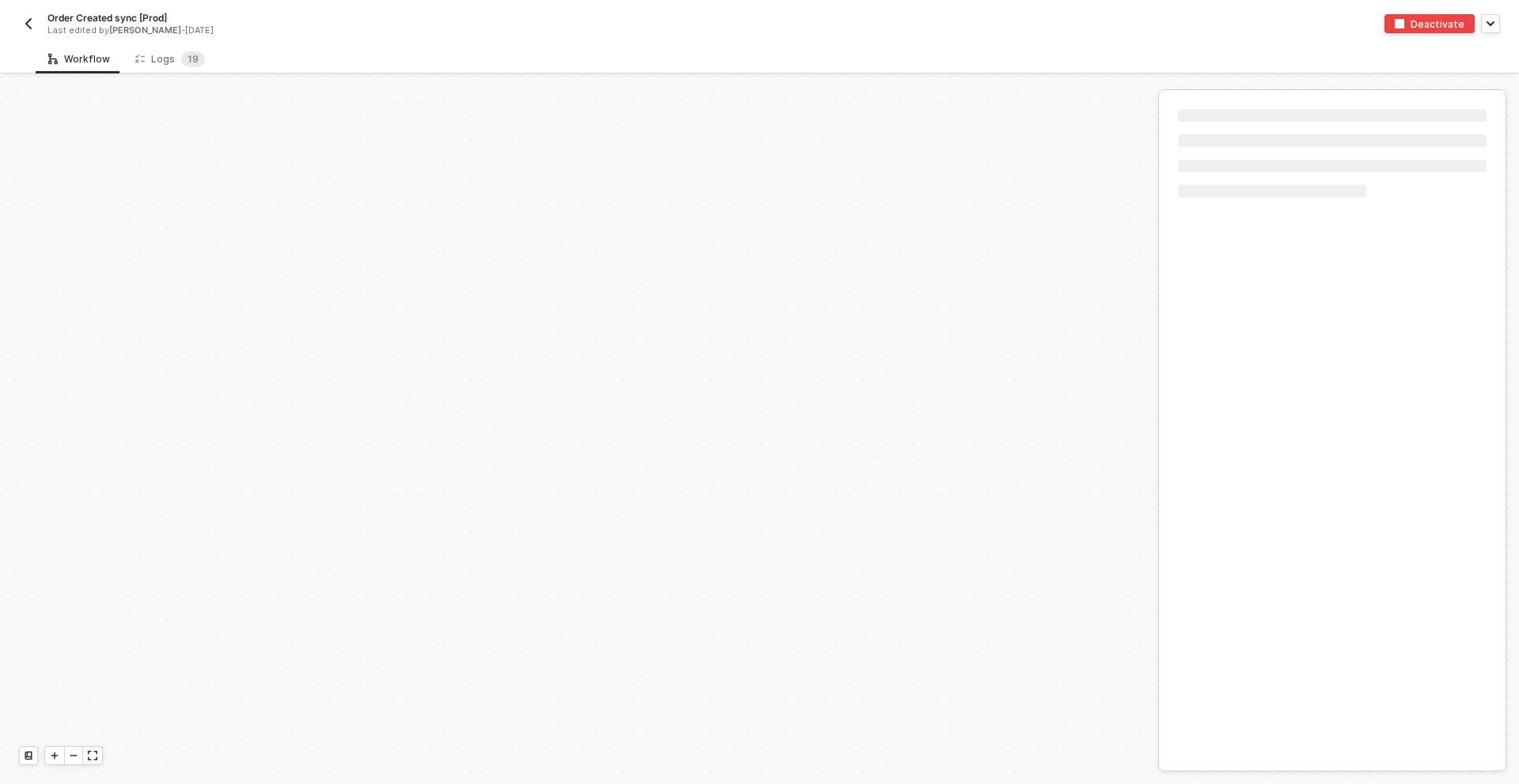
scroll to position [5374, 0]
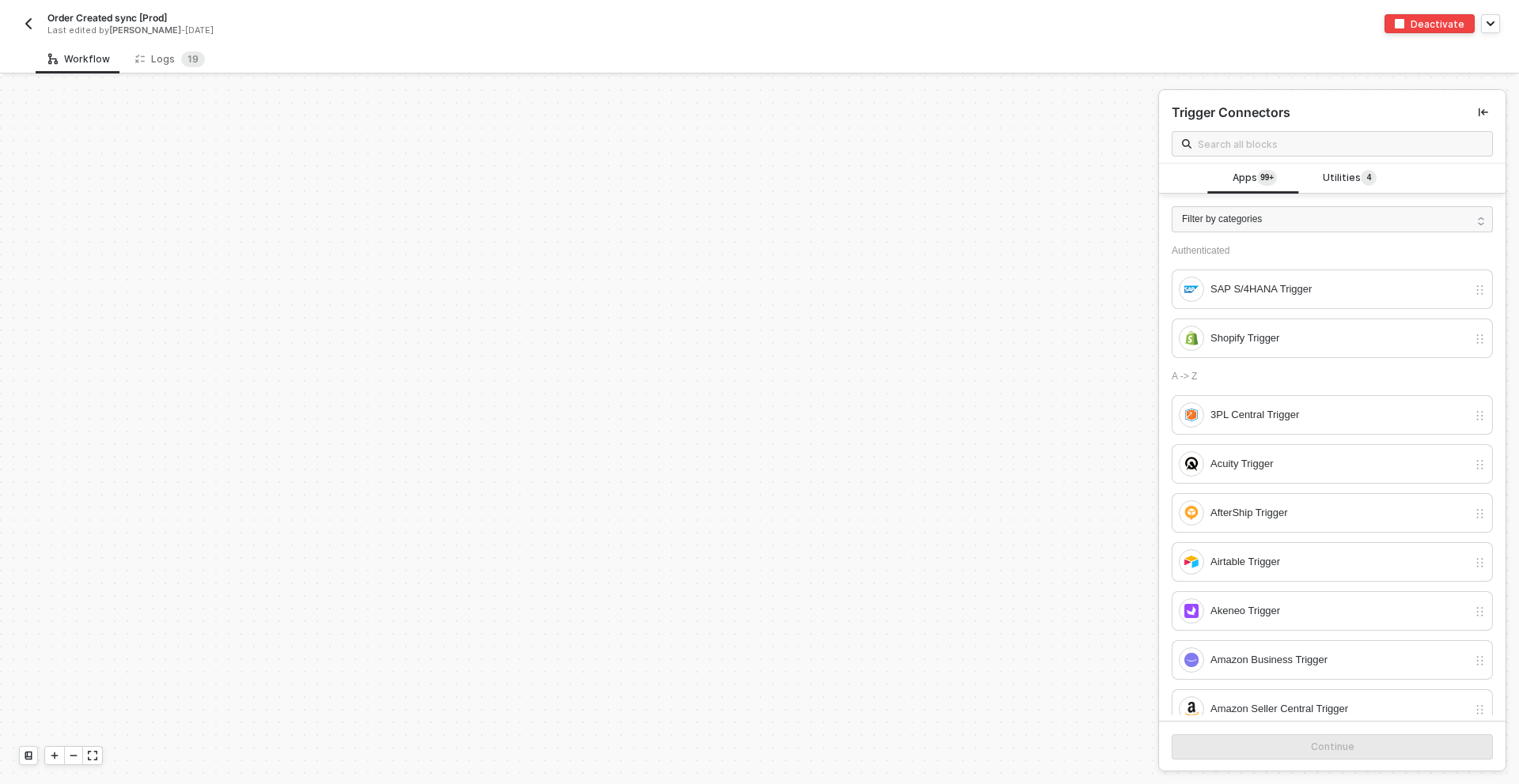
click at [27, 29] on img "button" at bounding box center [28, 24] width 13 height 13
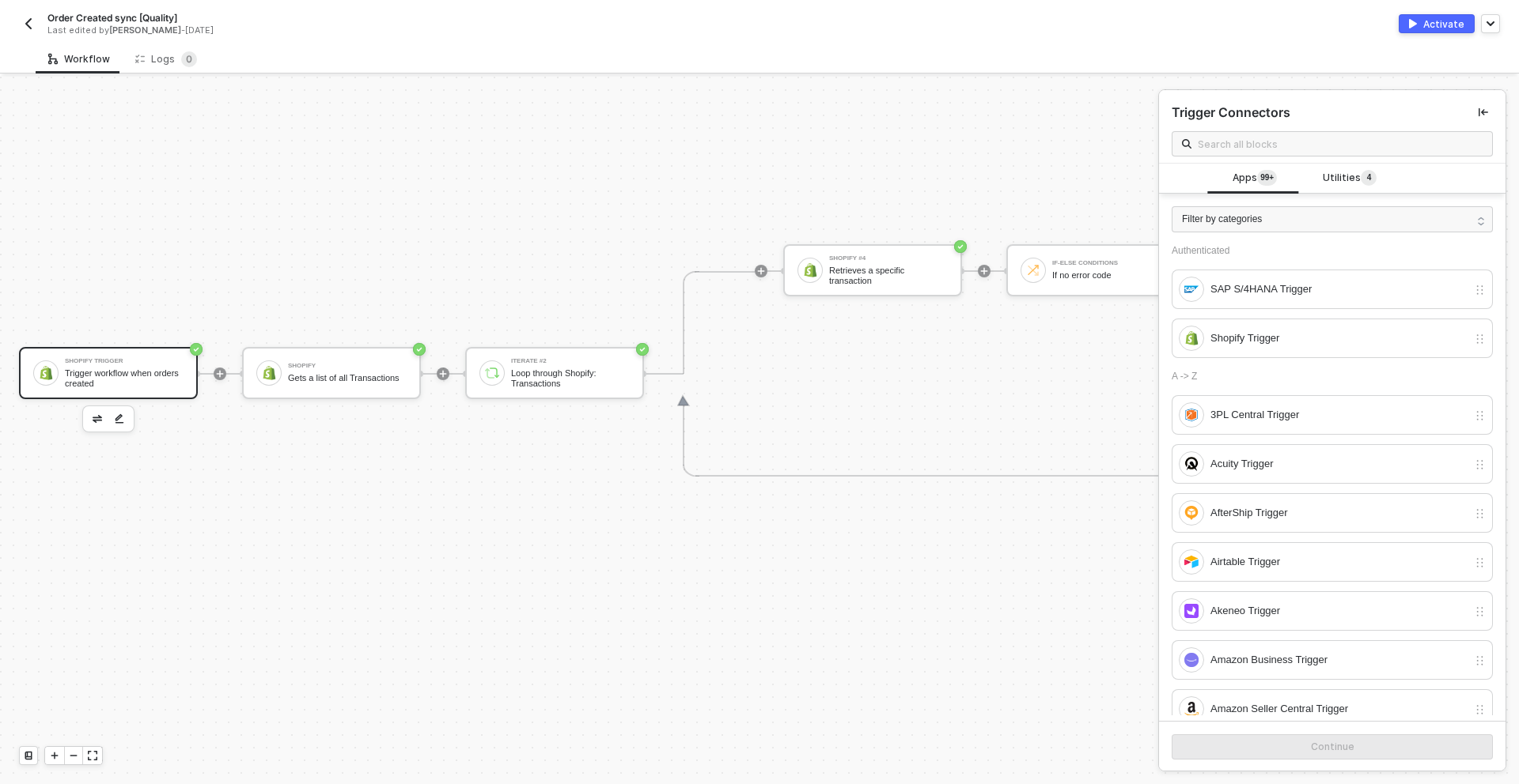
click at [80, 397] on div "Shopify Trigger Trigger workflow when orders created" at bounding box center [109, 373] width 179 height 52
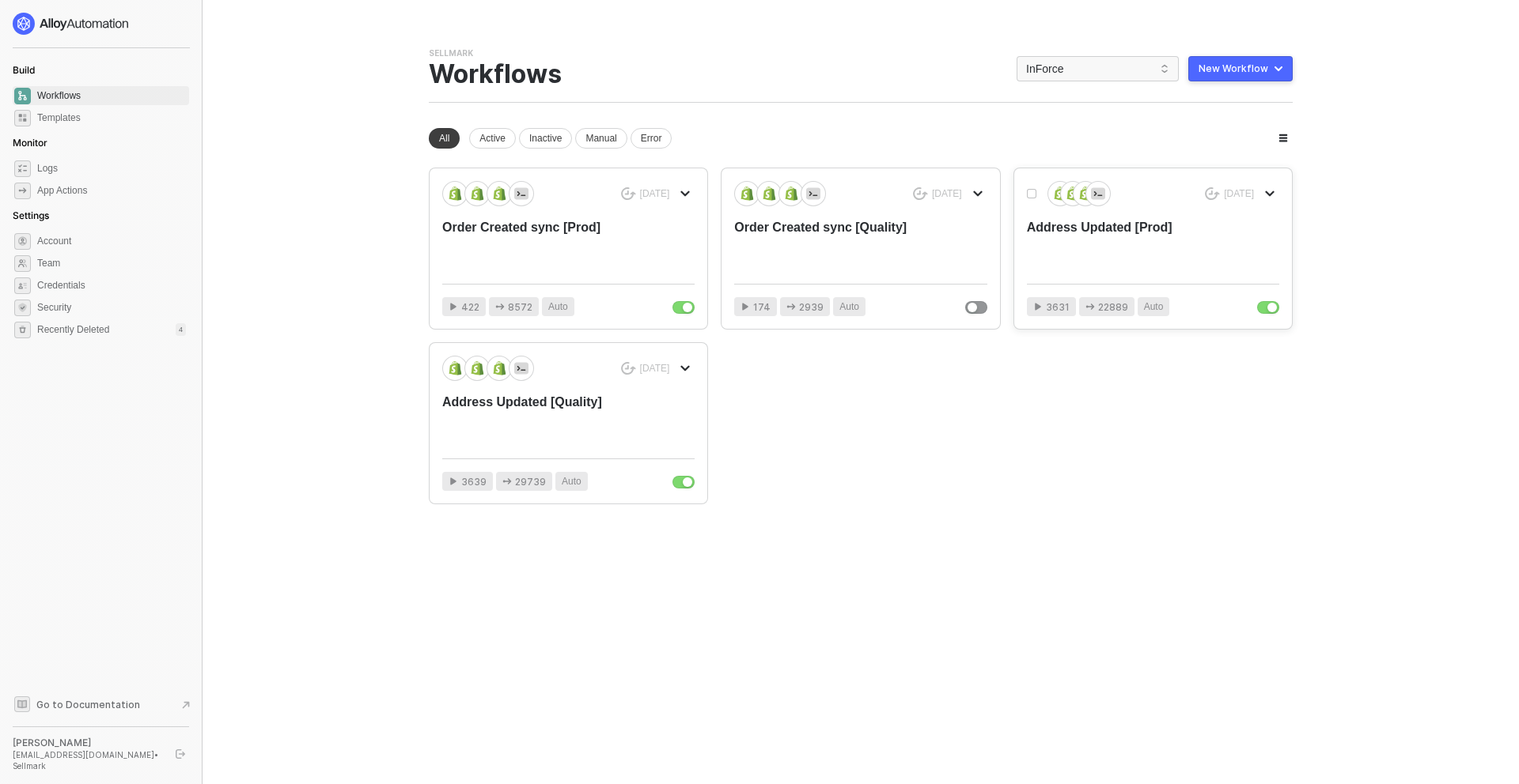
click at [1067, 239] on div "Address Updated [Prod]" at bounding box center [1128, 245] width 202 height 52
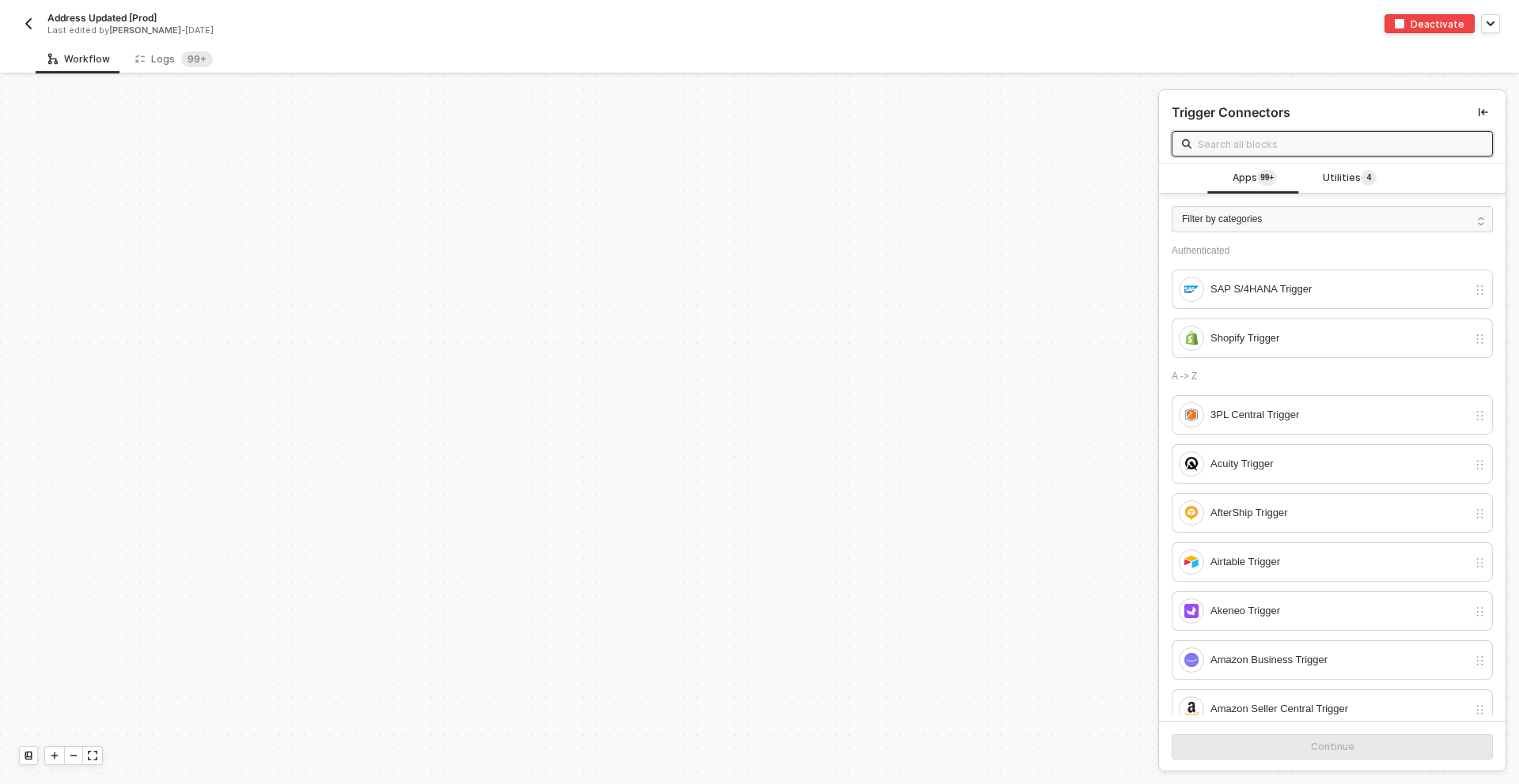
scroll to position [5711, 0]
click at [30, 25] on img "button" at bounding box center [28, 24] width 13 height 13
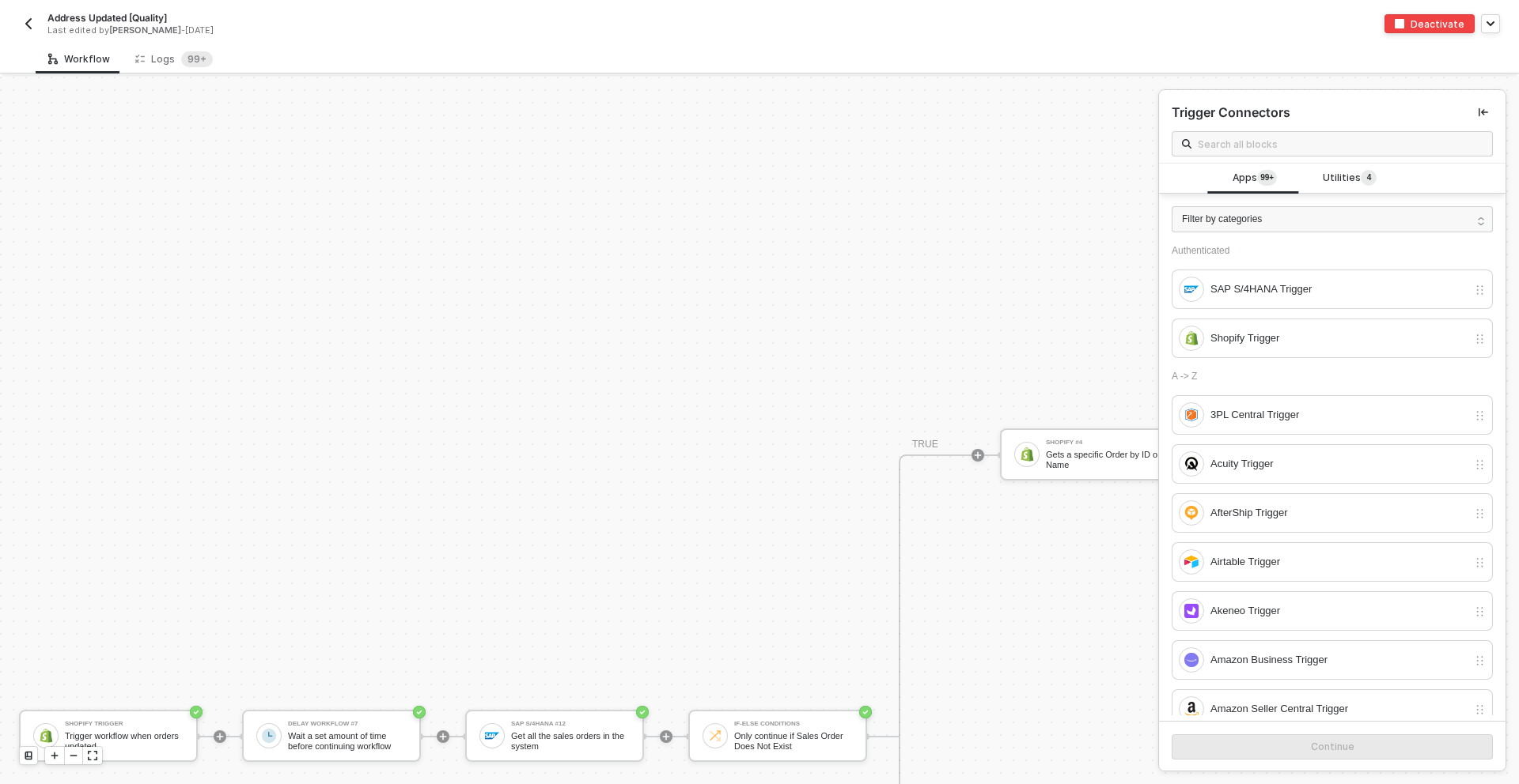
scroll to position [6667, 0]
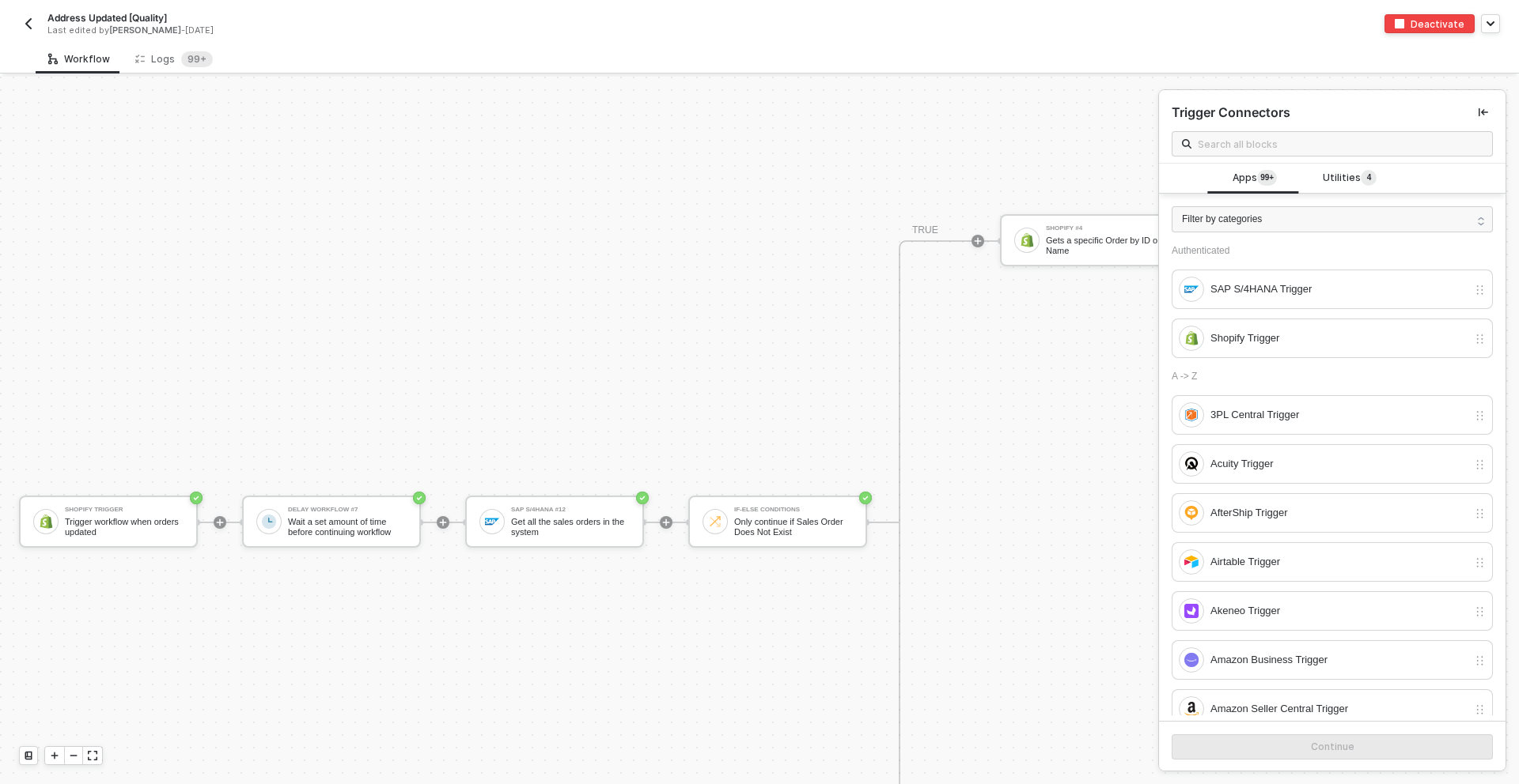
click at [27, 28] on img "button" at bounding box center [28, 24] width 13 height 13
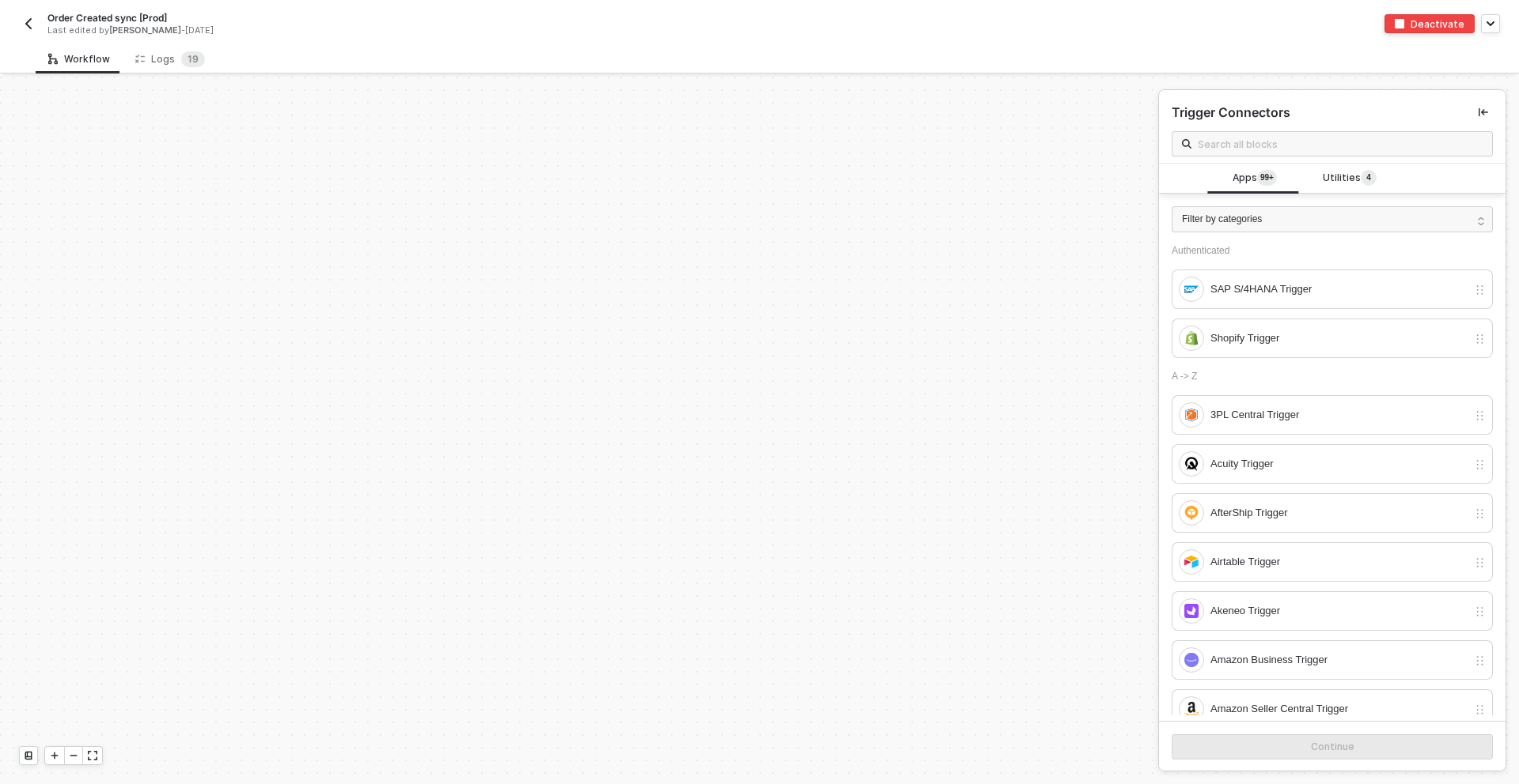
scroll to position [5374, 0]
click at [31, 27] on img "button" at bounding box center [28, 24] width 13 height 13
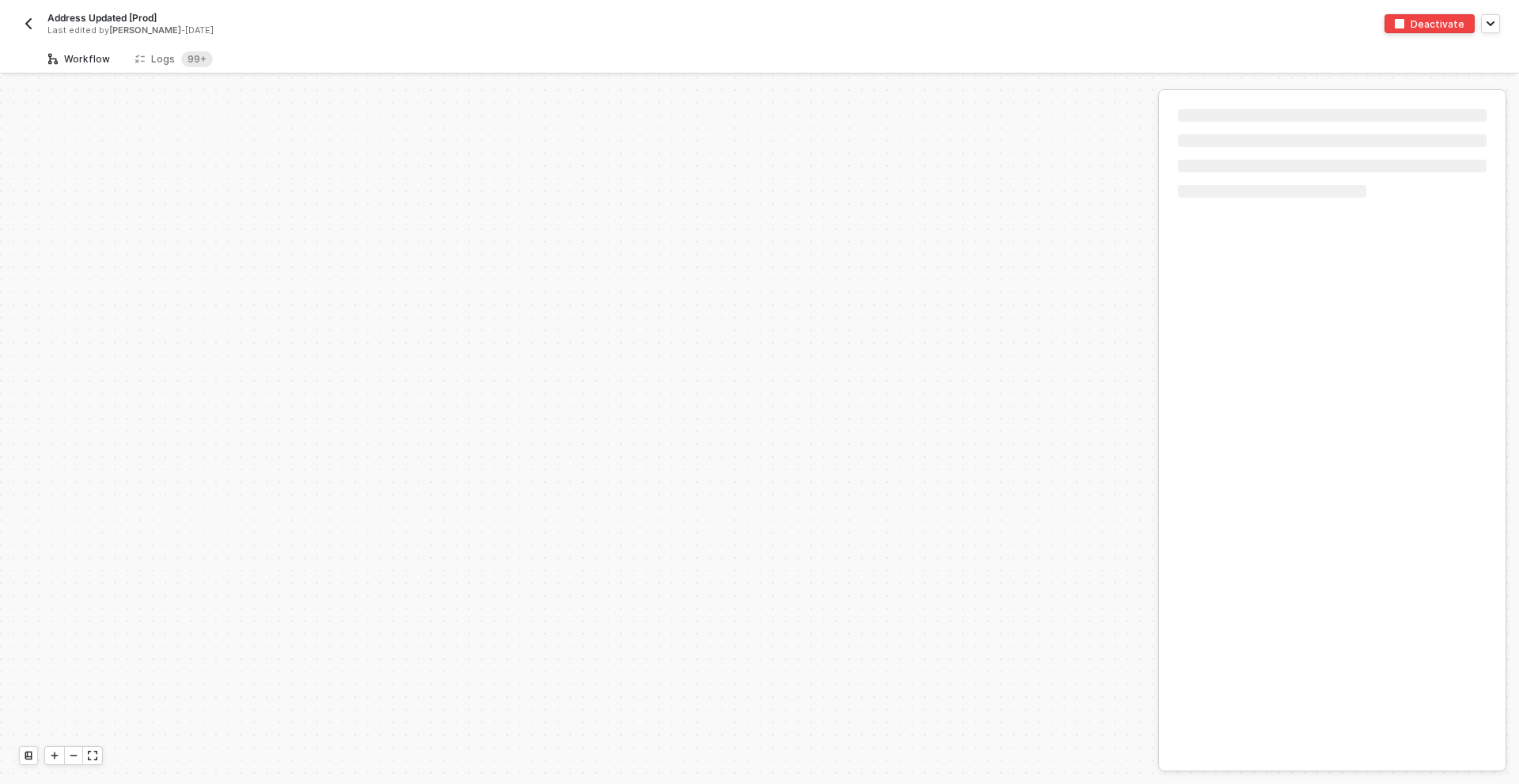
scroll to position [5690, 0]
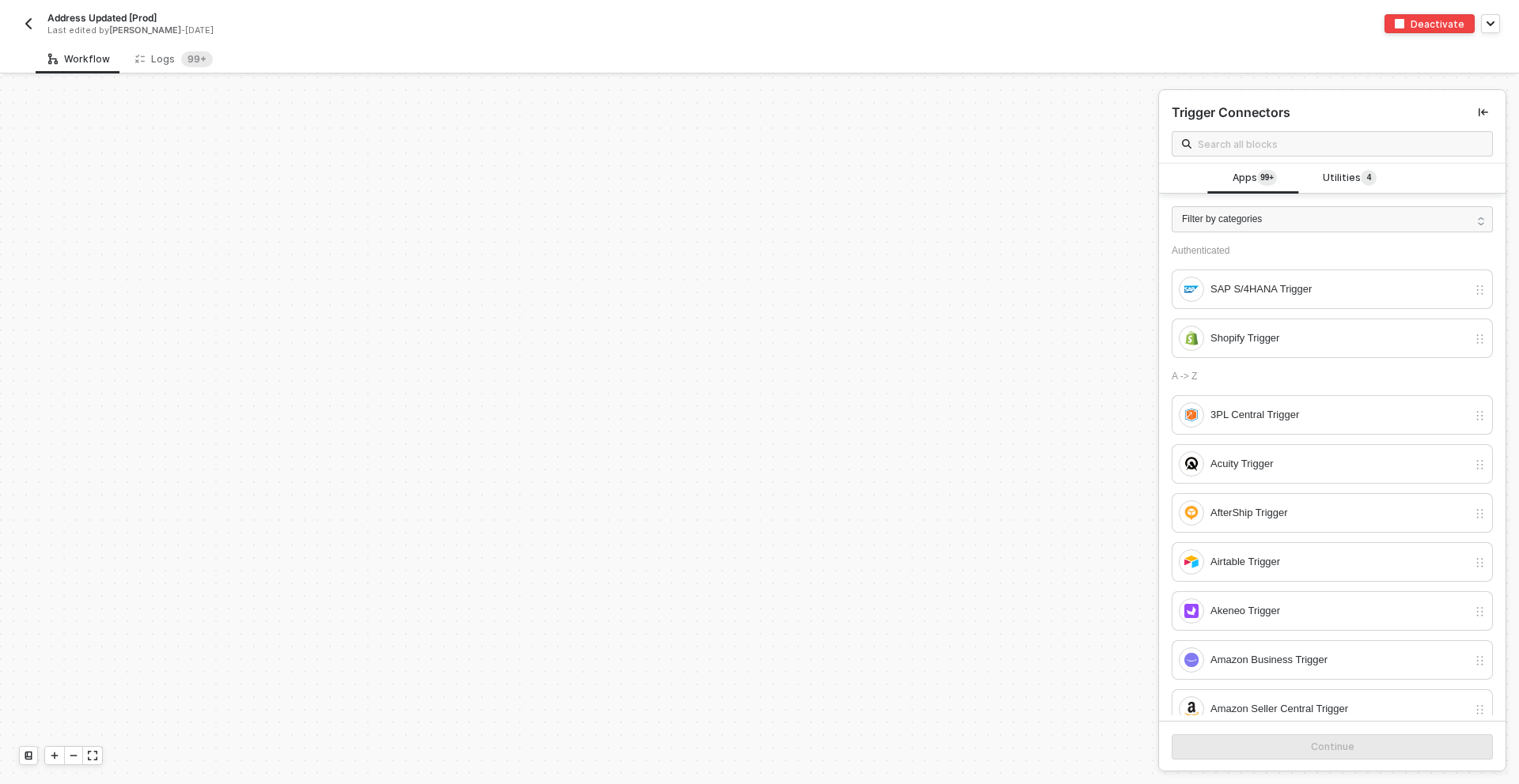
click at [31, 26] on img "button" at bounding box center [28, 24] width 13 height 13
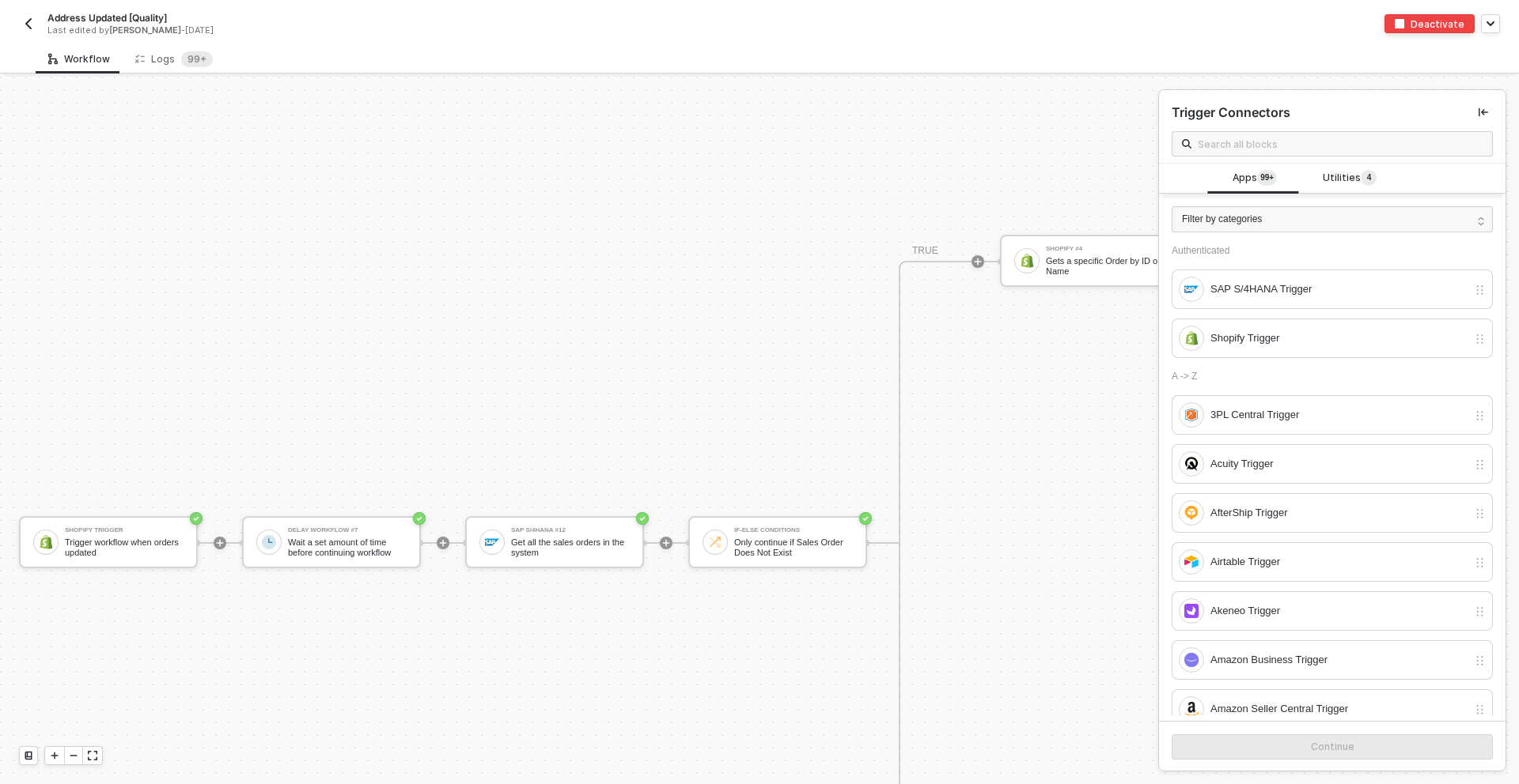
scroll to position [6647, 10]
click at [26, 28] on img "button" at bounding box center [28, 24] width 13 height 13
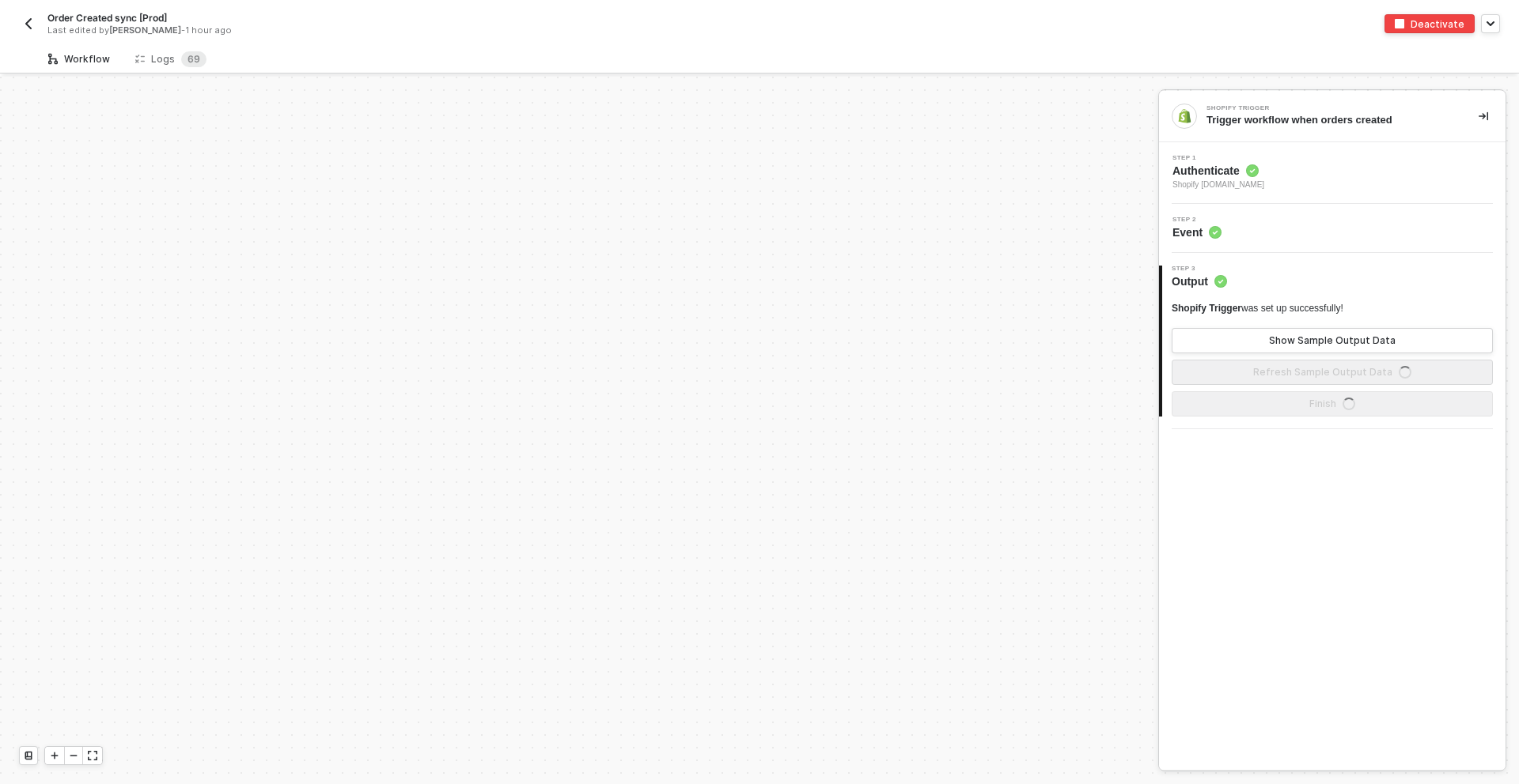
scroll to position [5374, 0]
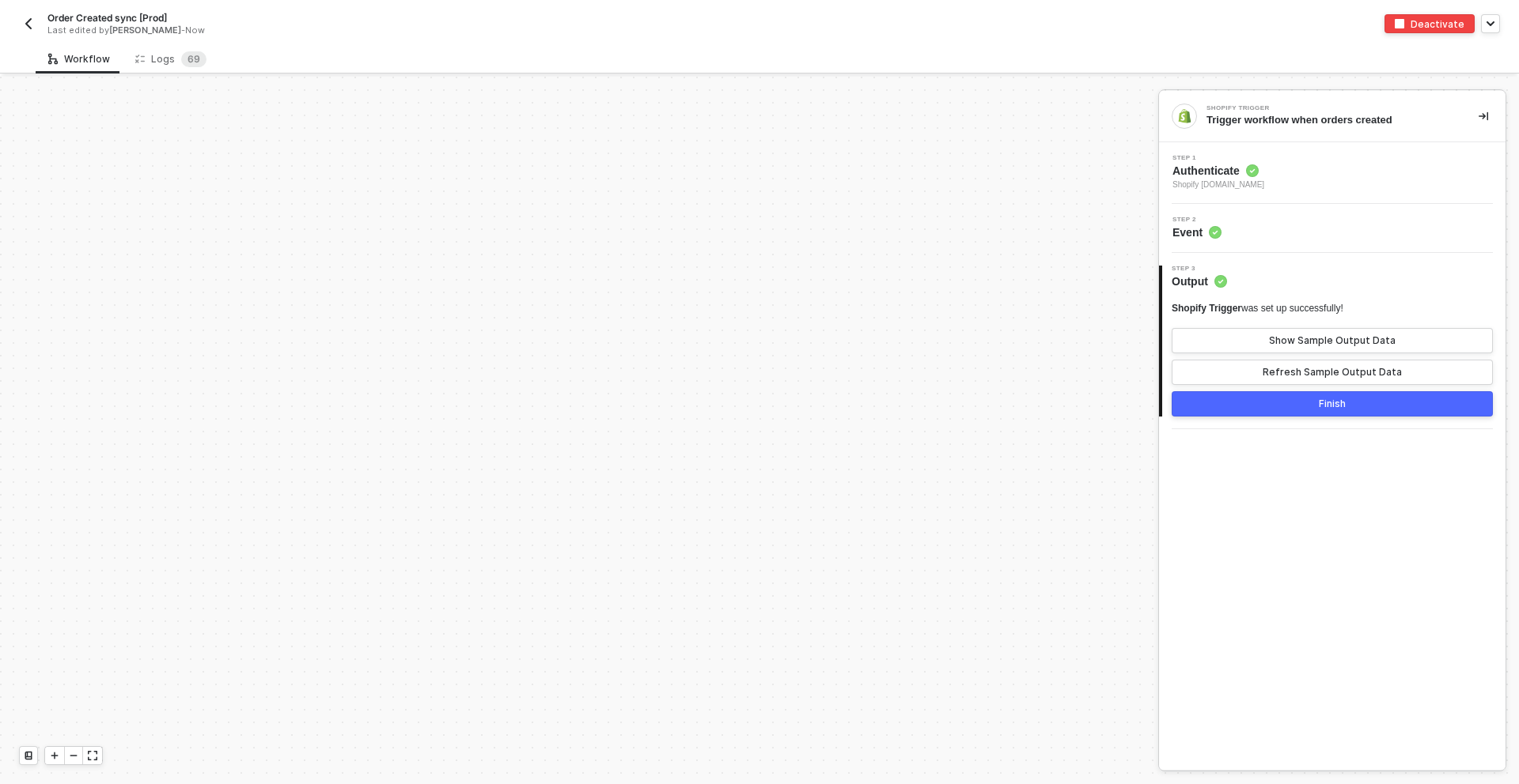
click at [13, 30] on div "Order Created sync [Prod] Last edited by [PERSON_NAME] - Now Deactivate" at bounding box center [760, 22] width 1519 height 44
click at [22, 23] on img "button" at bounding box center [28, 24] width 13 height 13
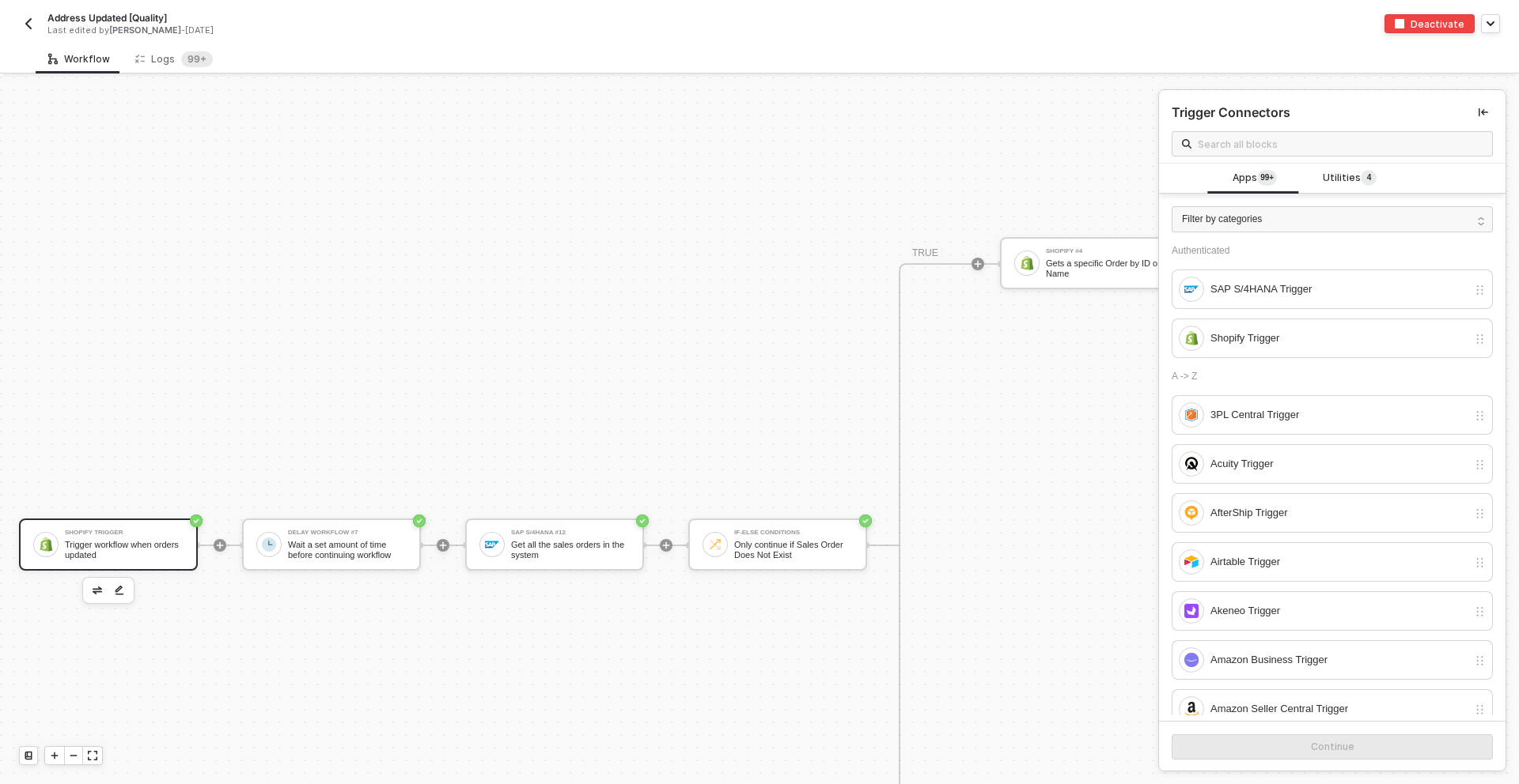
scroll to position [6655, 0]
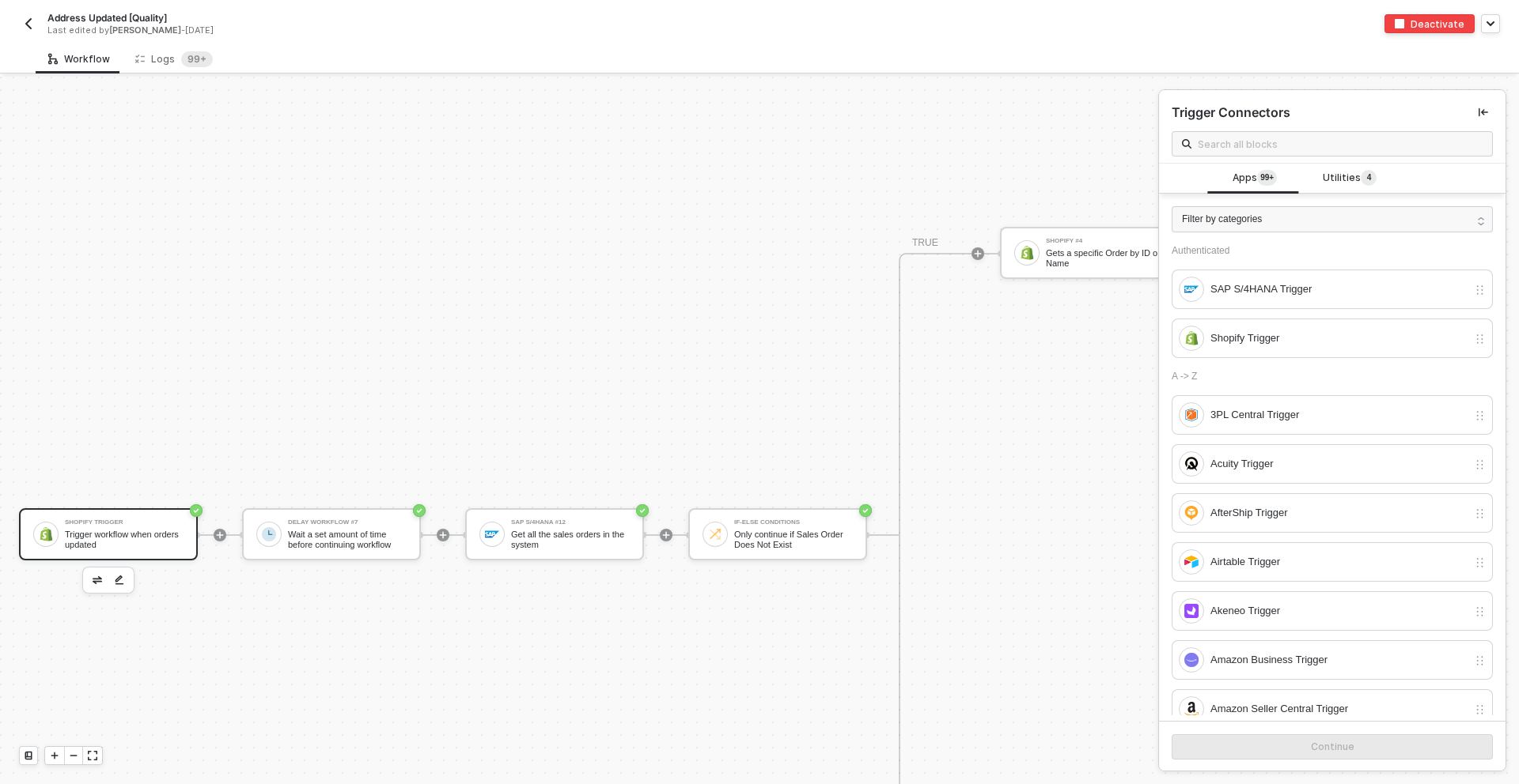
click at [26, 19] on img "button" at bounding box center [28, 24] width 13 height 13
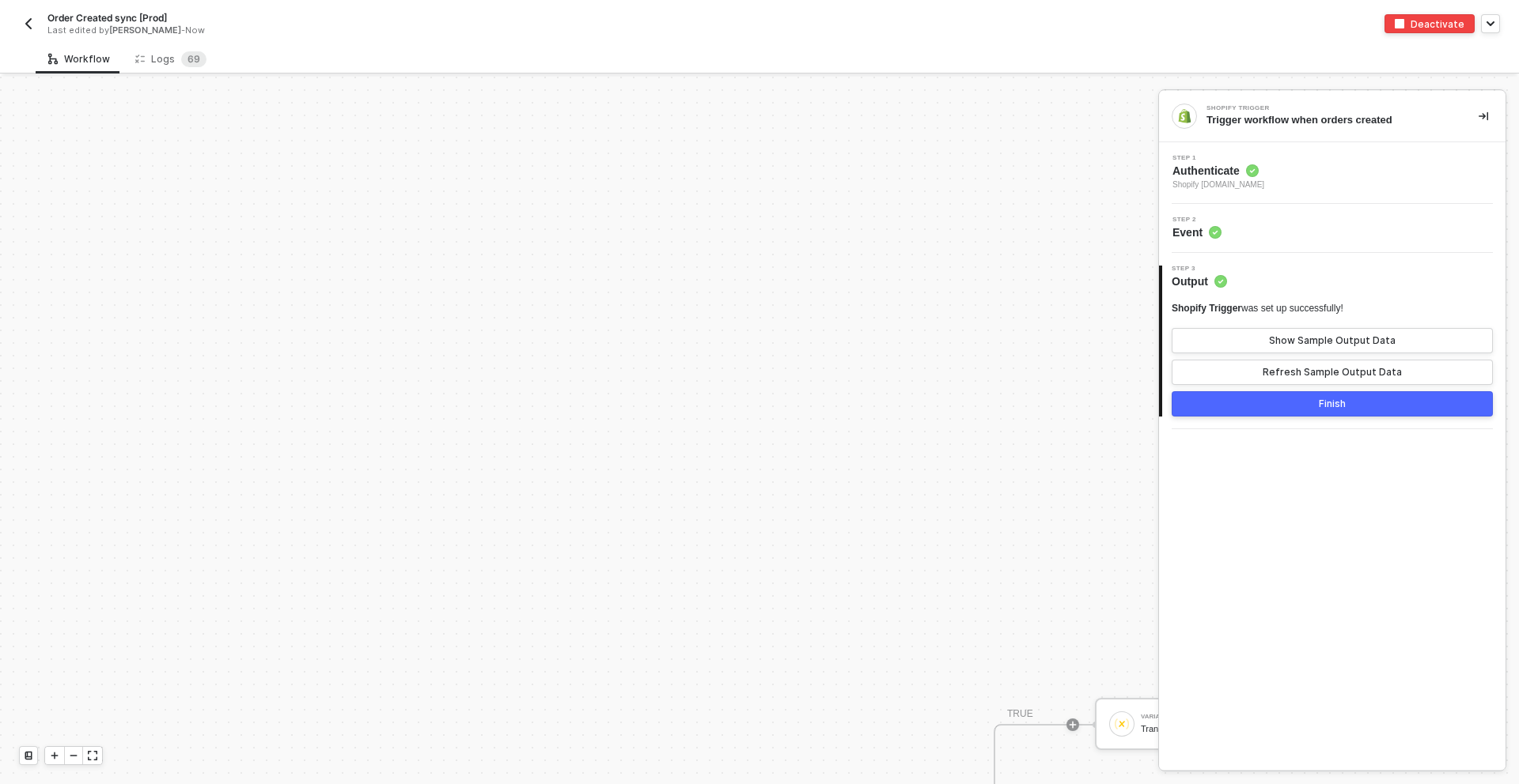
scroll to position [6149, 0]
